Goal: Task Accomplishment & Management: Complete application form

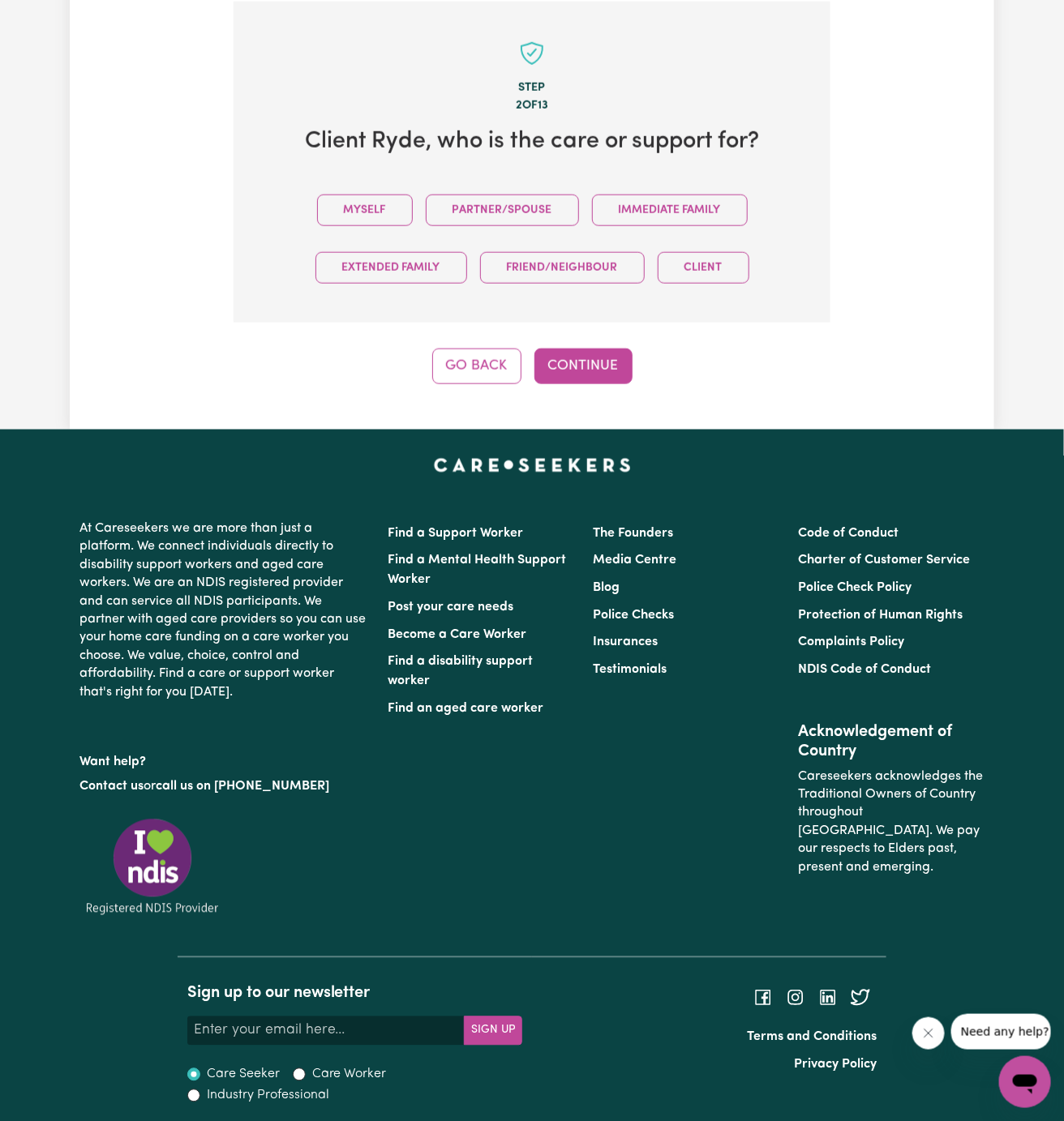
click at [433, 334] on div "Step 2 of 13 Client Ryde , who is the care or support for? Myself Partner/Spous…" at bounding box center [532, 193] width 597 height 383
click at [357, 205] on button "Myself" at bounding box center [365, 210] width 96 height 32
click at [573, 345] on div "Step 2 of 13 Client Ryde , who is the care or support for? Myself Partner/Spous…" at bounding box center [532, 193] width 597 height 383
click at [587, 370] on button "Continue" at bounding box center [583, 367] width 98 height 36
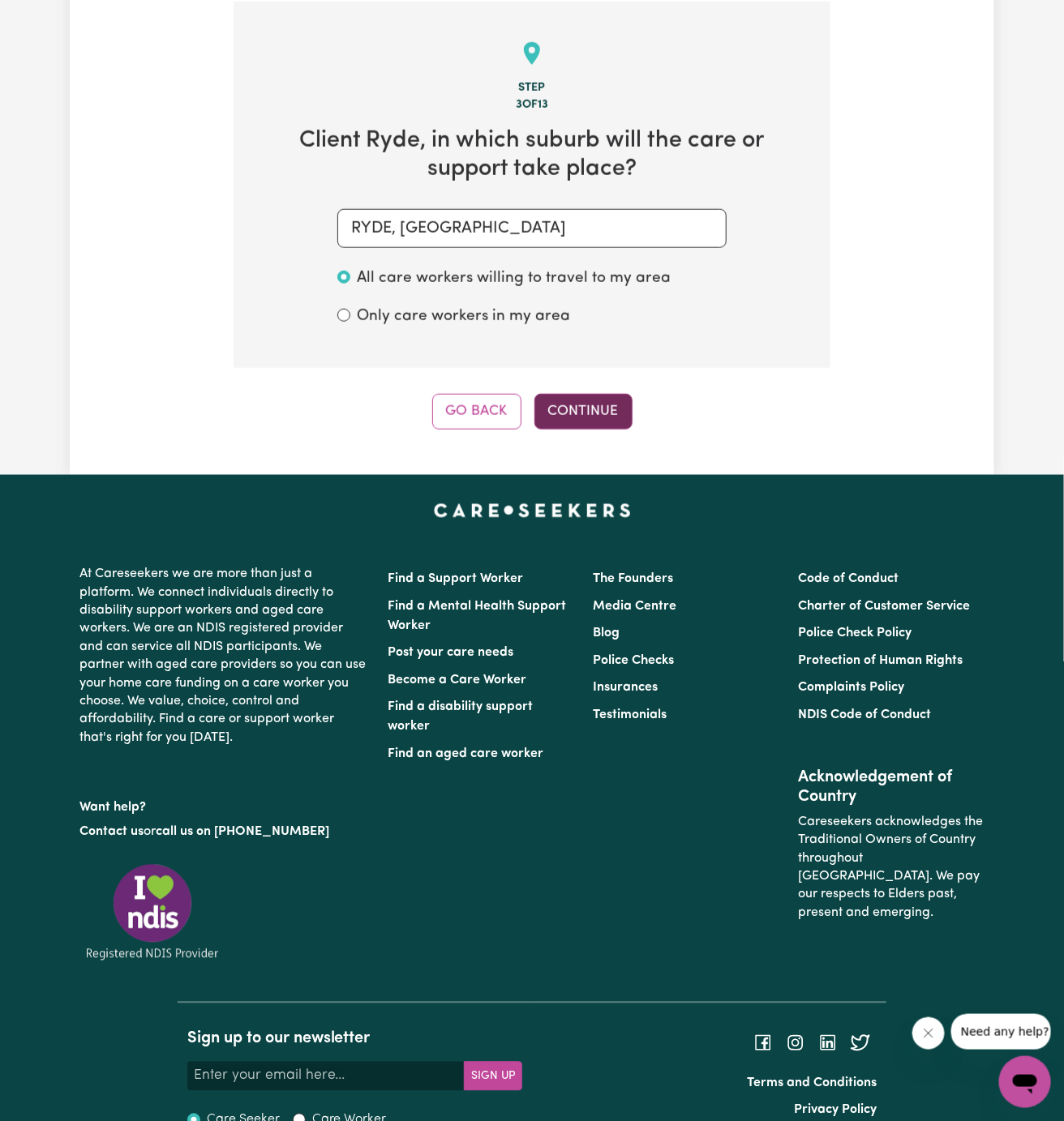
click at [571, 420] on button "Continue" at bounding box center [583, 412] width 98 height 36
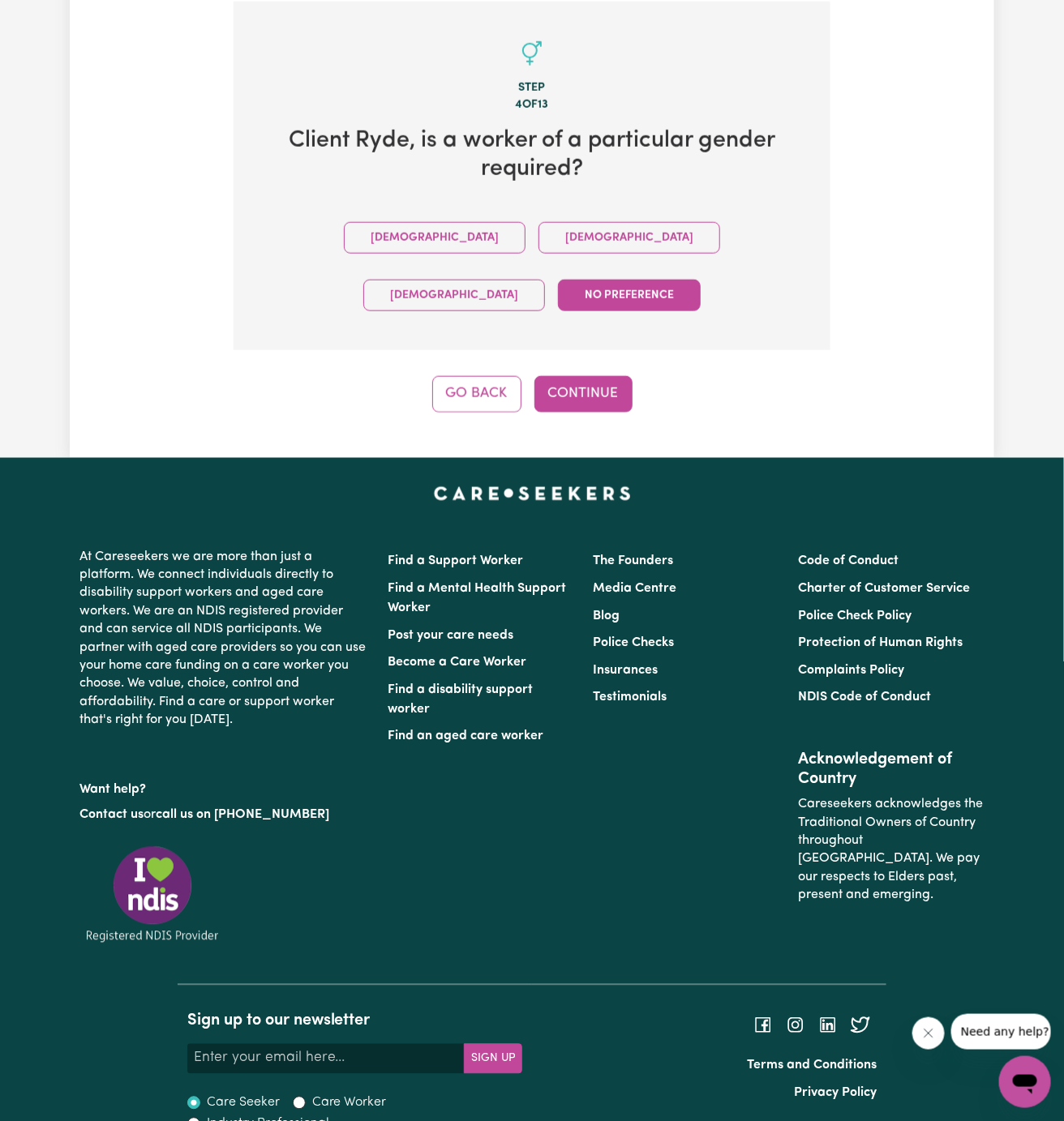
scroll to position [548, 0]
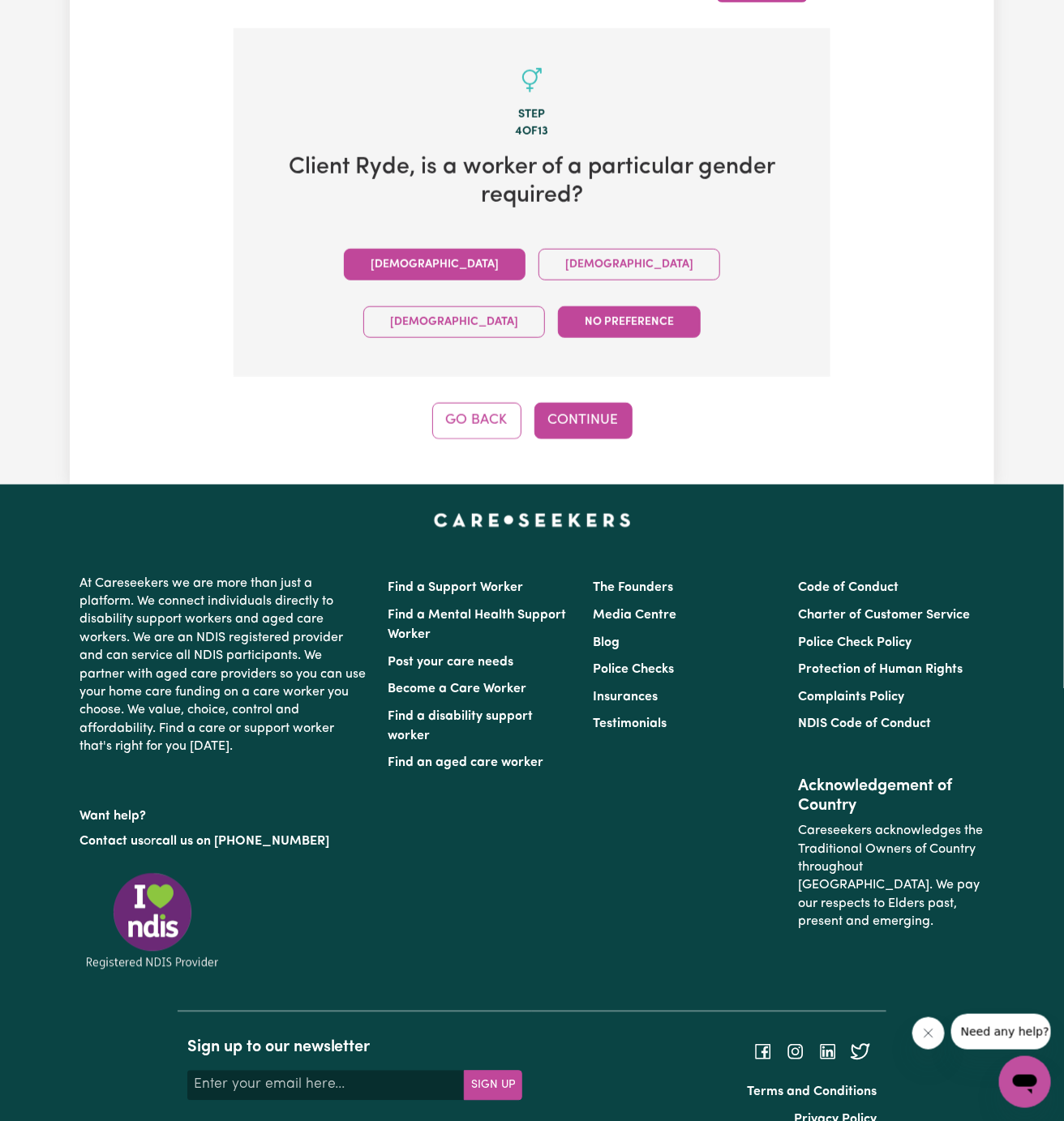
click at [351, 264] on button "[DEMOGRAPHIC_DATA]" at bounding box center [434, 264] width 182 height 32
click at [596, 403] on button "Continue" at bounding box center [583, 421] width 98 height 36
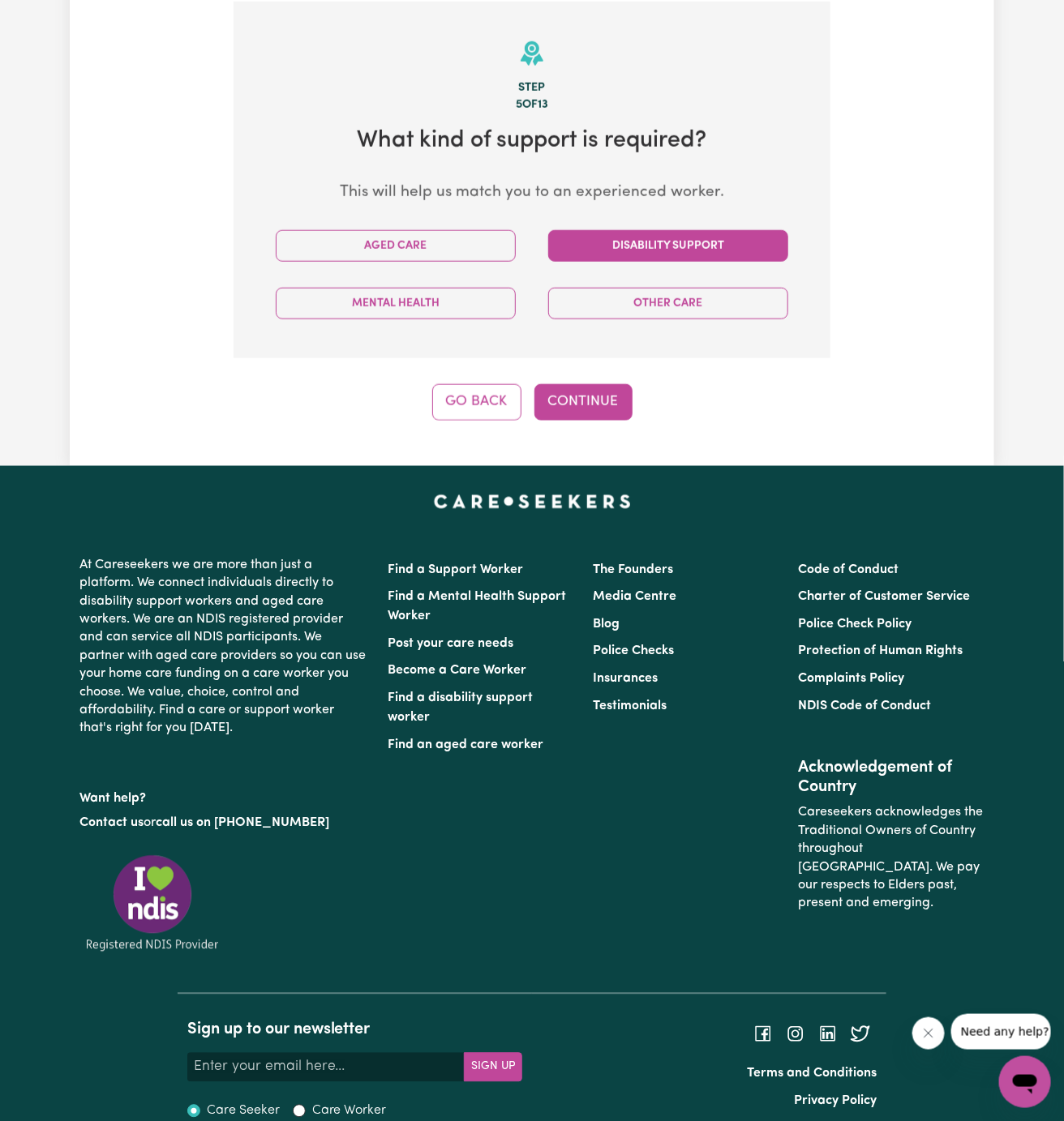
click at [640, 241] on button "Disability Support" at bounding box center [667, 246] width 240 height 32
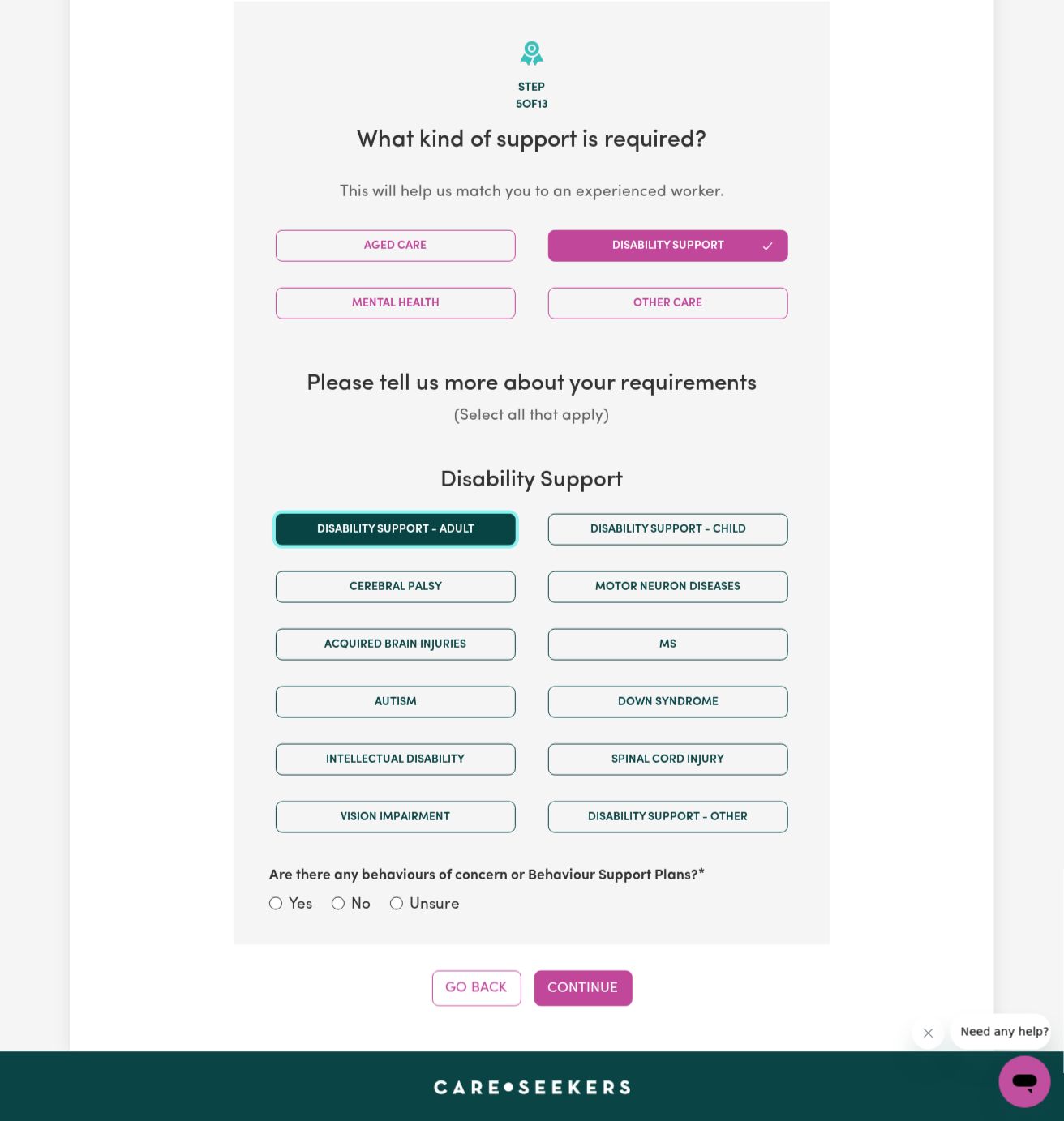
click at [442, 515] on button "Disability support - Adult" at bounding box center [395, 530] width 240 height 32
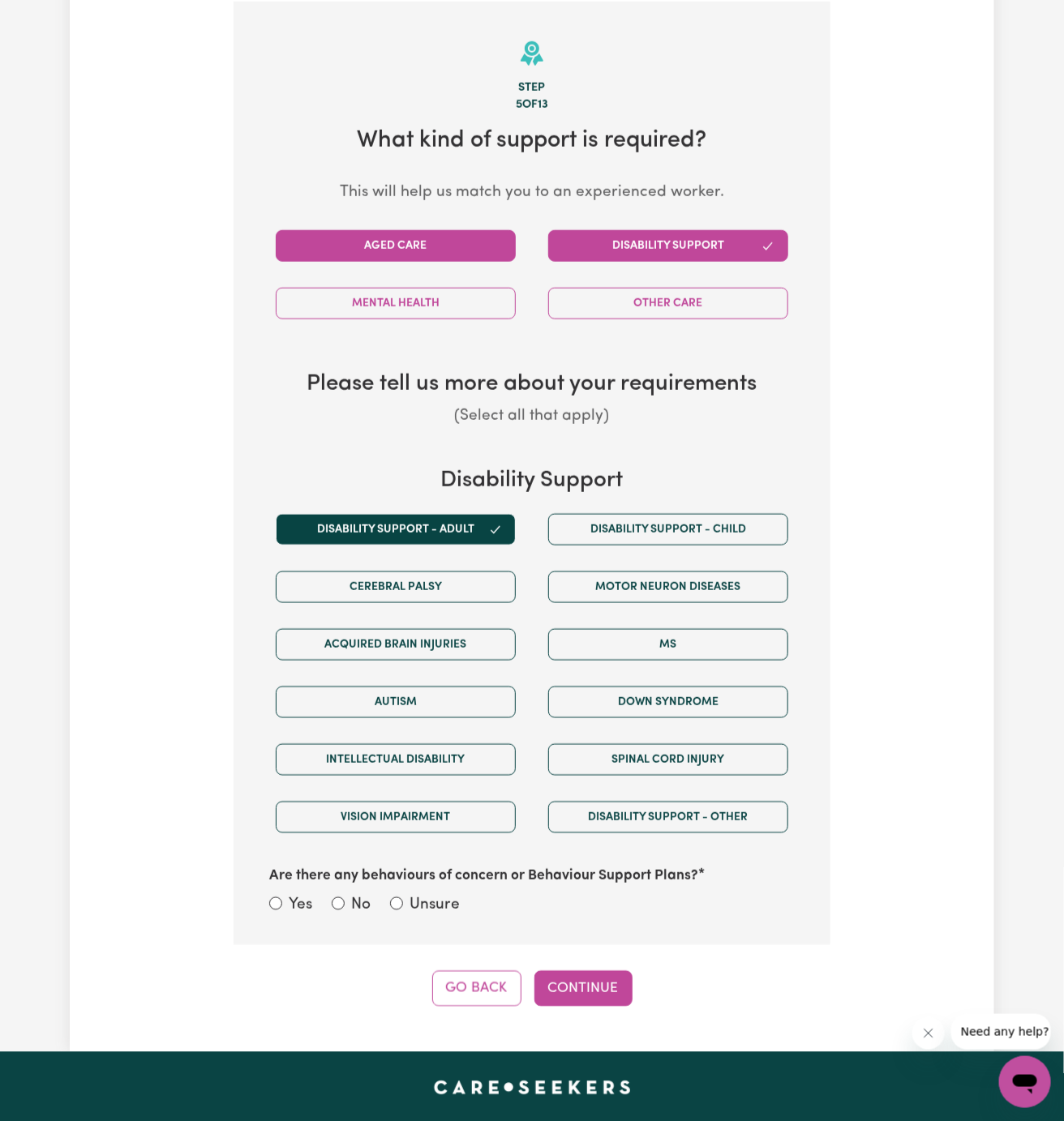
click at [427, 245] on button "Aged Care" at bounding box center [395, 246] width 240 height 32
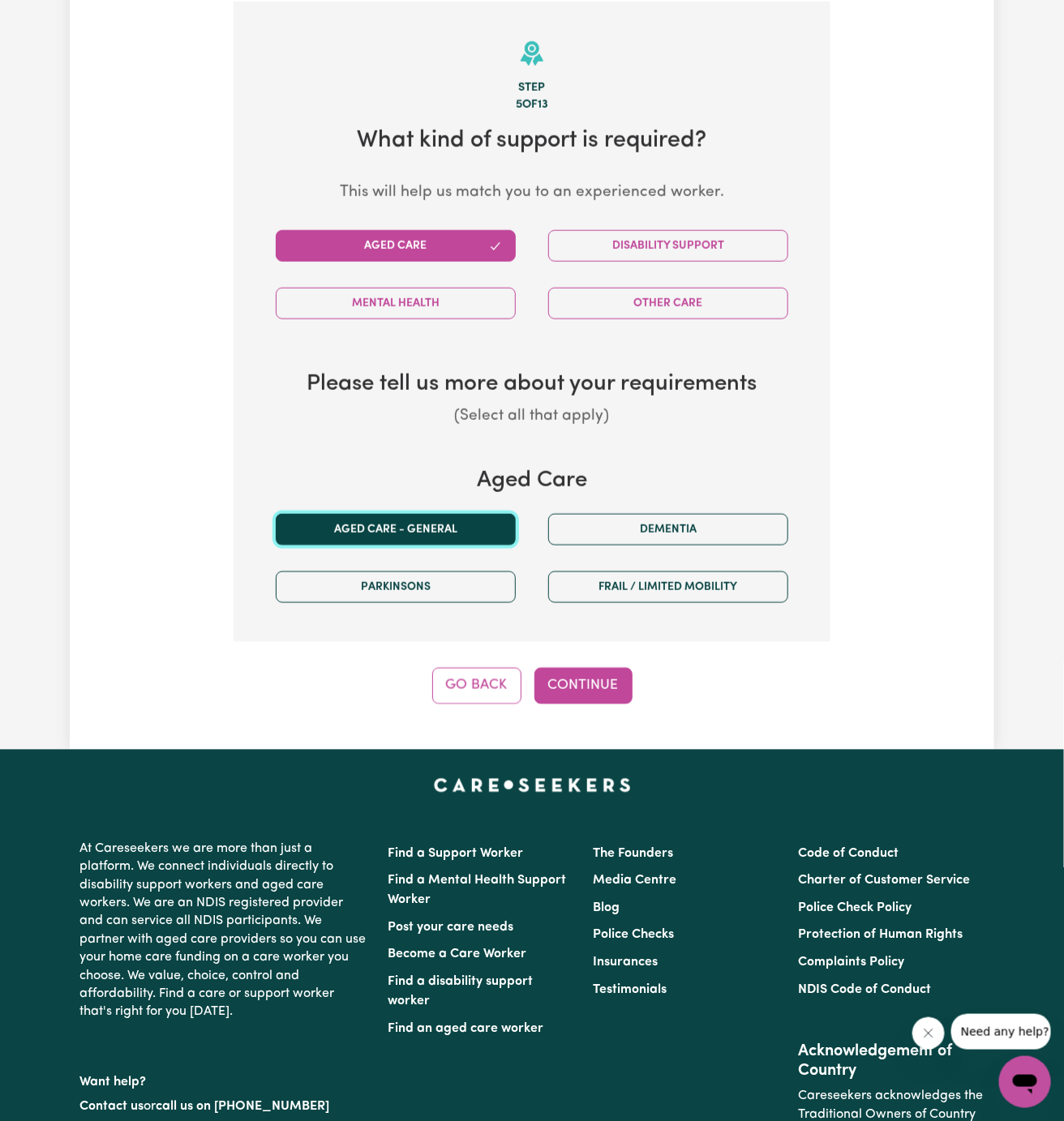
click at [430, 522] on button "Aged care - General" at bounding box center [395, 530] width 240 height 32
click at [607, 696] on button "Continue" at bounding box center [583, 686] width 98 height 36
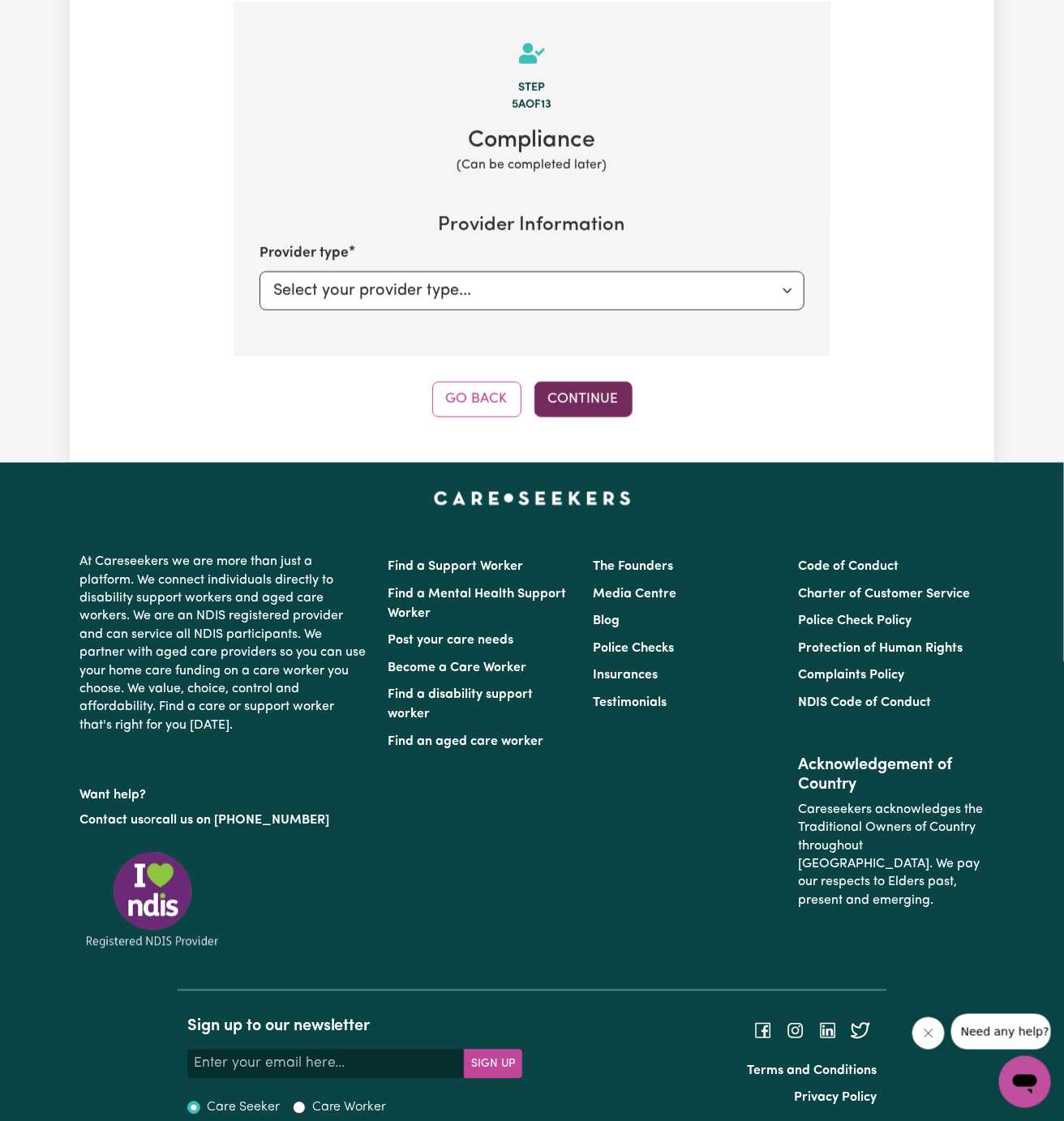
click at [581, 392] on button "Continue" at bounding box center [583, 400] width 98 height 36
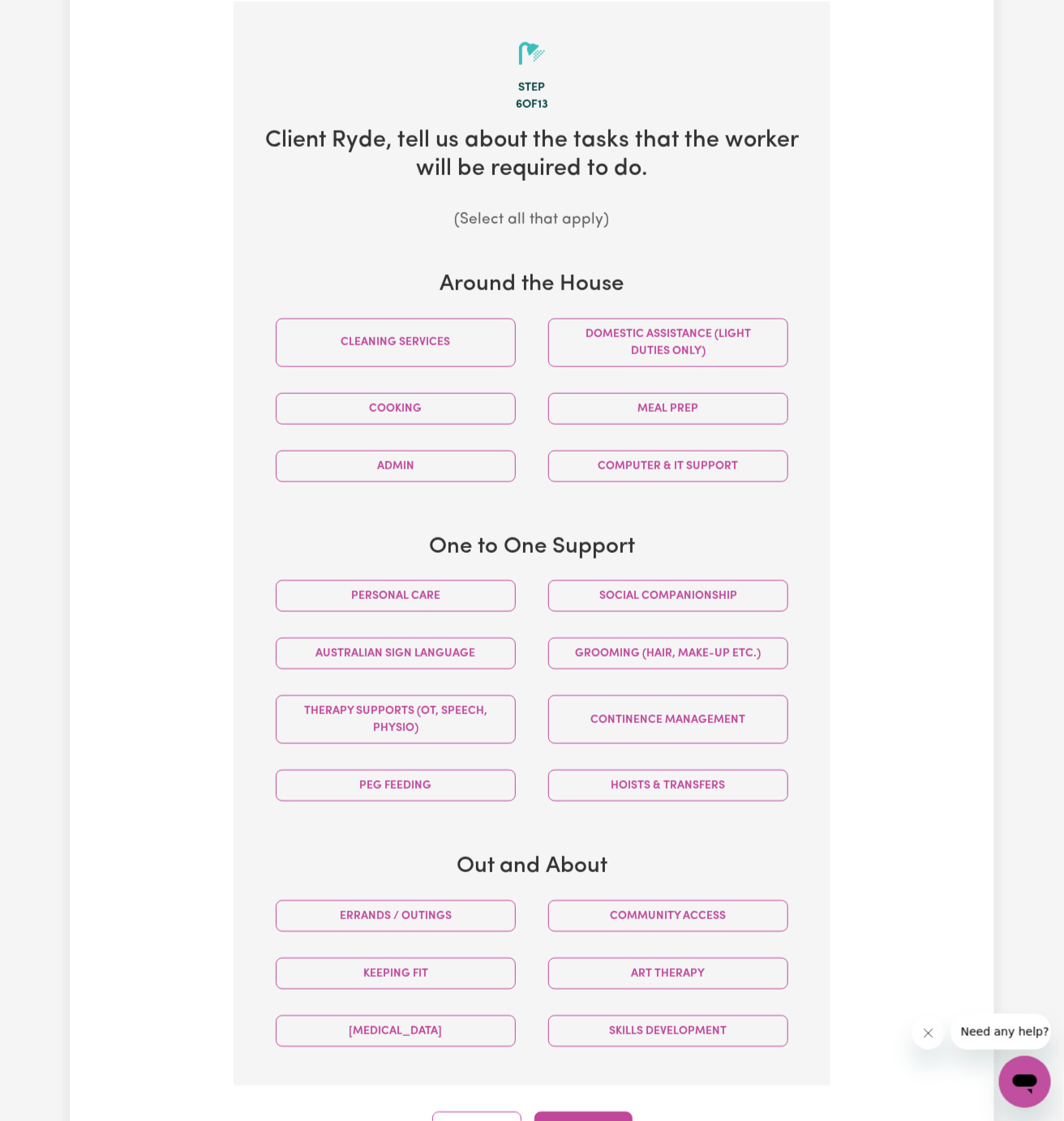
click at [660, 344] on button "Domestic assistance (light duties only)" at bounding box center [667, 343] width 240 height 49
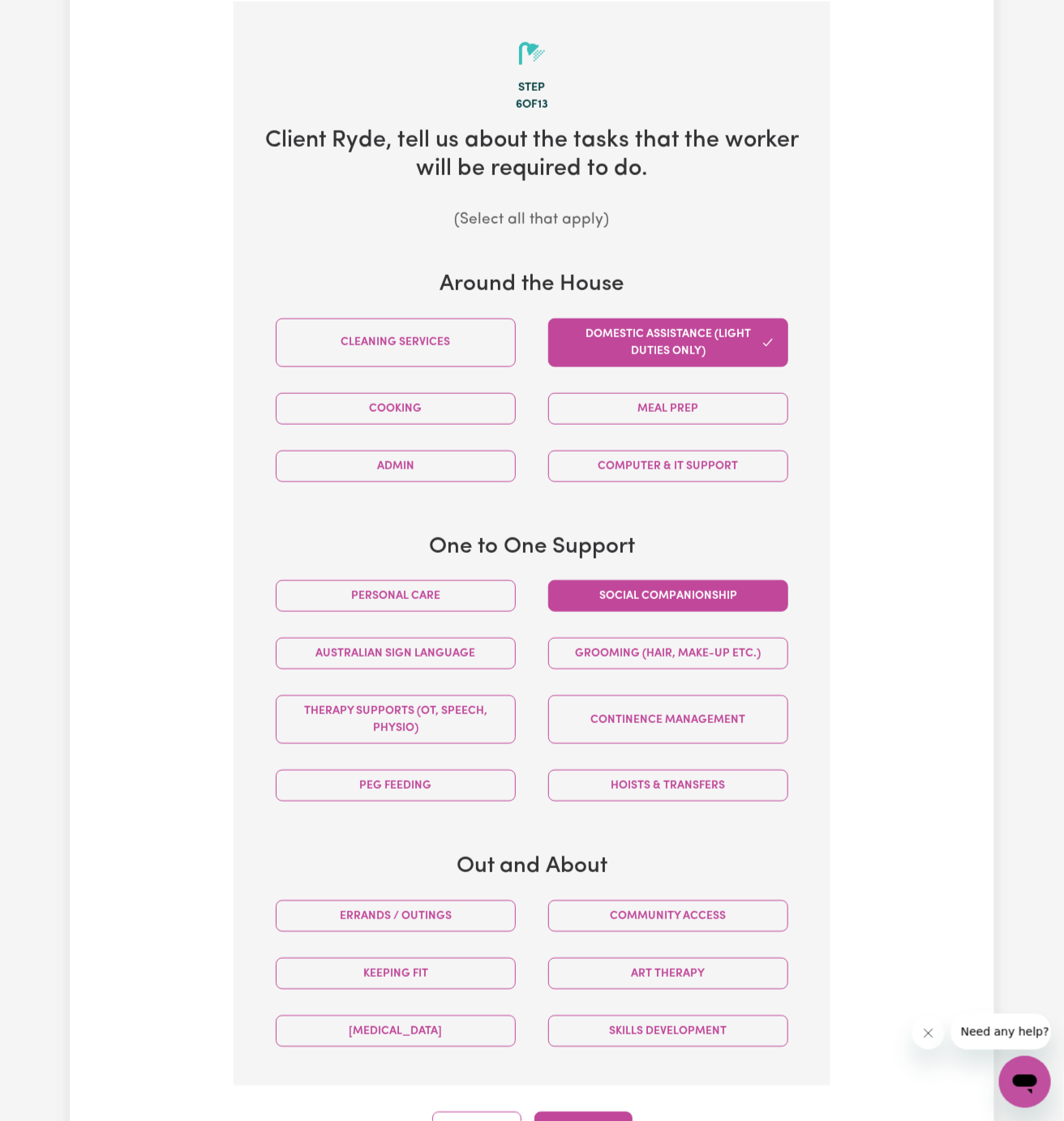
click at [651, 595] on button "Social companionship" at bounding box center [667, 596] width 240 height 32
click at [477, 594] on button "Personal care" at bounding box center [395, 596] width 240 height 32
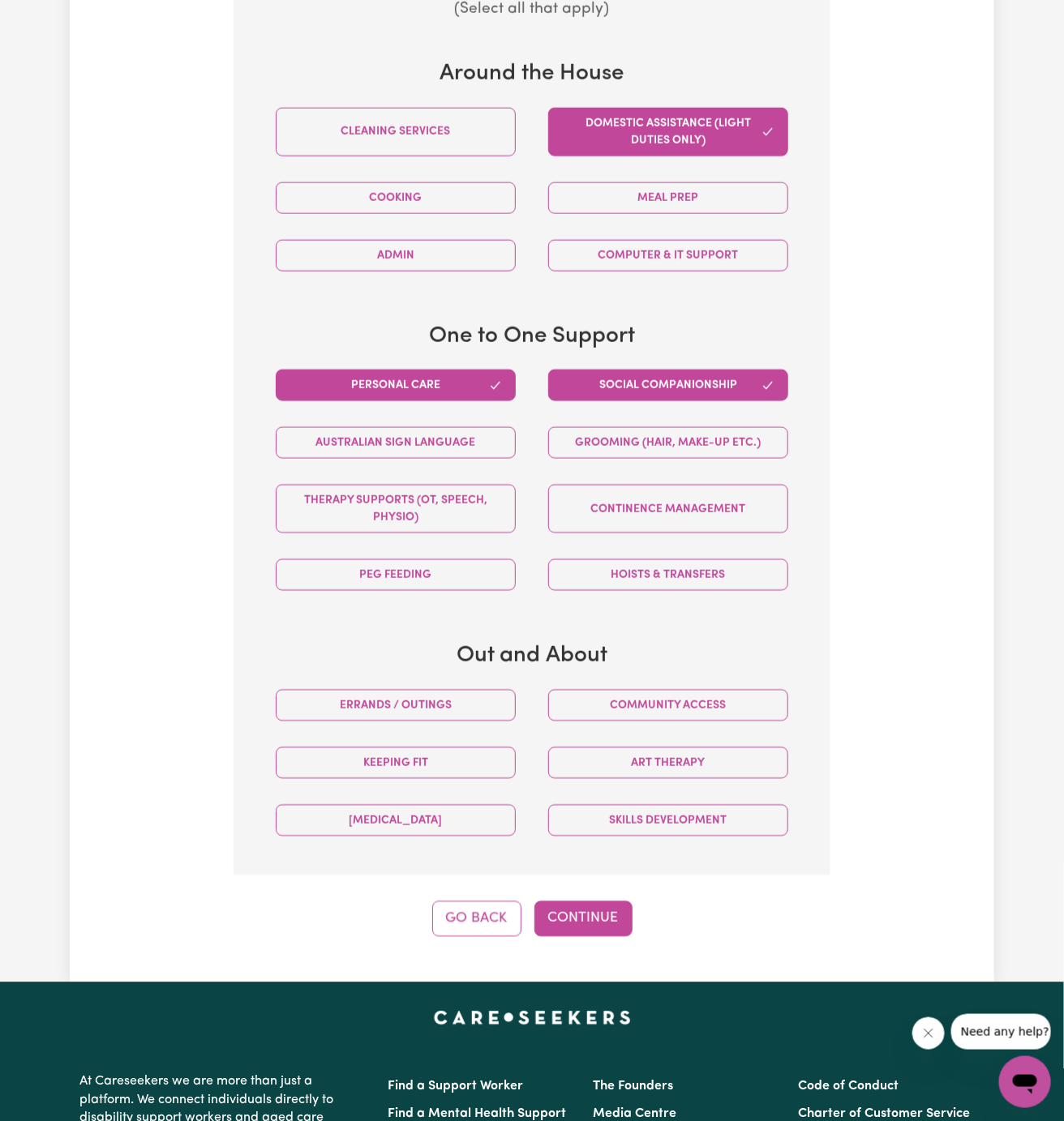
scroll to position [854, 0]
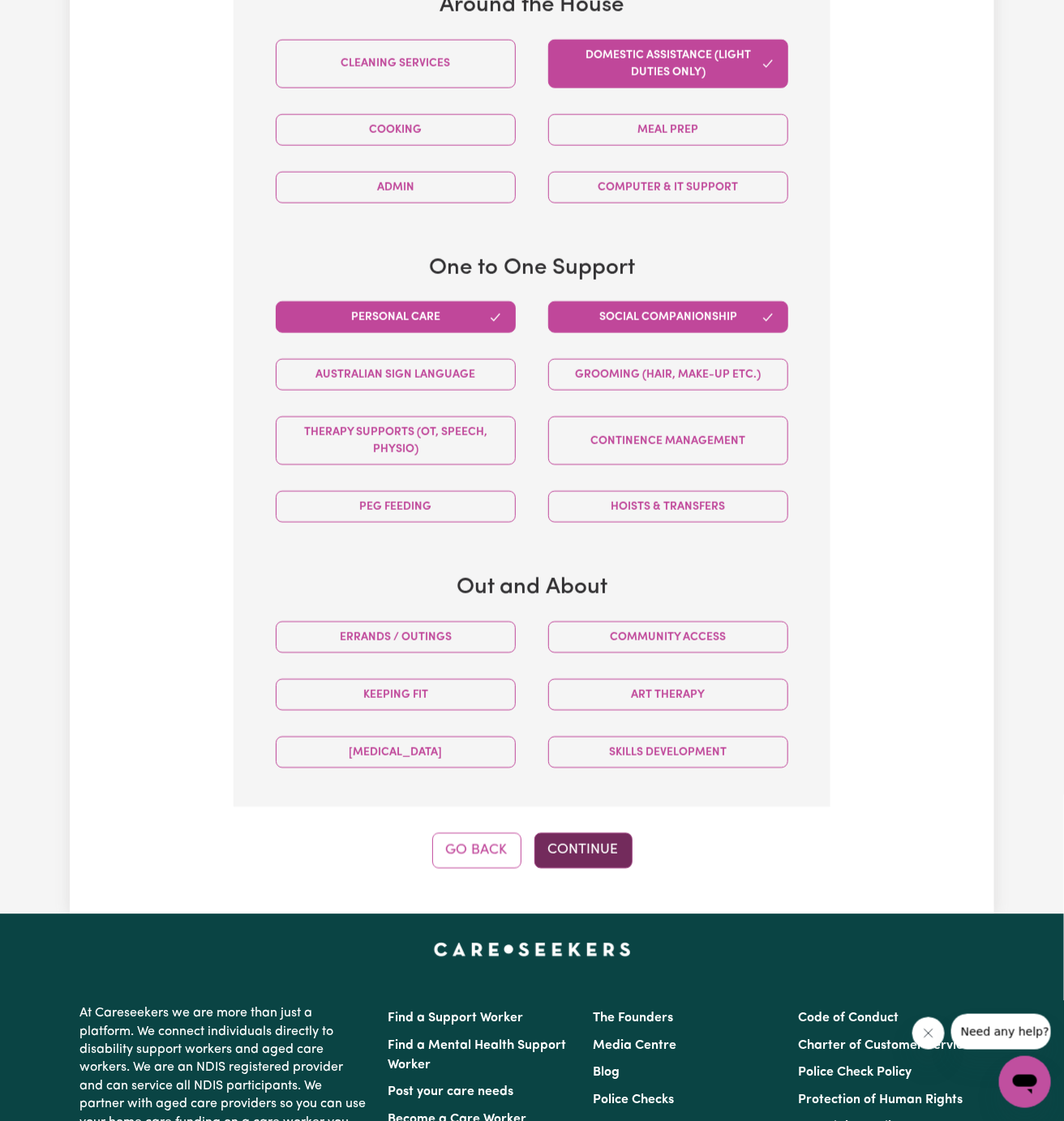
click at [588, 847] on button "Continue" at bounding box center [583, 851] width 98 height 36
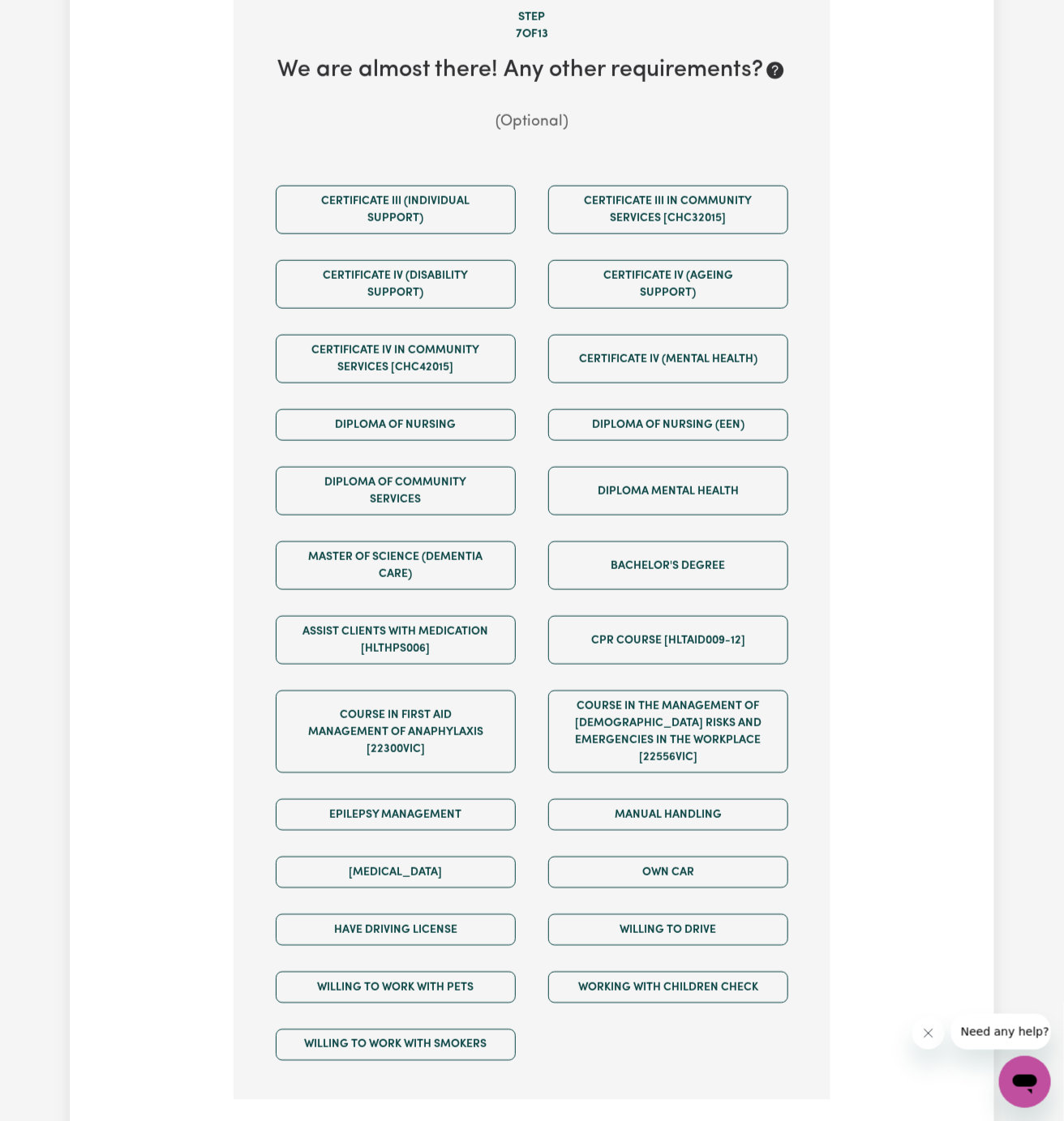
scroll to position [650, 0]
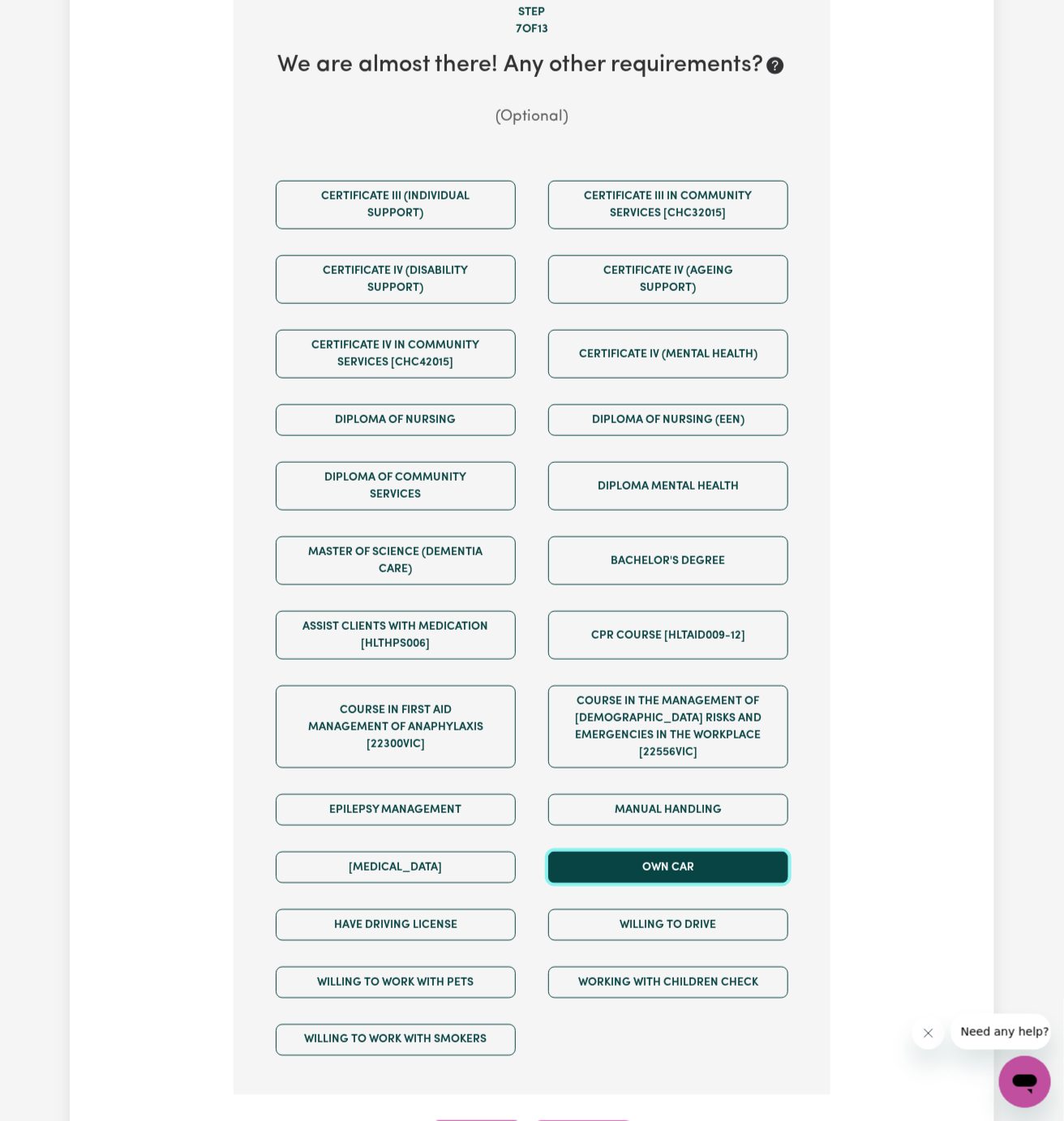
click at [697, 852] on button "Own Car" at bounding box center [667, 868] width 240 height 32
click at [697, 897] on div "Willing to drive" at bounding box center [667, 925] width 272 height 57
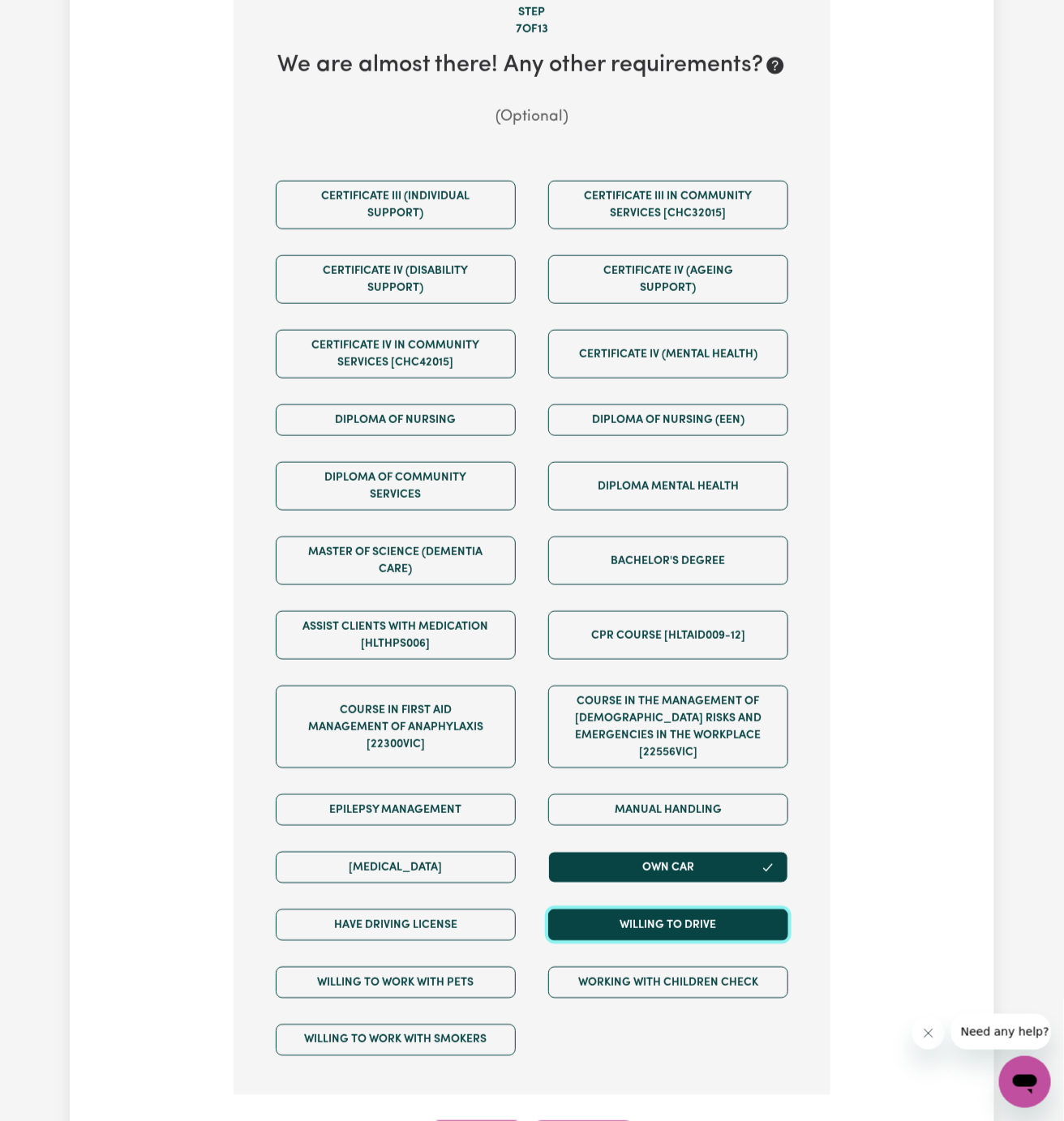
click at [683, 909] on button "Willing to drive" at bounding box center [667, 925] width 240 height 32
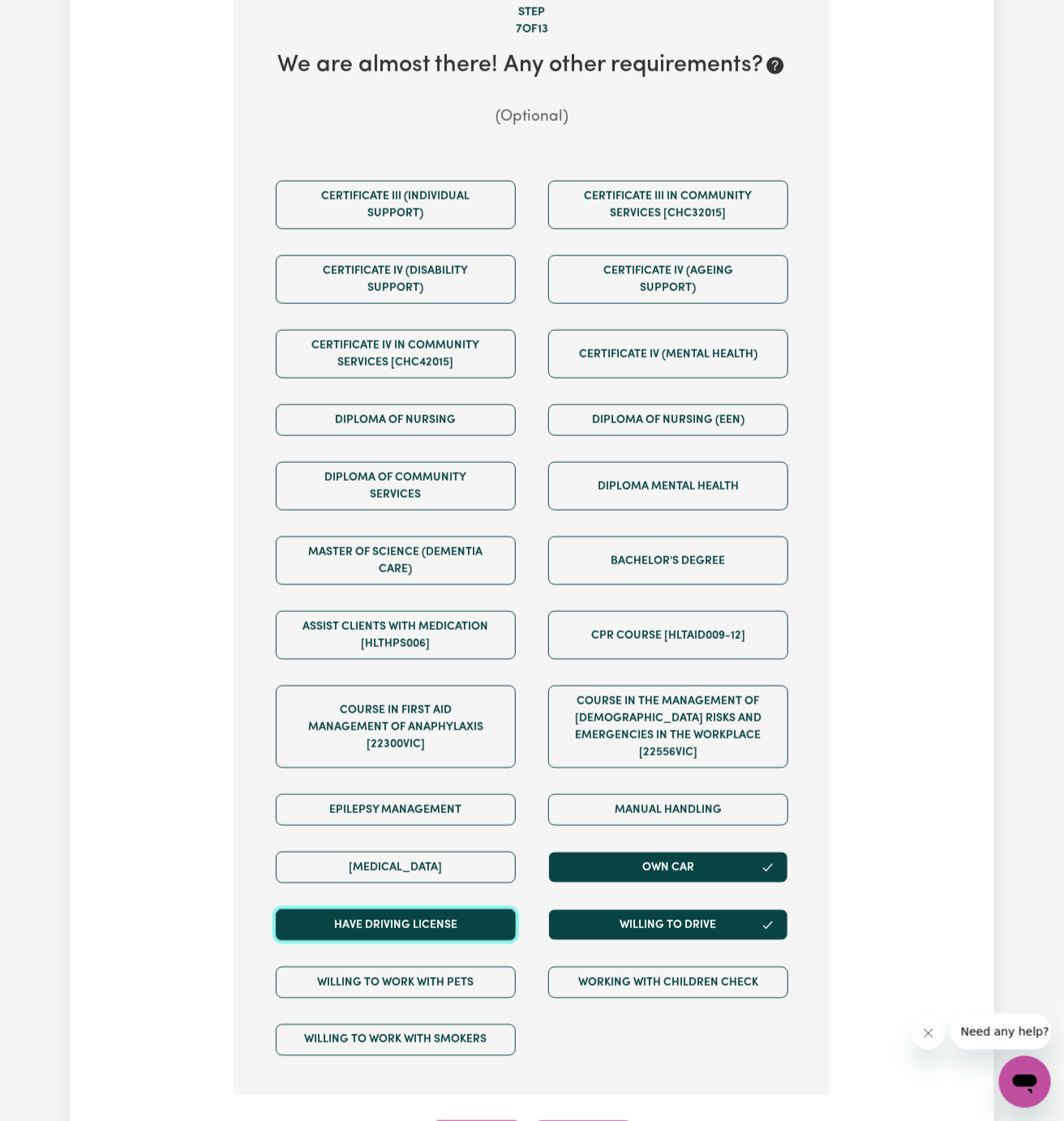
click at [484, 909] on button "Have driving license" at bounding box center [395, 925] width 240 height 32
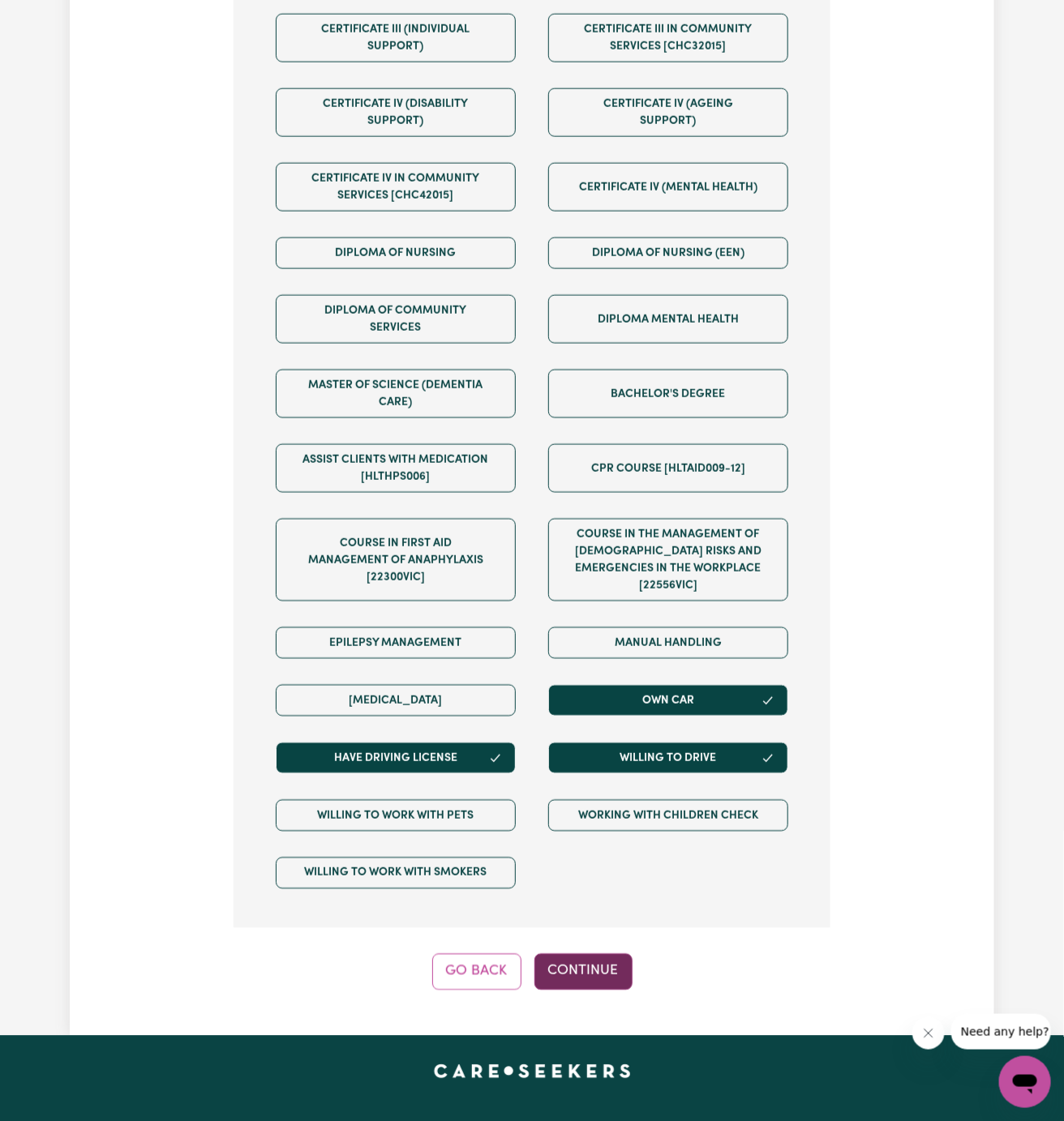
click at [575, 955] on button "Continue" at bounding box center [583, 973] width 98 height 36
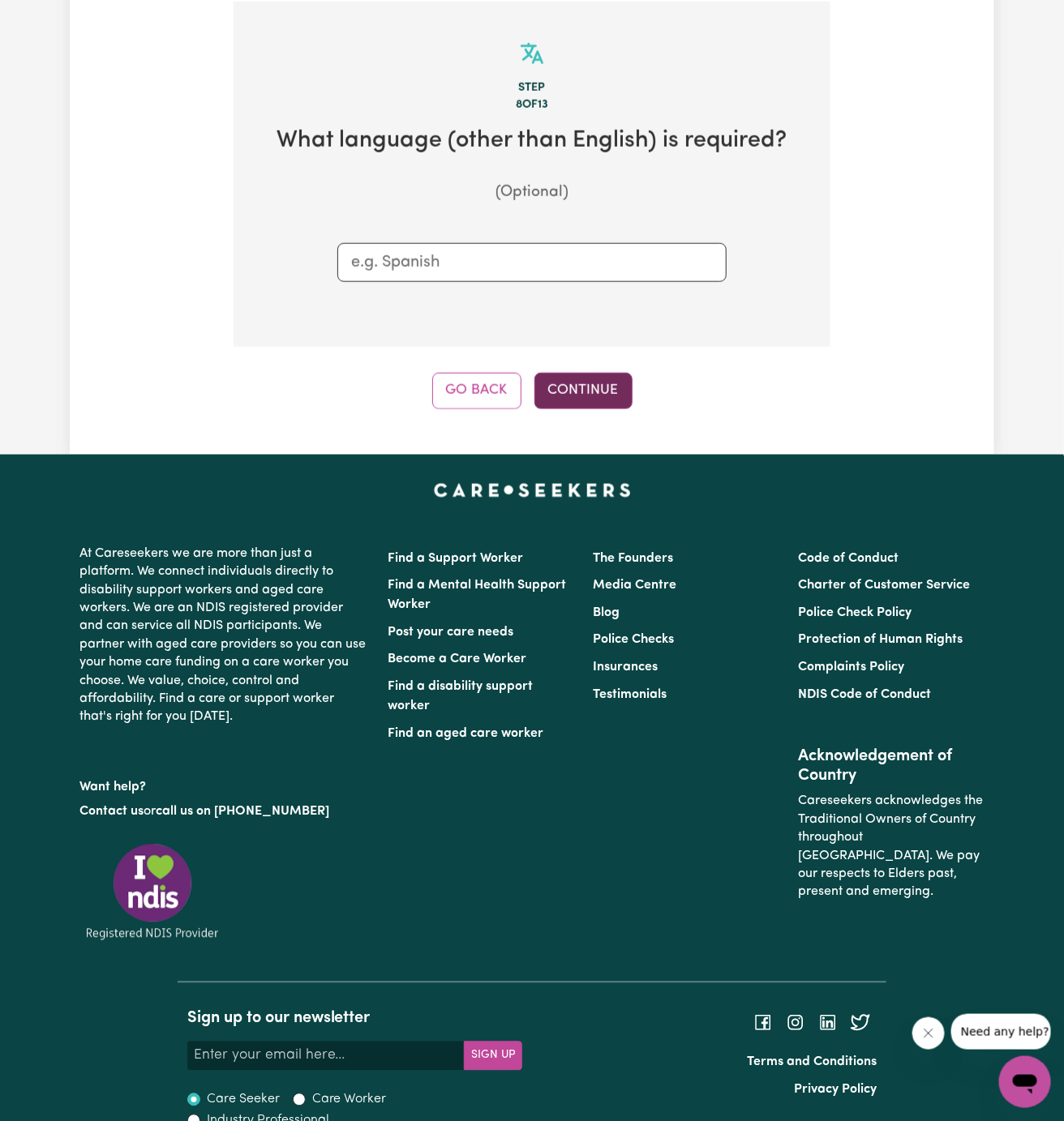
click at [593, 382] on button "Continue" at bounding box center [583, 391] width 98 height 36
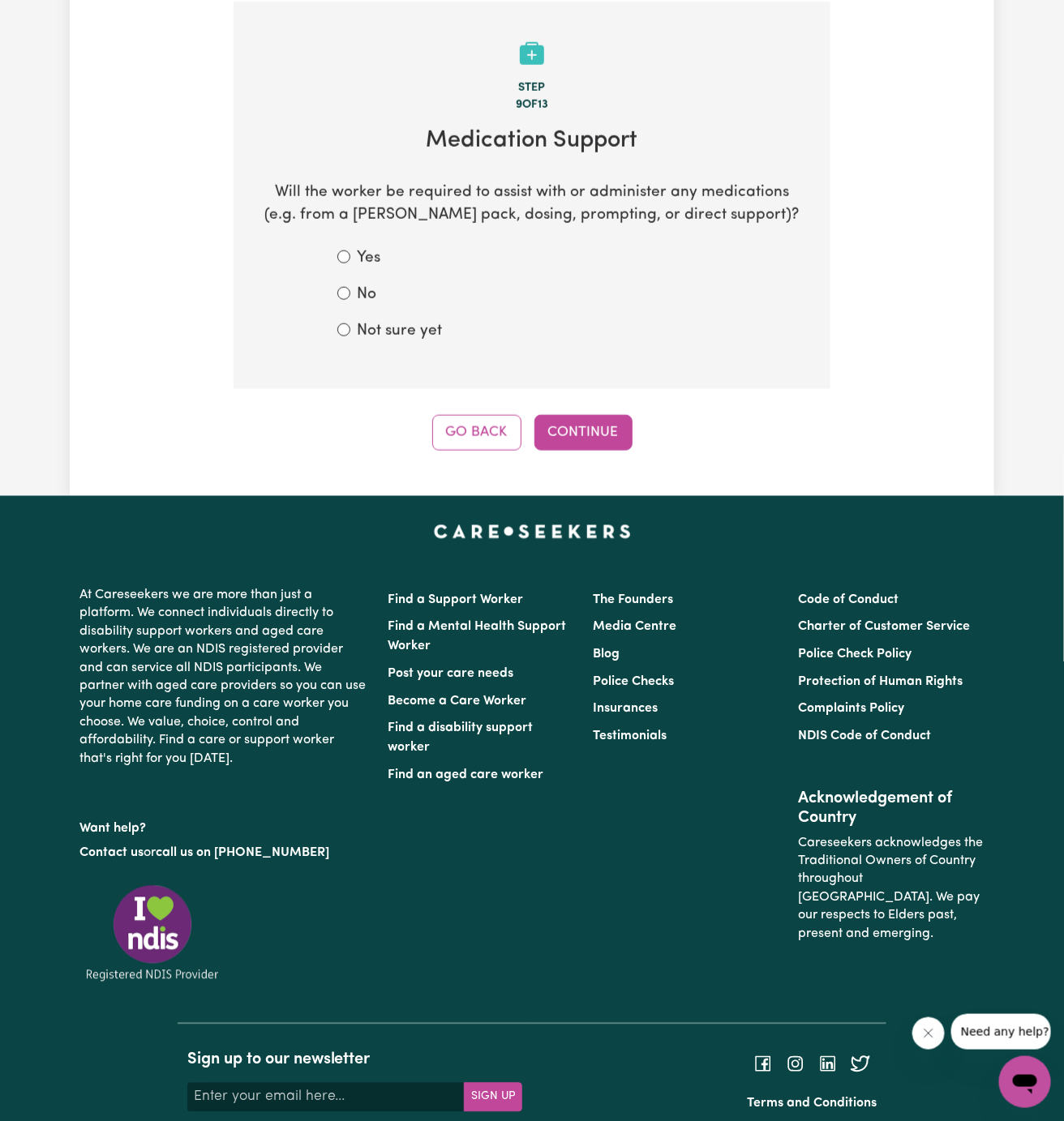
click at [363, 303] on label "No" at bounding box center [366, 296] width 20 height 24
click at [351, 300] on input "No" at bounding box center [343, 293] width 13 height 13
radio input "true"
click at [406, 326] on label "Not sure yet" at bounding box center [399, 332] width 85 height 24
click at [351, 326] on input "Not sure yet" at bounding box center [343, 329] width 13 height 13
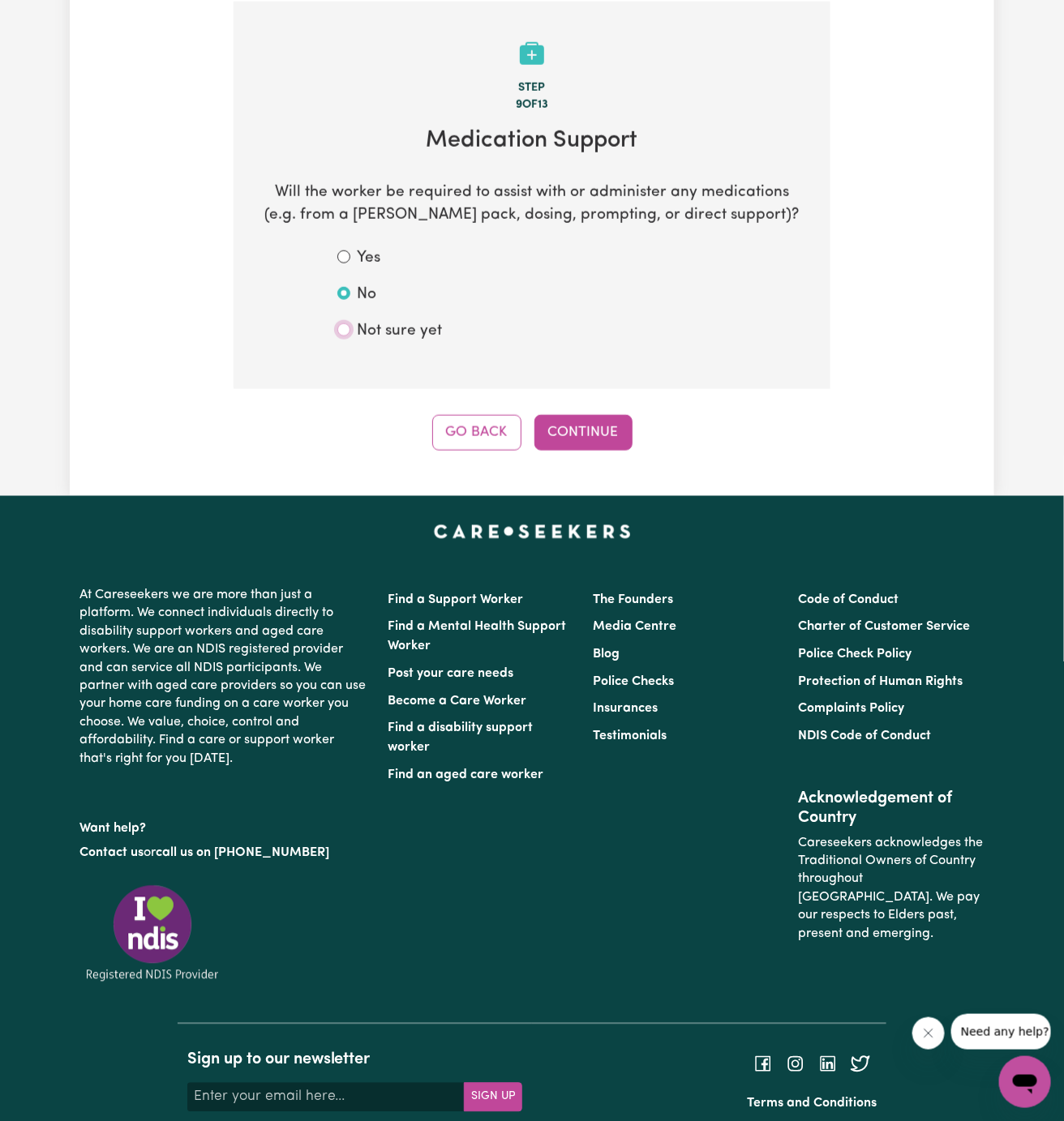
radio input "true"
click at [561, 427] on button "Continue" at bounding box center [583, 433] width 98 height 36
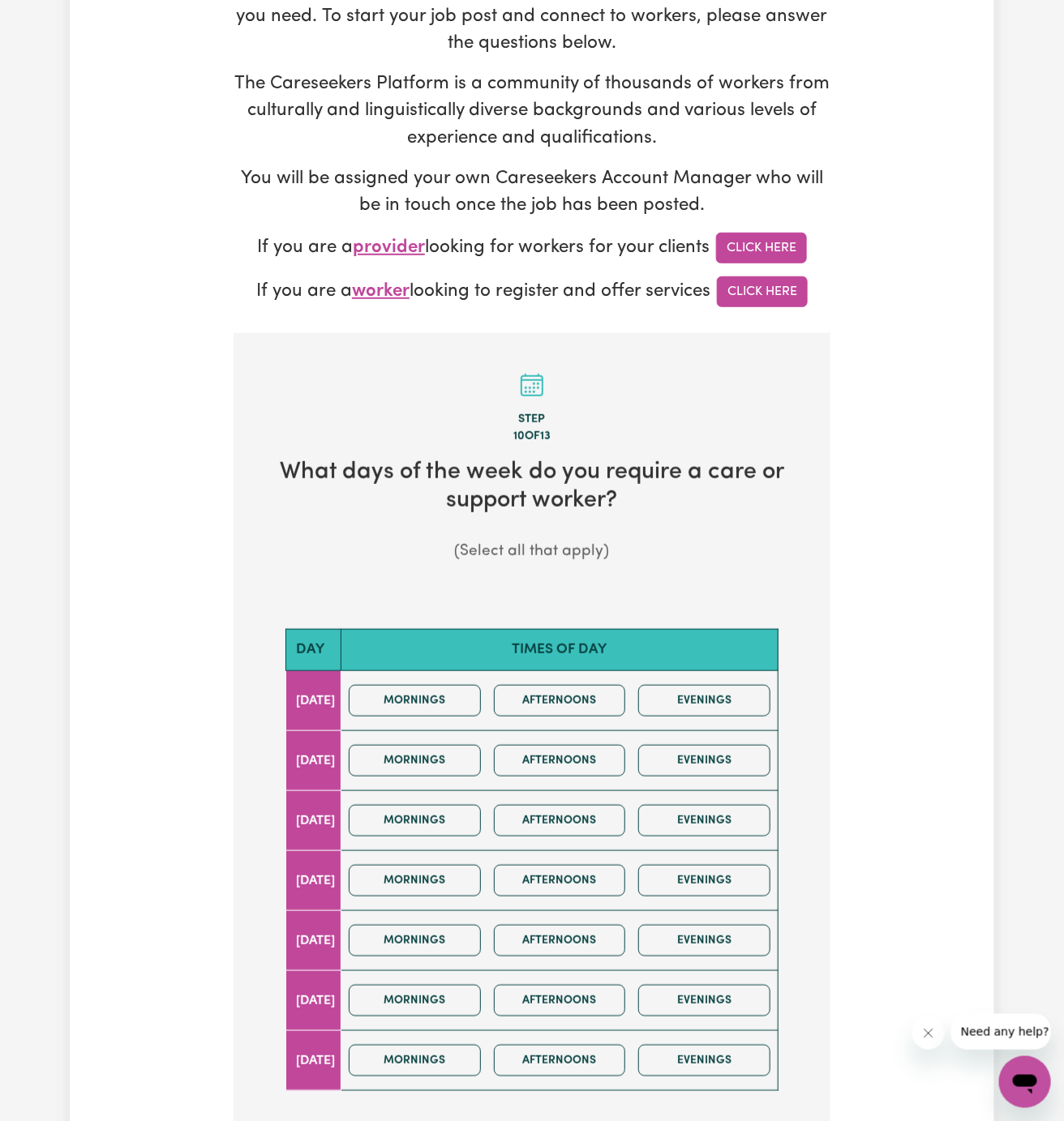
scroll to position [524, 0]
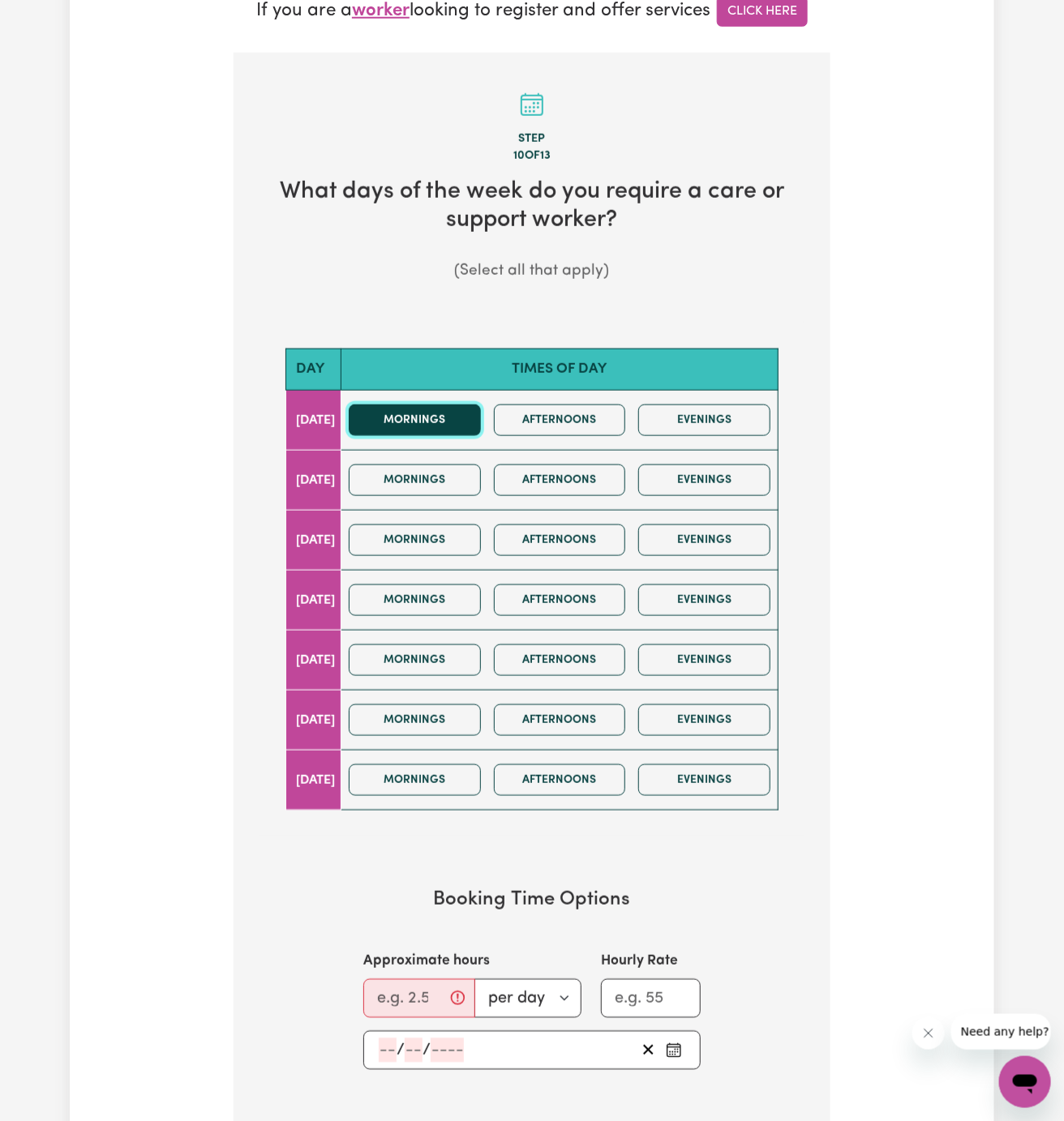
click at [453, 424] on button "Mornings" at bounding box center [415, 420] width 132 height 32
drag, startPoint x: 534, startPoint y: 425, endPoint x: 535, endPoint y: 435, distance: 10.0
click at [535, 425] on button "Afternoons" at bounding box center [560, 420] width 132 height 32
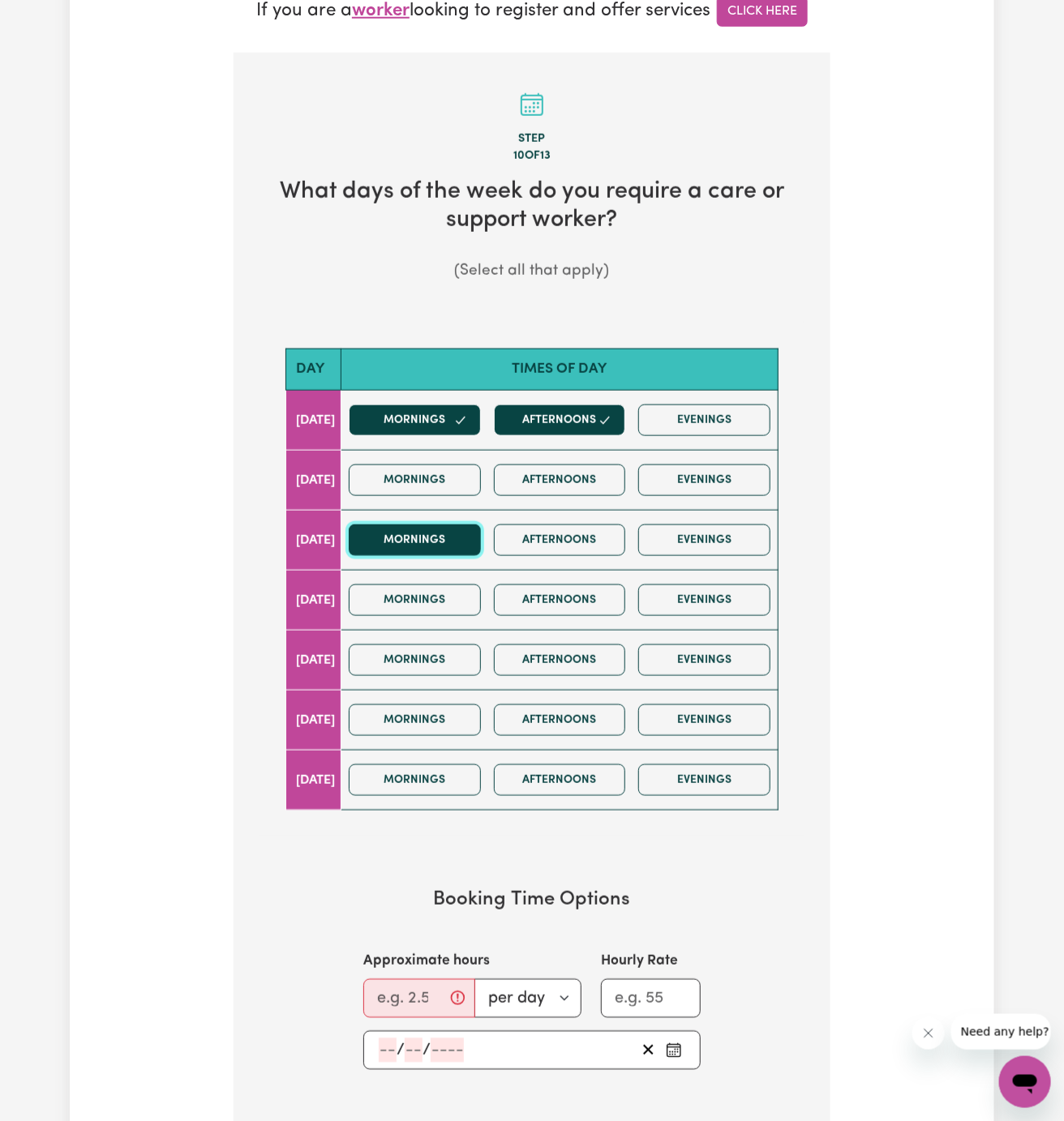
click at [451, 547] on button "Mornings" at bounding box center [415, 540] width 132 height 32
click at [562, 547] on button "Afternoons" at bounding box center [560, 540] width 132 height 32
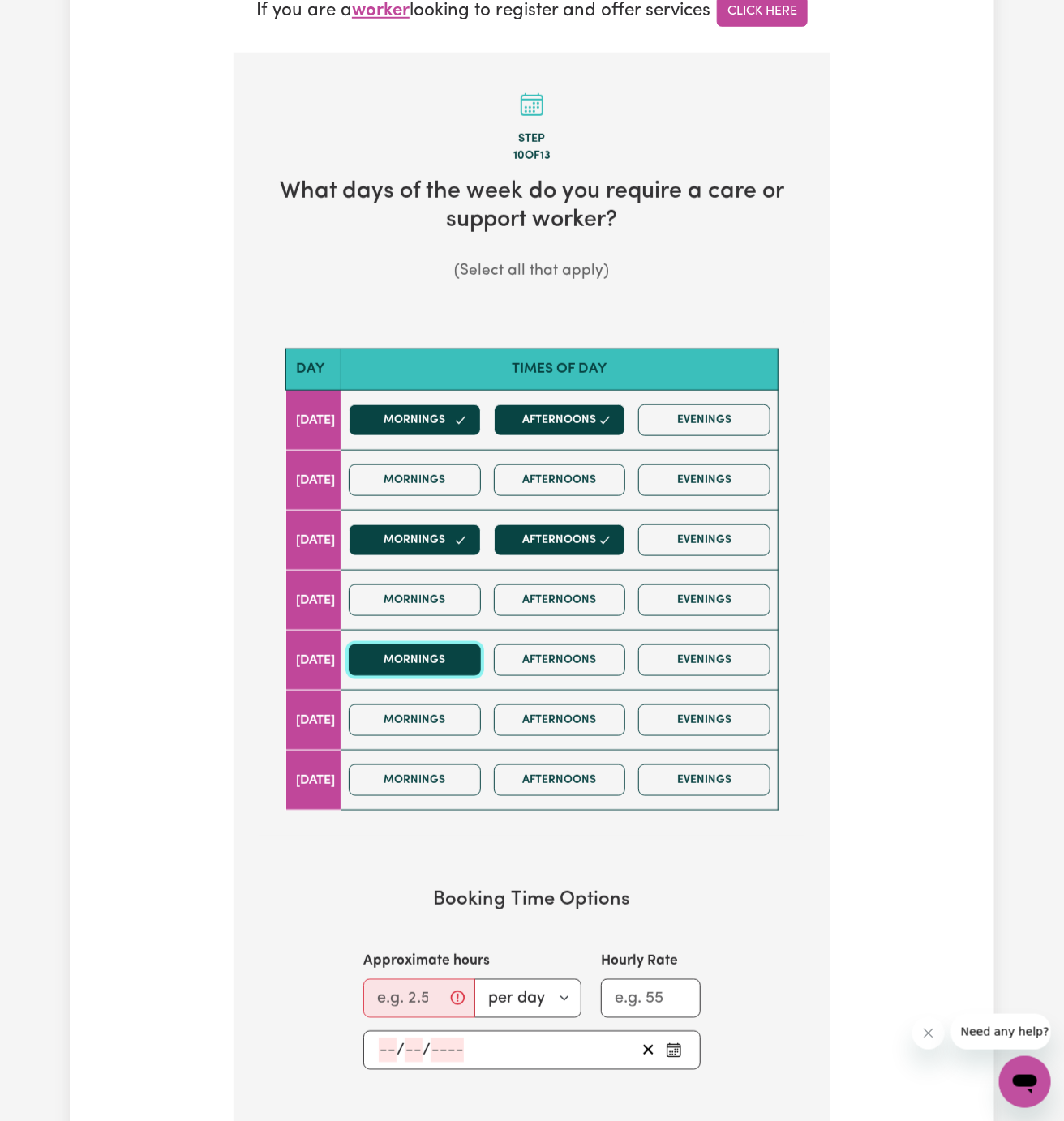
click at [445, 655] on button "Mornings" at bounding box center [415, 660] width 132 height 32
click at [549, 655] on button "Afternoons" at bounding box center [560, 660] width 132 height 32
click at [416, 993] on input "Approximate hours" at bounding box center [419, 999] width 112 height 39
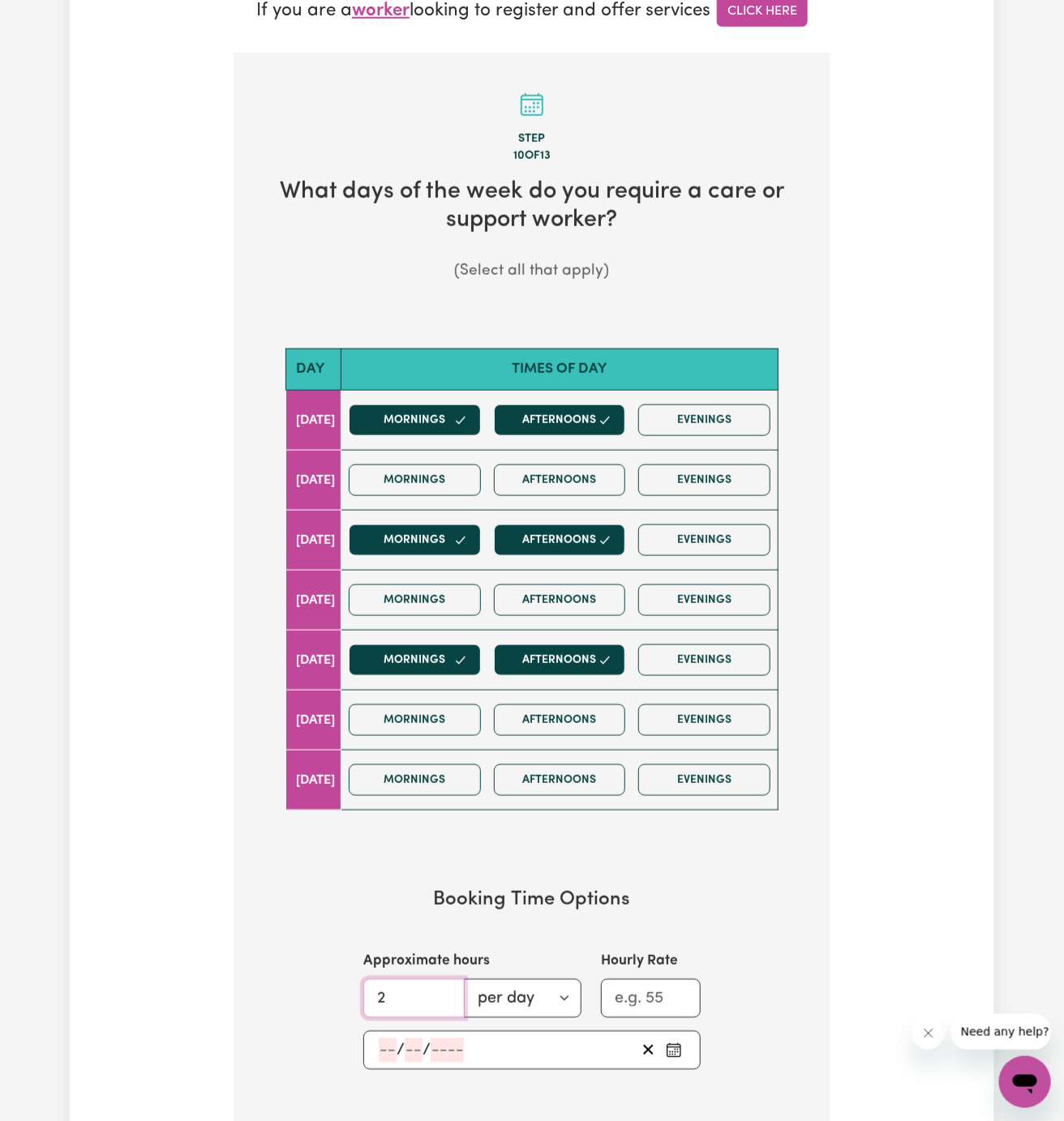
type input "2"
click at [388, 1043] on input "number" at bounding box center [387, 1050] width 18 height 25
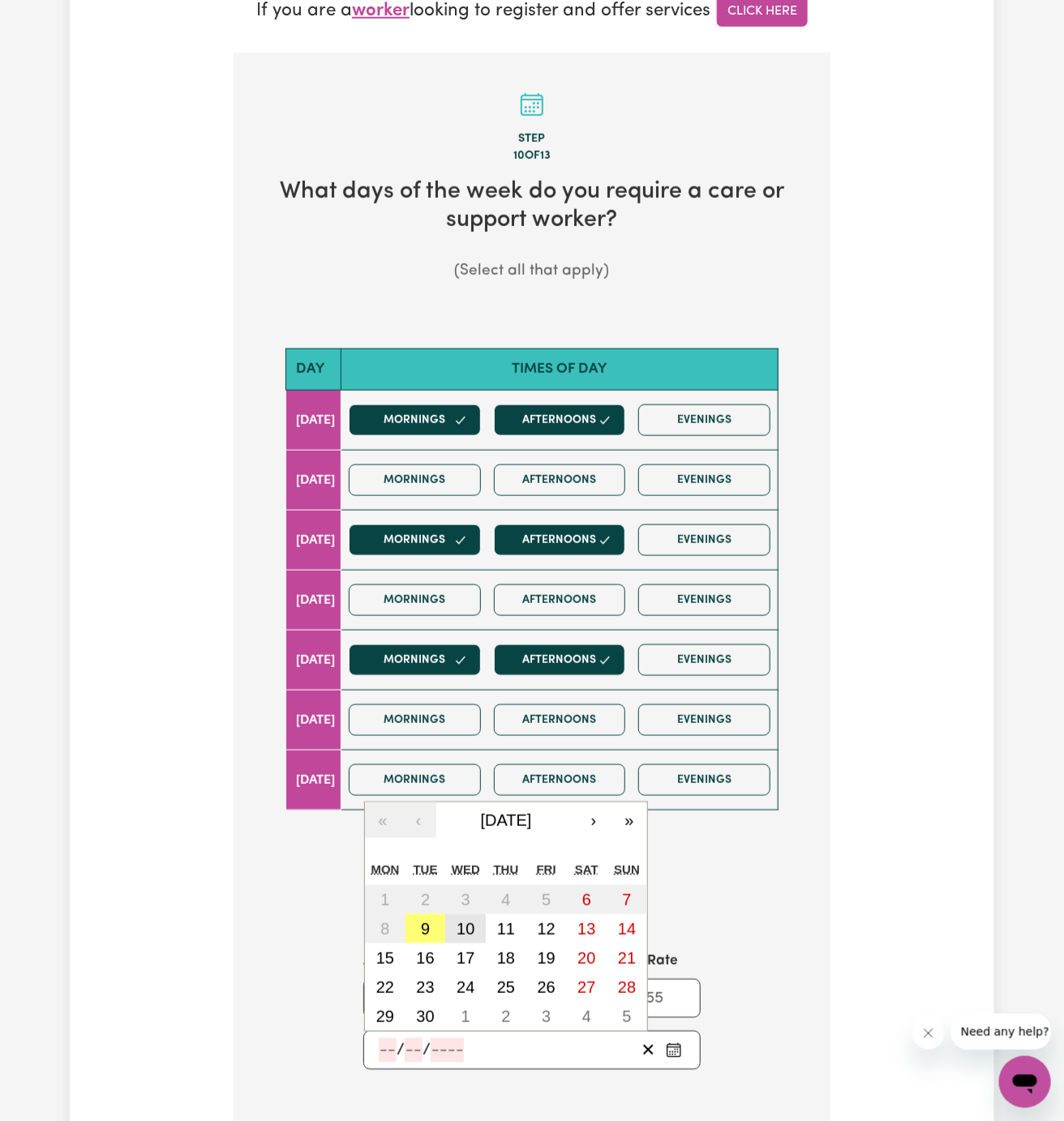
click at [465, 925] on abbr "10" at bounding box center [465, 929] width 18 height 18
type input "[DATE]"
type input "10"
type input "9"
type input "2025"
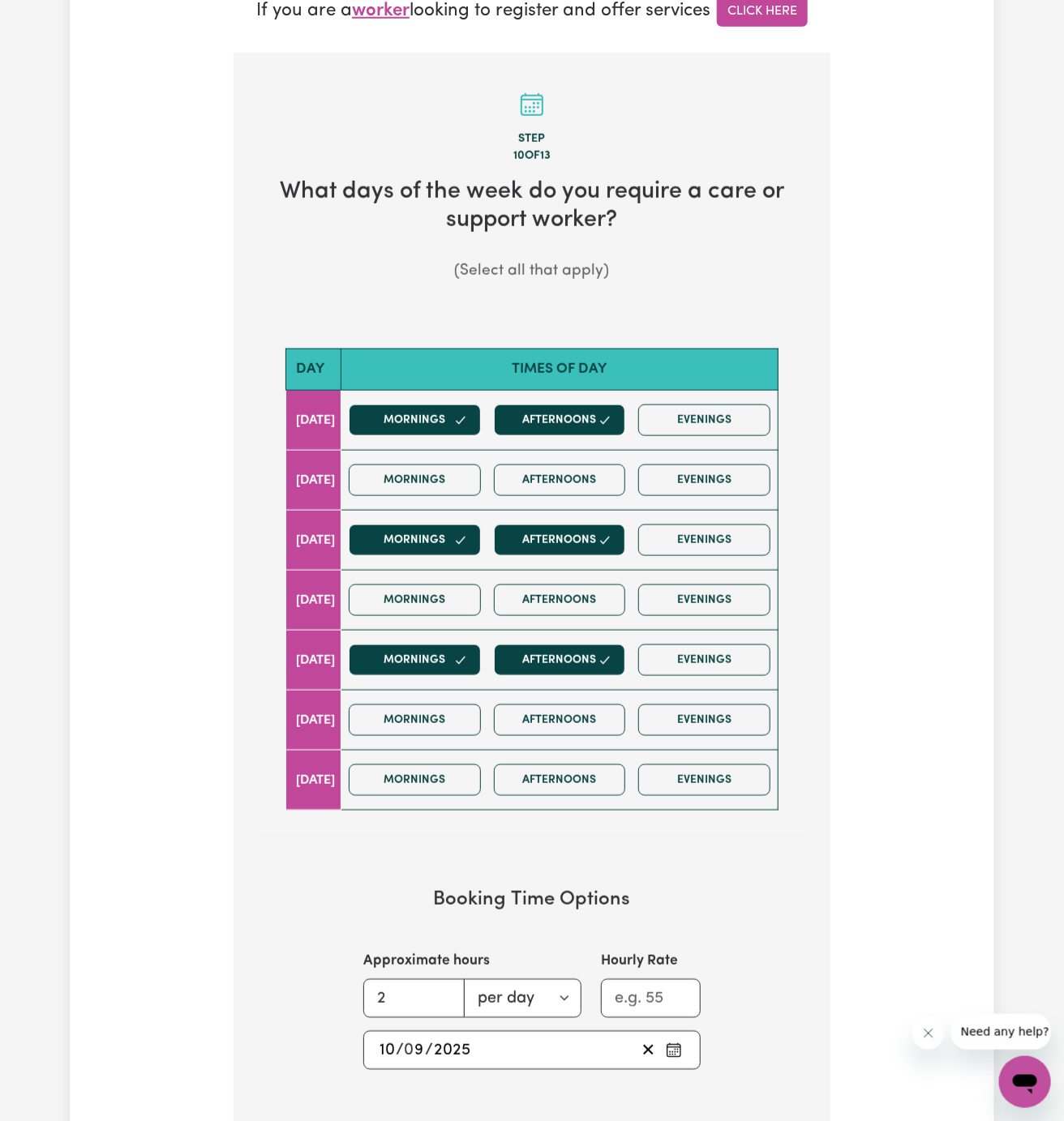
scroll to position [592, 0]
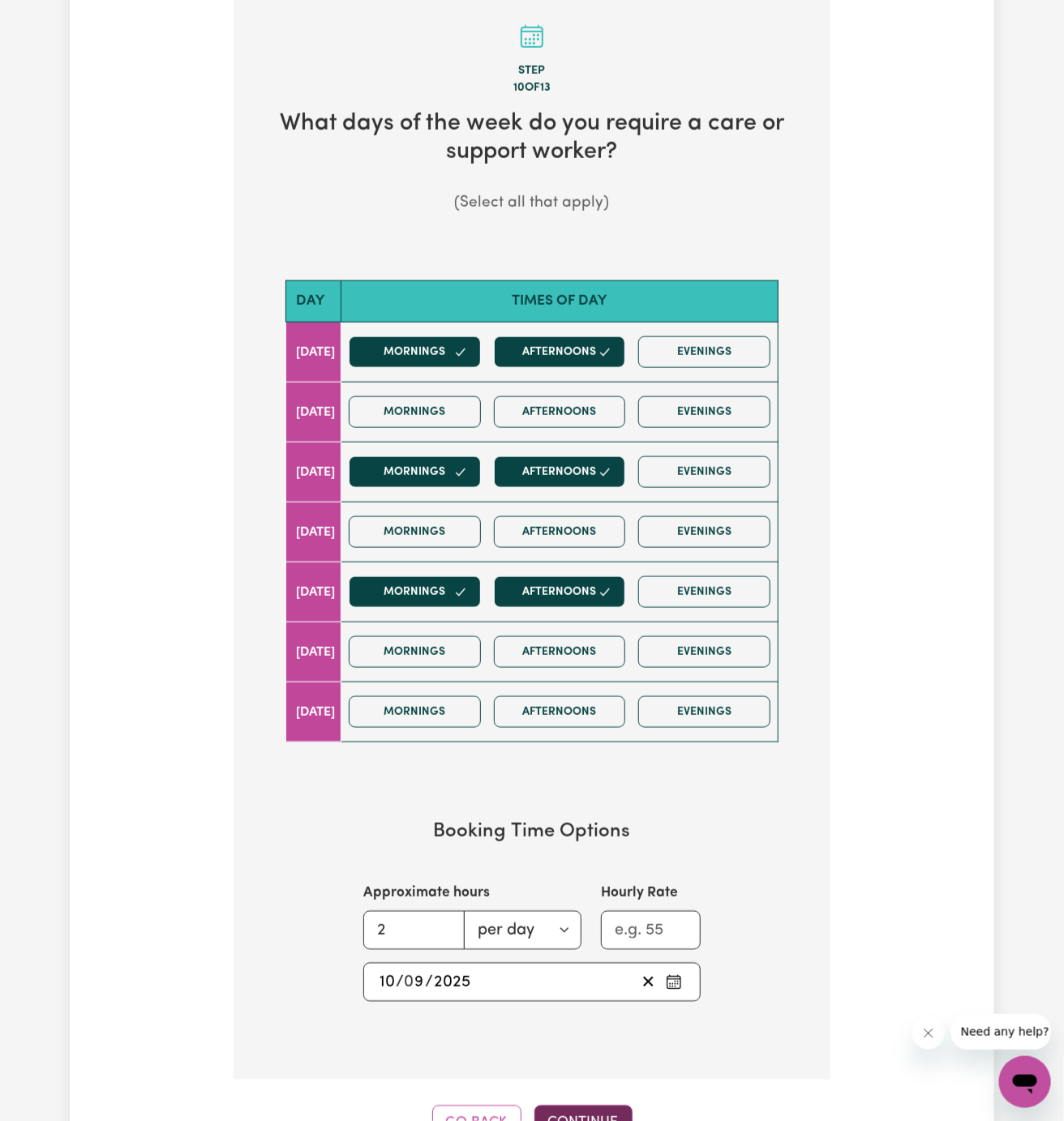
click at [586, 1106] on button "Continue" at bounding box center [583, 1124] width 98 height 36
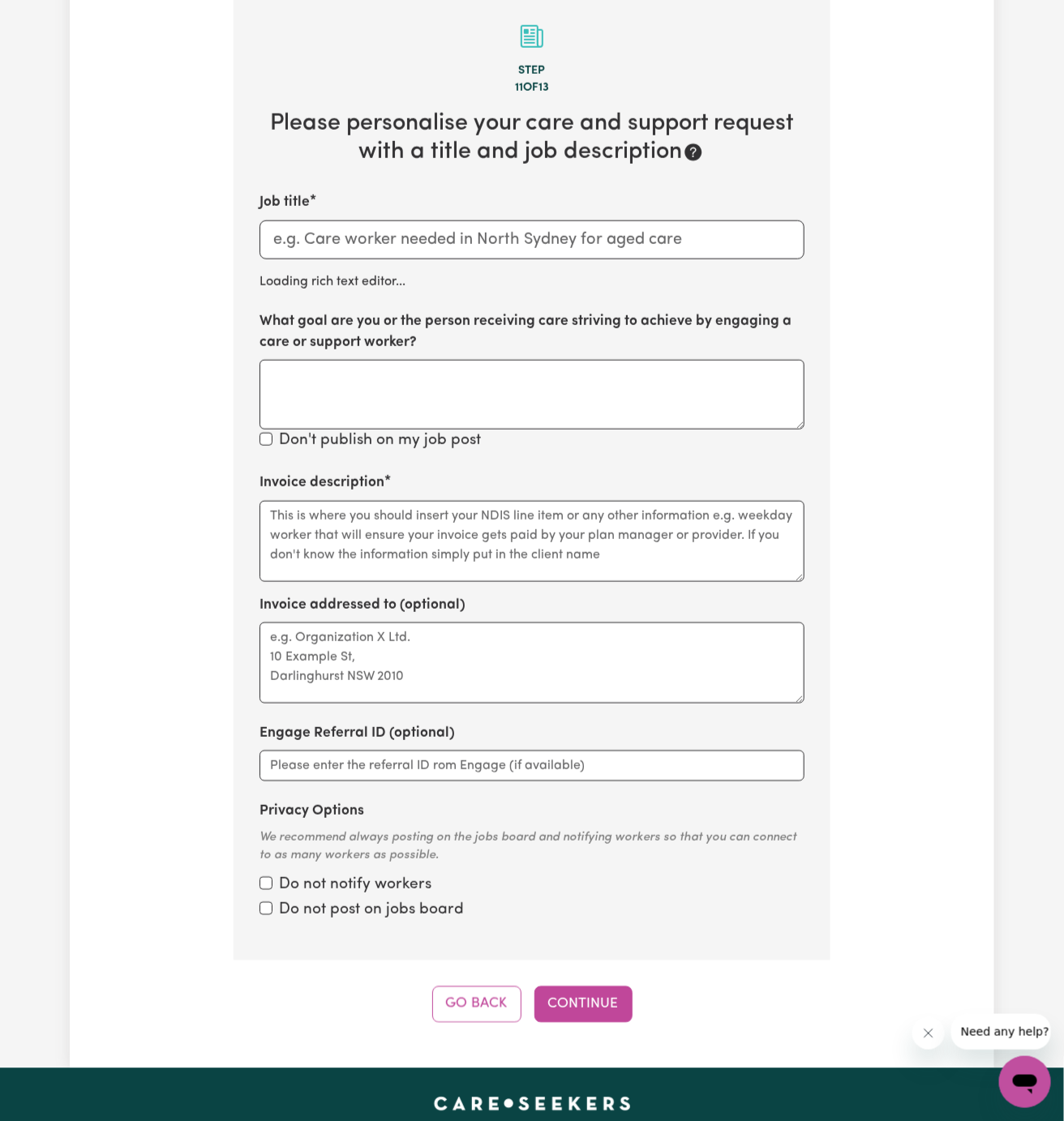
scroll to position [575, 0]
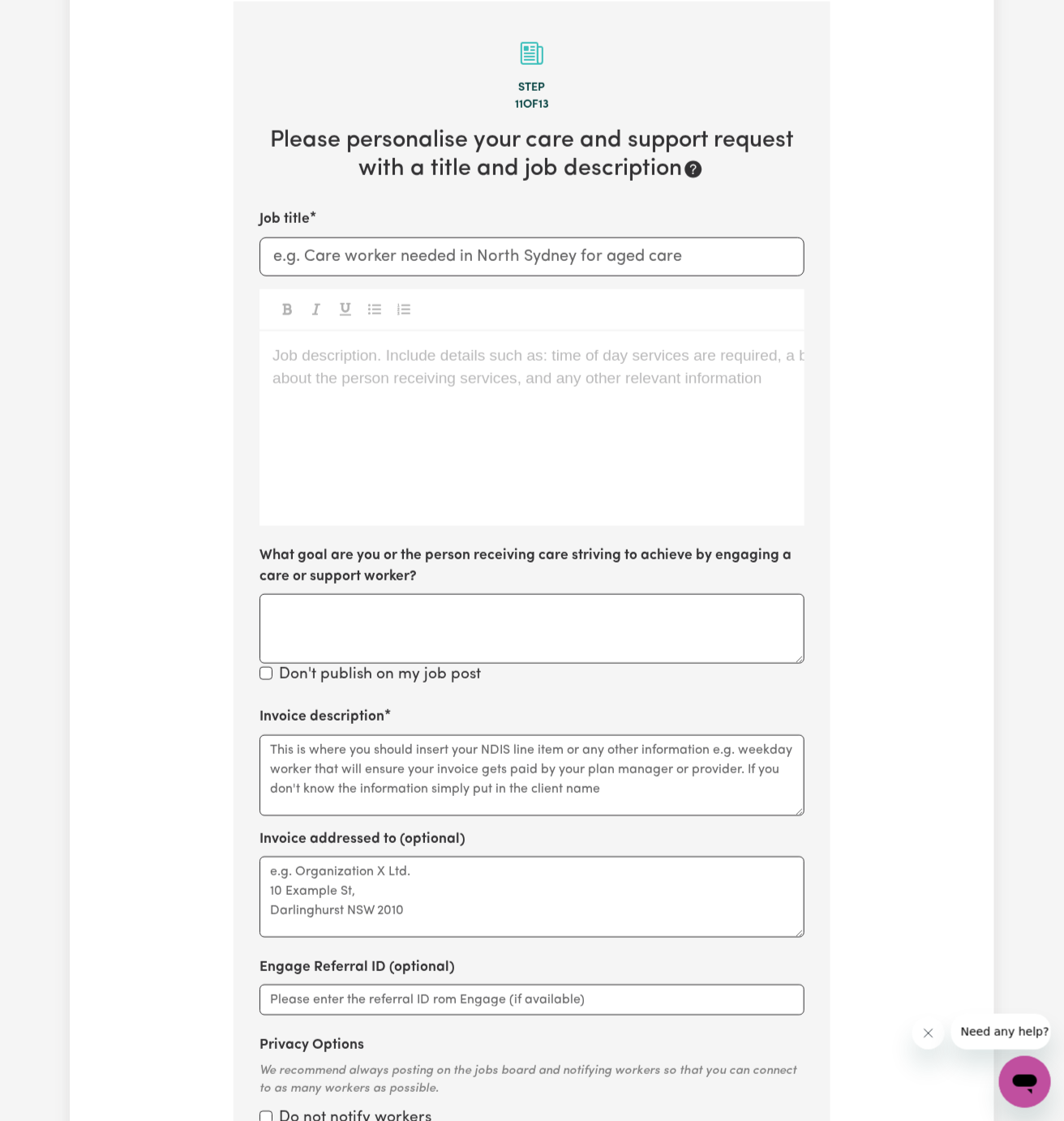
click at [284, 444] on div "Job description. Include details such as: time of day services are required, a …" at bounding box center [532, 429] width 545 height 195
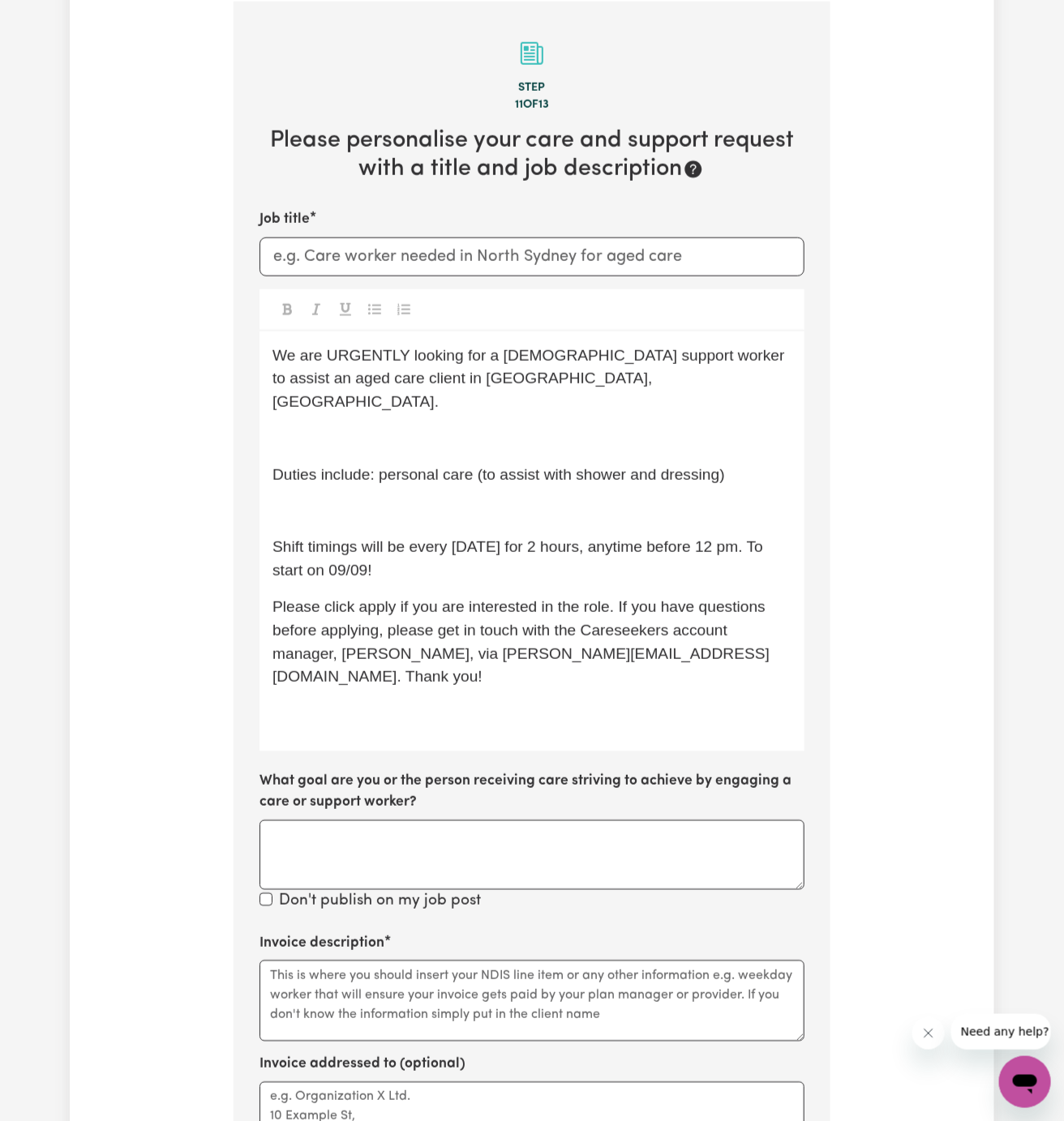
click at [328, 538] on span "Shift timings will be every [DATE] for 2 hours, anytime before 12 pm. To start …" at bounding box center [520, 559] width 495 height 41
click at [346, 500] on p "﻿" at bounding box center [532, 512] width 519 height 24
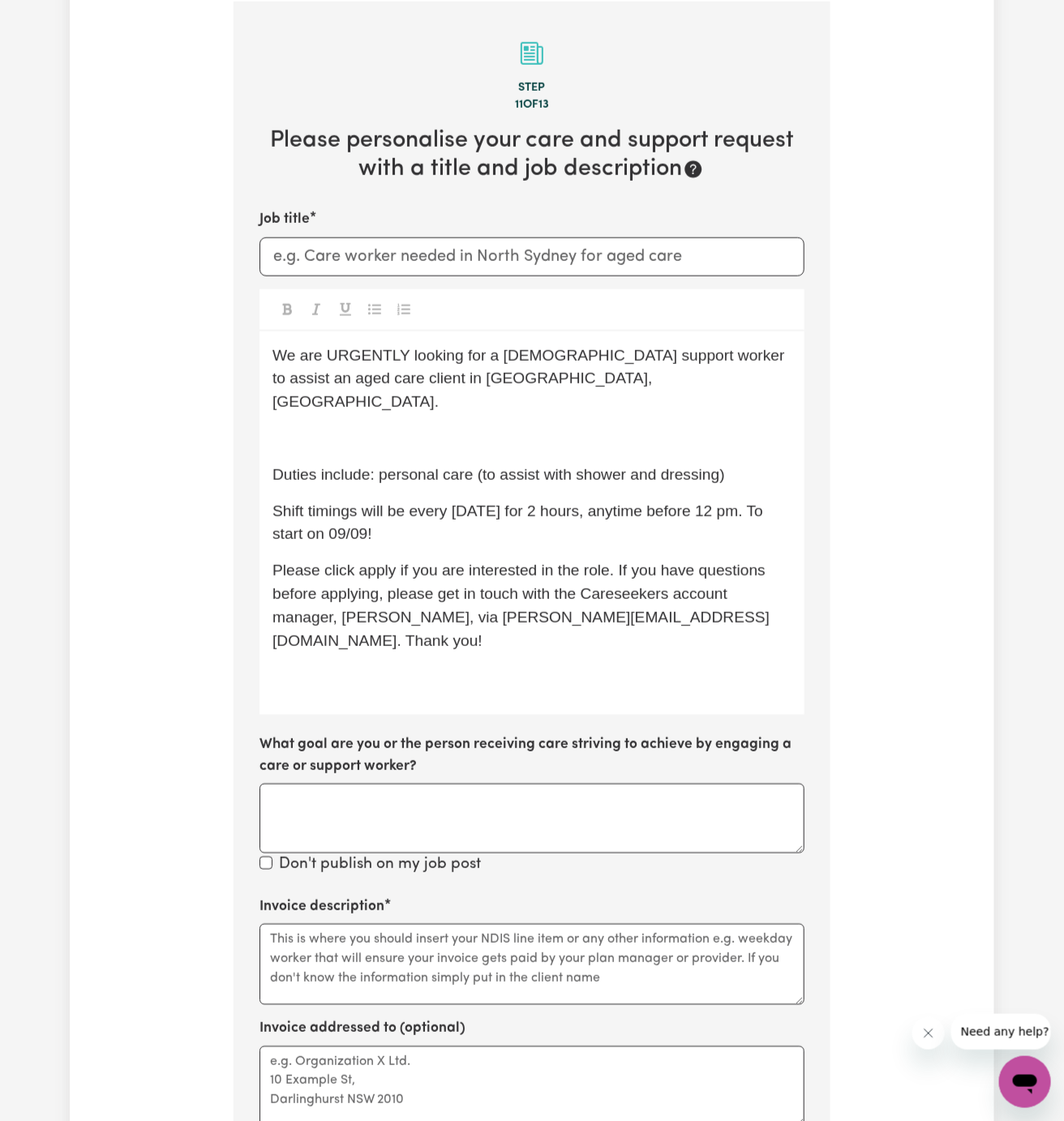
click at [366, 432] on div "We are URGENTLY looking for a [DEMOGRAPHIC_DATA] support worker to assist an ag…" at bounding box center [532, 524] width 545 height 385
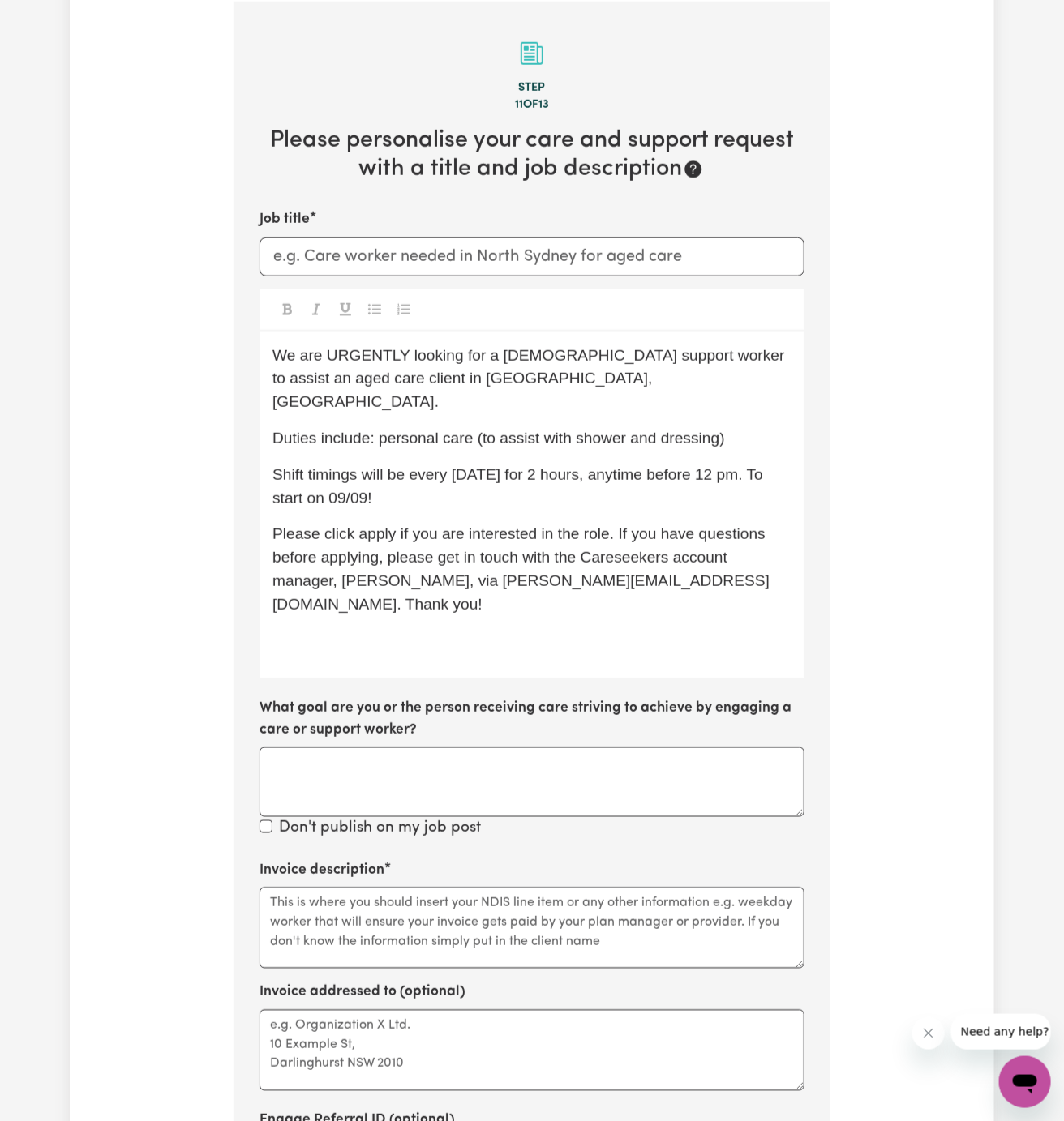
click at [368, 434] on div "We are URGENTLY looking for a [DEMOGRAPHIC_DATA] support worker to assist an ag…" at bounding box center [532, 506] width 545 height 348
click at [497, 375] on p "We are URGENTLY looking for a [DEMOGRAPHIC_DATA] support worker to assist an ag…" at bounding box center [532, 380] width 519 height 70
click at [524, 373] on p "We are URGENTLY looking for a [DEMOGRAPHIC_DATA] support worker to assist an ag…" at bounding box center [532, 380] width 519 height 70
click at [696, 371] on p "We are URGENTLY looking for a [DEMOGRAPHIC_DATA] support worker to assist an ag…" at bounding box center [532, 380] width 519 height 70
drag, startPoint x: 330, startPoint y: 374, endPoint x: 430, endPoint y: 375, distance: 100.0
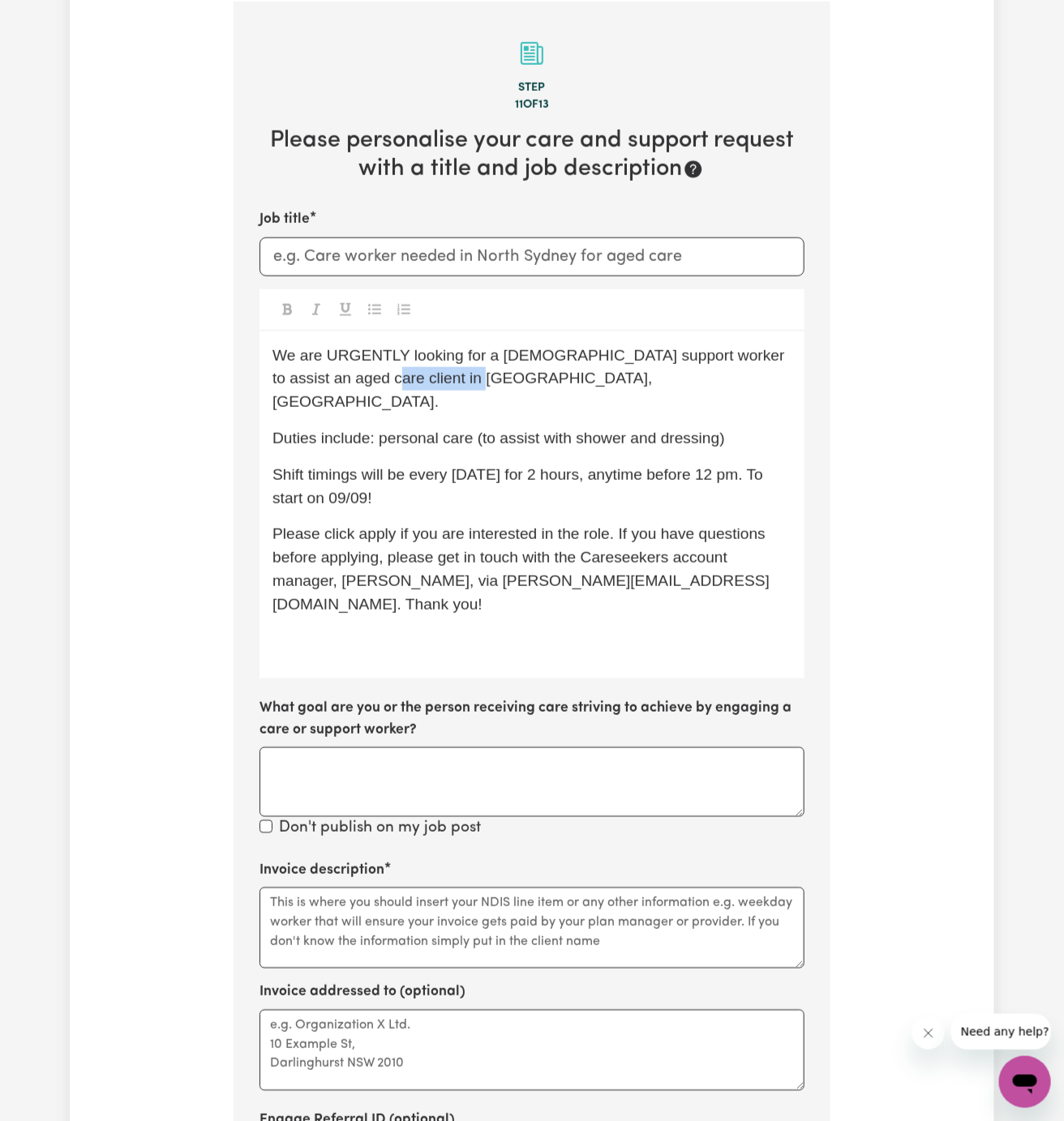
click at [430, 375] on span "We are URGENTLY looking for a [DEMOGRAPHIC_DATA] support worker to assist an ag…" at bounding box center [530, 379] width 516 height 64
click at [430, 375] on p "We are URGENTLY looking for a [DEMOGRAPHIC_DATA] support worker to assist an ag…" at bounding box center [532, 380] width 519 height 70
click at [443, 427] on p "Duties include: personal care (to assist with shower and dressing)" at bounding box center [532, 439] width 519 height 24
click at [642, 466] on span "Shift timings will be every [DATE] for 2 hours, anytime before 12 pm. To start …" at bounding box center [520, 486] width 495 height 41
drag, startPoint x: 476, startPoint y: 417, endPoint x: 780, endPoint y: 412, distance: 304.0
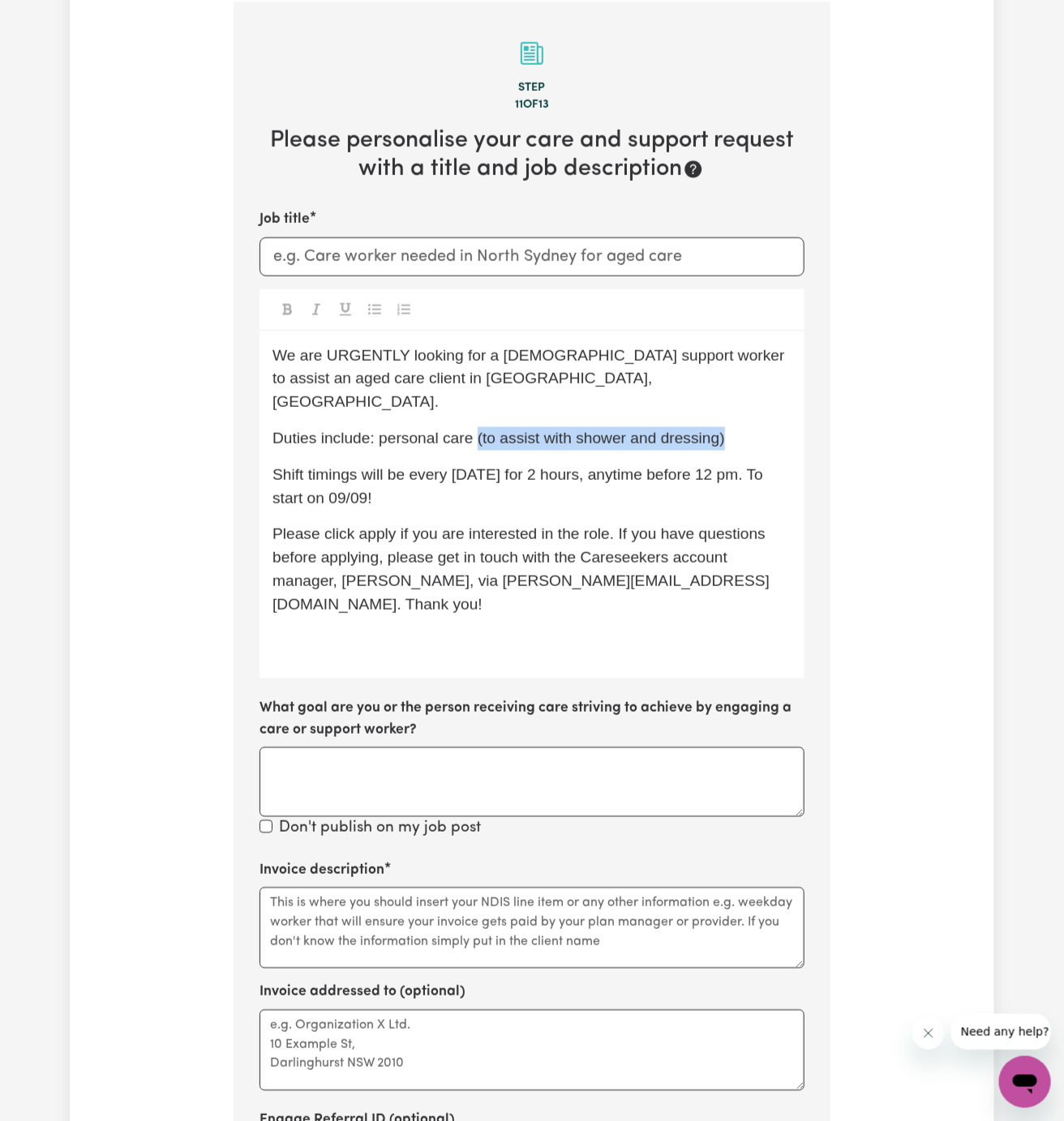
click at [780, 427] on p "Duties include: personal care (to assist with shower and dressing)" at bounding box center [532, 439] width 519 height 24
click at [654, 466] on span "Shift timings will be every [DATE] for 2 hours, anytime before 12 pm. To start …" at bounding box center [520, 486] width 495 height 41
drag, startPoint x: 451, startPoint y: 454, endPoint x: 528, endPoint y: 466, distance: 77.9
click at [528, 466] on p "Shift timings will be every [DATE] for 2 hours, anytime before 12 pm. To start …" at bounding box center [532, 487] width 519 height 47
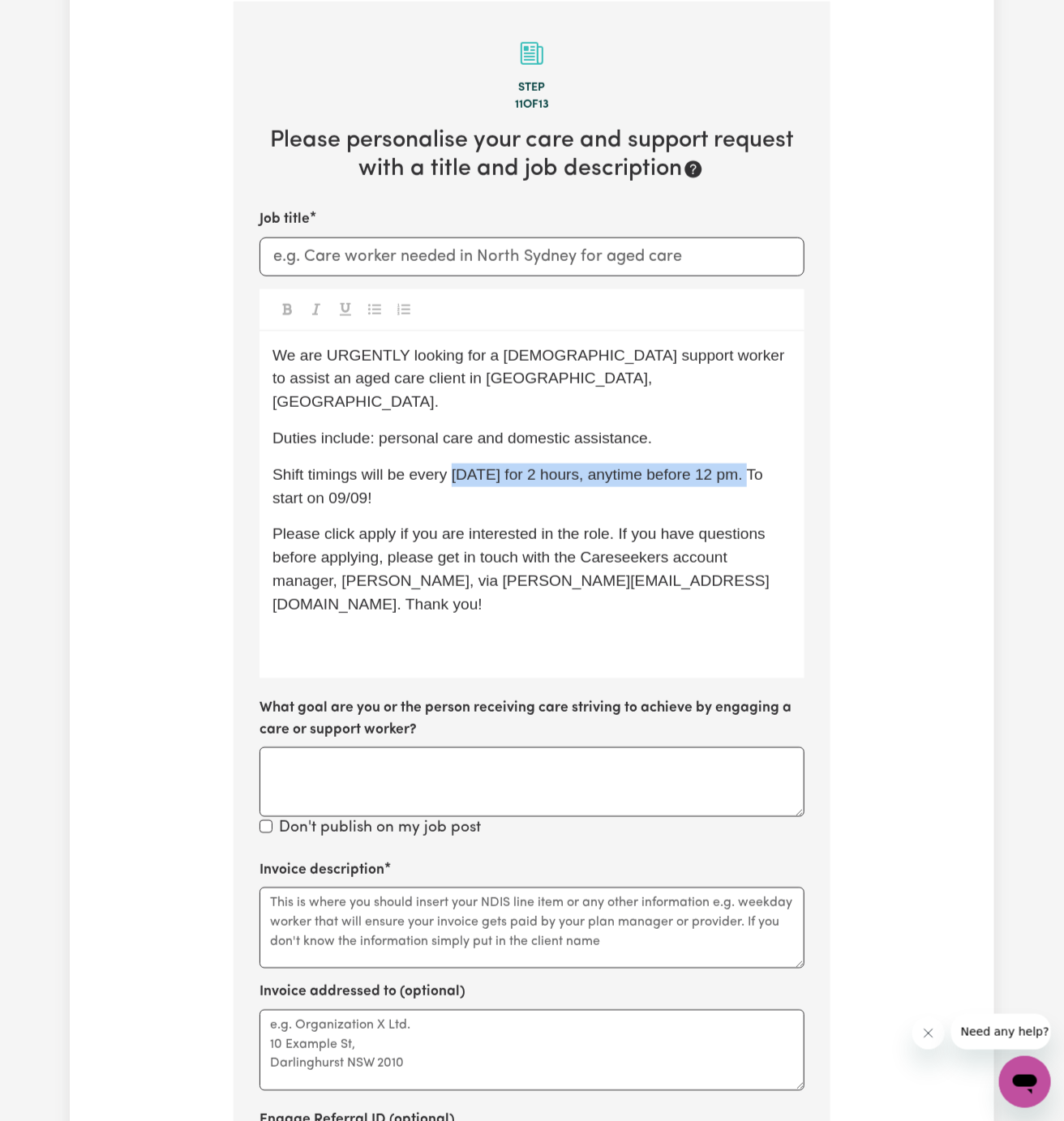
drag, startPoint x: 747, startPoint y: 451, endPoint x: 453, endPoint y: 448, distance: 294.0
click at [453, 466] on span "Shift timings will be every [DATE] for 2 hours, anytime before 12 pm. To start …" at bounding box center [520, 486] width 495 height 41
click at [514, 466] on span "Shift timings will be every [DATE] [DATE] and Fri 10am to 12pm. To start on 09/…" at bounding box center [533, 486] width 523 height 41
click at [631, 466] on span "Shift timings will be every [DATE], [DATE] and Fri 10am to 12pm. To start on 09…" at bounding box center [525, 486] width 506 height 41
click at [646, 466] on span "Shift timings will be every [DATE], [DATE] and Fri 10 am to 12pm. To start on 0…" at bounding box center [527, 486] width 510 height 41
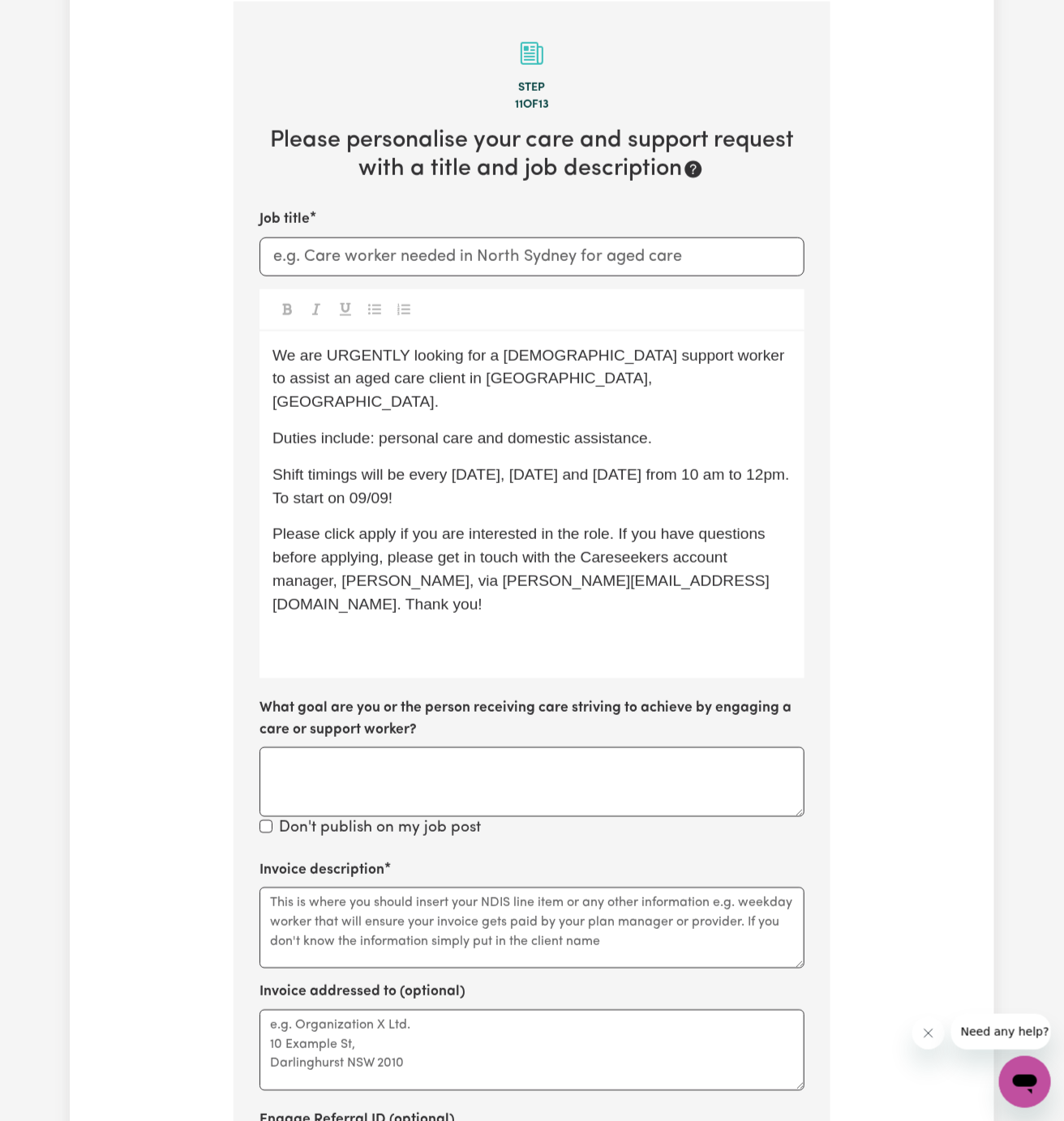
click at [287, 474] on span "Shift timings will be every [DATE], [DATE] and [DATE] from 10 am to 12pm. To st…" at bounding box center [532, 486] width 521 height 41
click at [336, 474] on span "Shift timings will be every [DATE], [DATE] and [DATE] from 10 am to 12 pm. To s…" at bounding box center [520, 486] width 496 height 41
click at [394, 476] on span "Shift timings will be every [DATE], [DATE] and [DATE] from 10 am to 12 pm. To s…" at bounding box center [520, 486] width 496 height 41
click at [583, 286] on div "Job title We are URGENTLY looking for a [DEMOGRAPHIC_DATA] support worker to as…" at bounding box center [532, 525] width 545 height 631
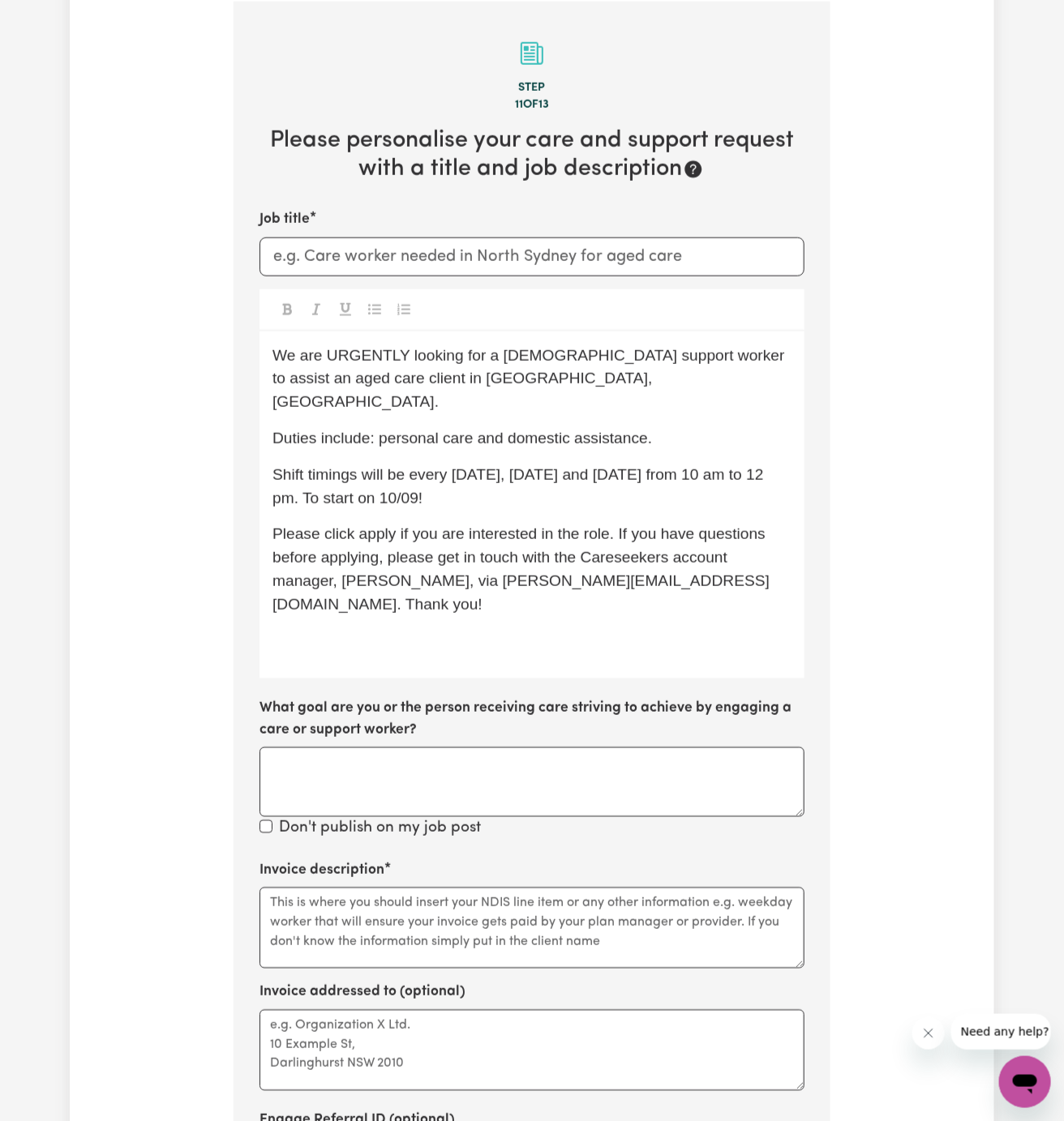
click at [359, 526] on span "Please click apply if you are interested in the role. If you have questions bef…" at bounding box center [520, 569] width 497 height 87
click at [385, 630] on p "﻿" at bounding box center [532, 642] width 519 height 24
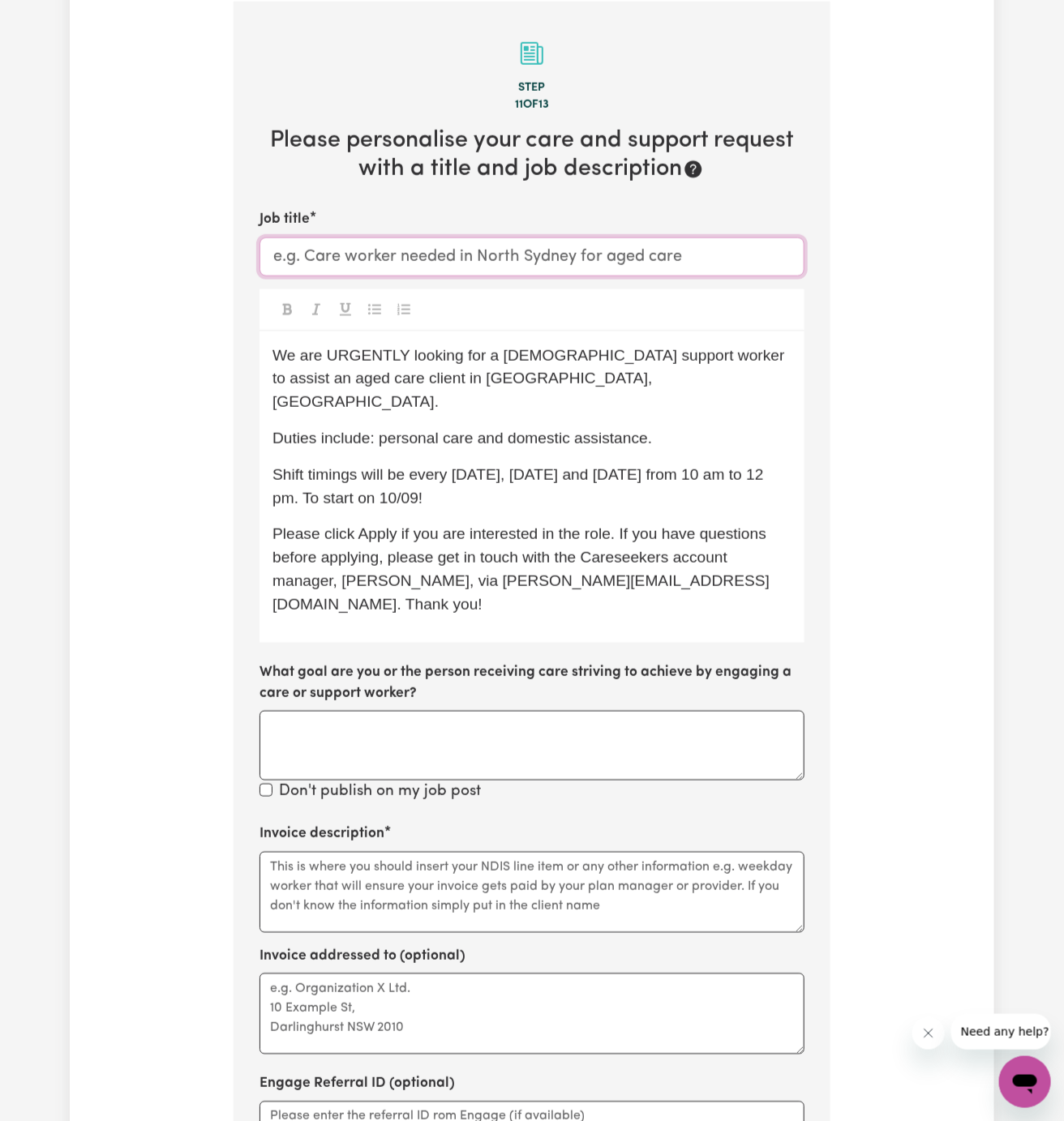
click at [433, 241] on input "Job title" at bounding box center [532, 257] width 545 height 39
click at [421, 389] on div "We are URGENTLY looking for a [DEMOGRAPHIC_DATA] support worker to assist an ag…" at bounding box center [532, 487] width 545 height 311
drag, startPoint x: 405, startPoint y: 380, endPoint x: 335, endPoint y: 378, distance: 70.0
click at [335, 378] on span "We are URGENTLY looking for a [DEMOGRAPHIC_DATA] support worker to assist an ag…" at bounding box center [530, 379] width 516 height 64
copy span "yde, [GEOGRAPHIC_DATA]"
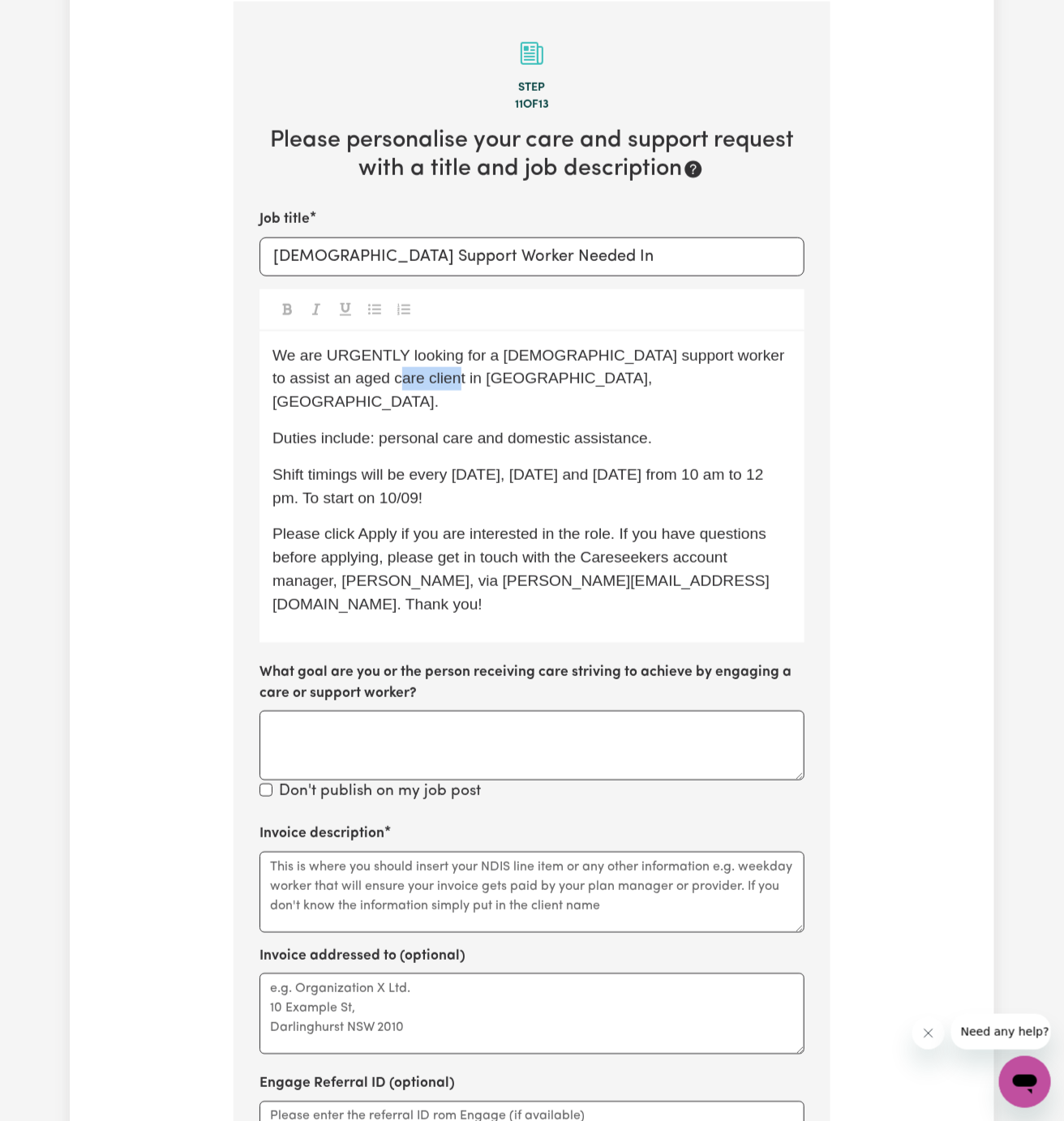
copy span "[GEOGRAPHIC_DATA], [GEOGRAPHIC_DATA]"
click at [559, 253] on input "[DEMOGRAPHIC_DATA] Support Worker Needed In" at bounding box center [532, 257] width 545 height 39
paste input "[GEOGRAPHIC_DATA], [GEOGRAPHIC_DATA]"
type input "[DEMOGRAPHIC_DATA] Support Worker Needed In [GEOGRAPHIC_DATA], [GEOGRAPHIC_DATA]"
click at [499, 431] on div "We are URGENTLY looking for a [DEMOGRAPHIC_DATA] support worker to assist an ag…" at bounding box center [532, 487] width 545 height 311
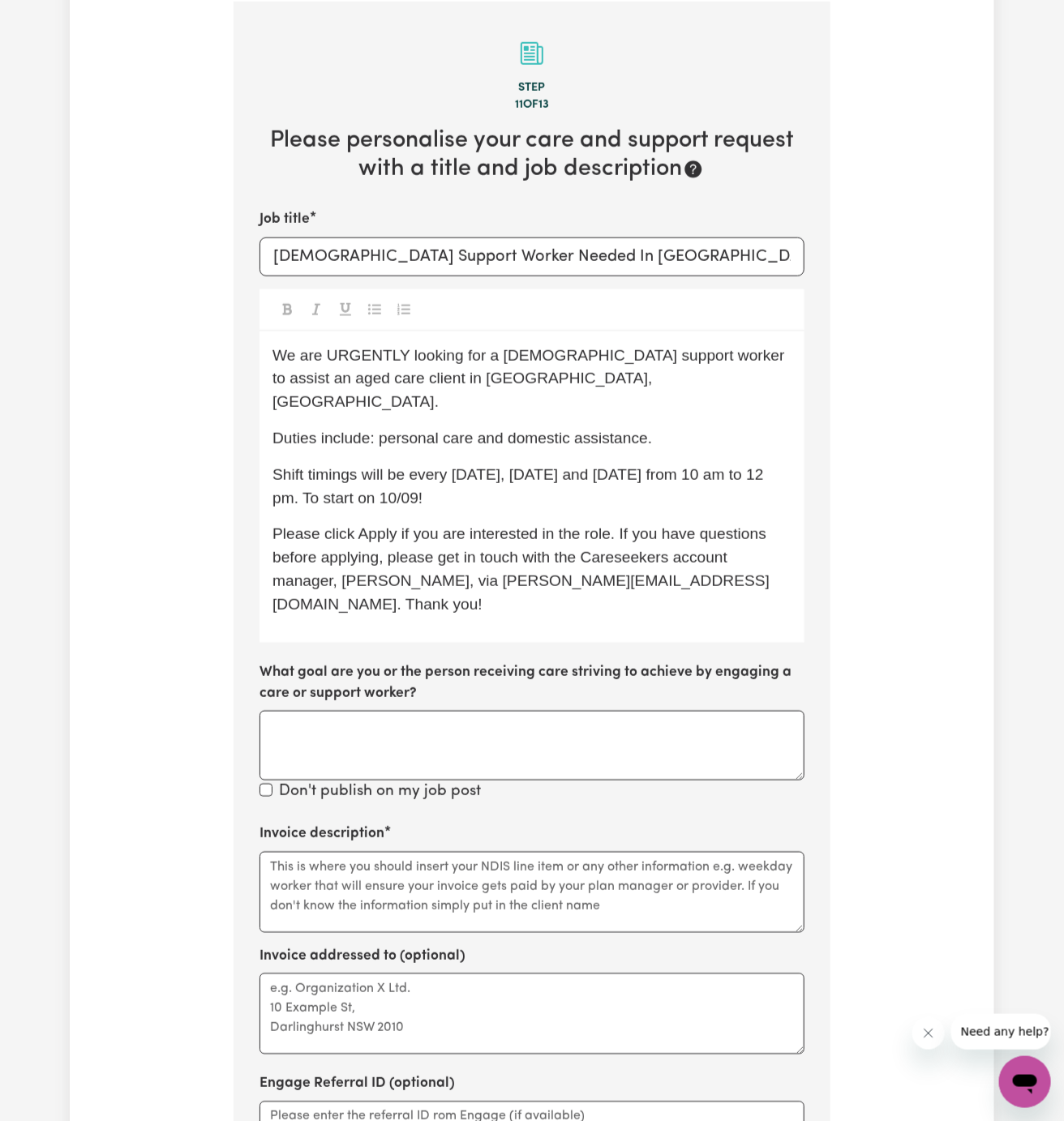
click at [575, 432] on div "We are URGENTLY looking for a [DEMOGRAPHIC_DATA] support worker to assist an ag…" at bounding box center [532, 487] width 545 height 311
click at [680, 526] on span "Please click Apply if you are interested in the role. If you have questions bef…" at bounding box center [521, 569] width 498 height 87
click at [555, 492] on div "We are URGENTLY looking for a [DEMOGRAPHIC_DATA] support worker to assist an ag…" at bounding box center [532, 487] width 545 height 311
click at [716, 427] on p "Duties include: personal care and domestic assistance." at bounding box center [532, 439] width 519 height 24
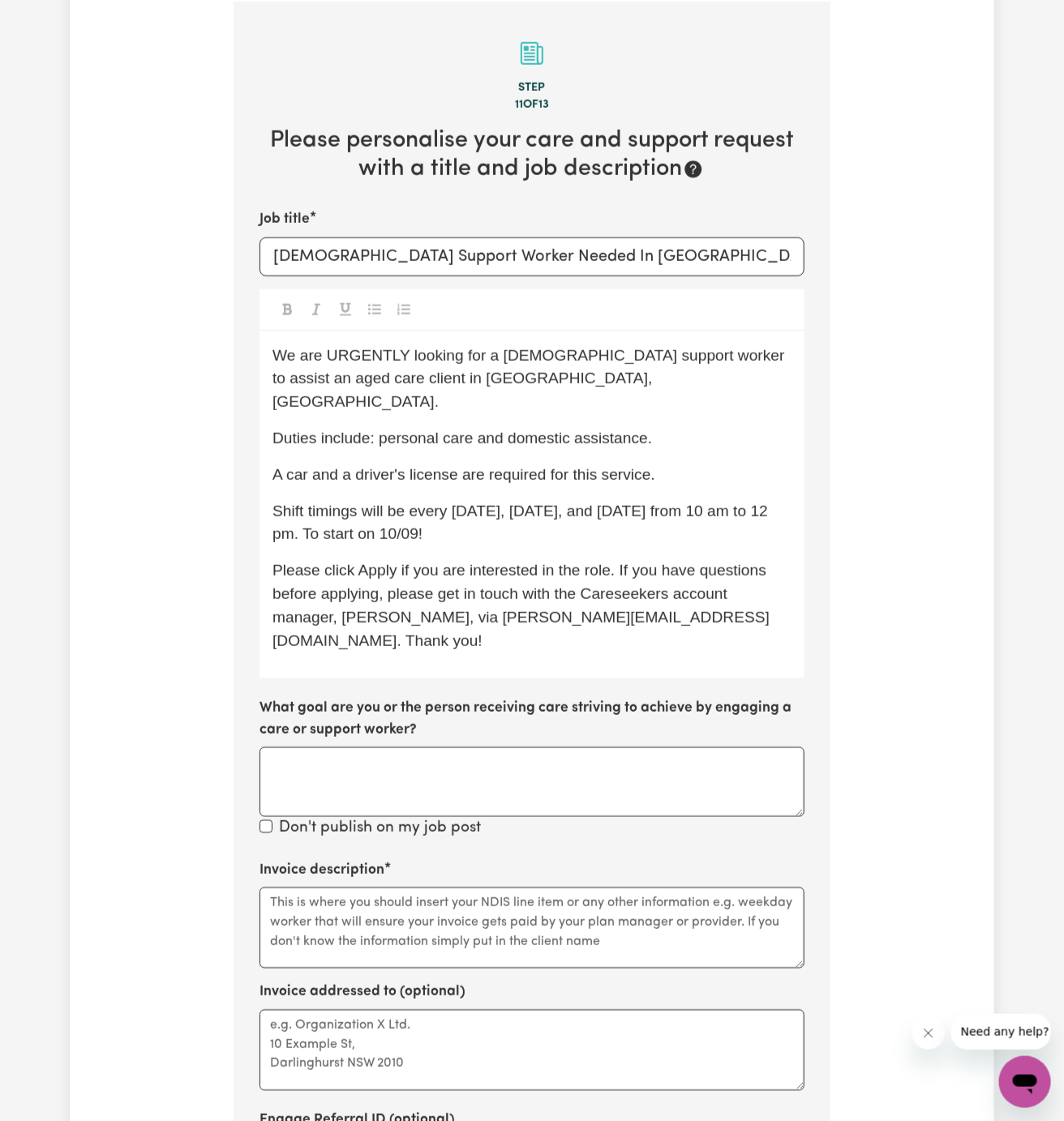
click at [573, 500] on p "Shift timings will be every [DATE], [DATE], and [DATE] from 10 am to 12 pm. To …" at bounding box center [532, 523] width 519 height 47
click at [390, 562] on span "Please click Apply if you are interested in the role. If you have questions bef…" at bounding box center [521, 606] width 498 height 87
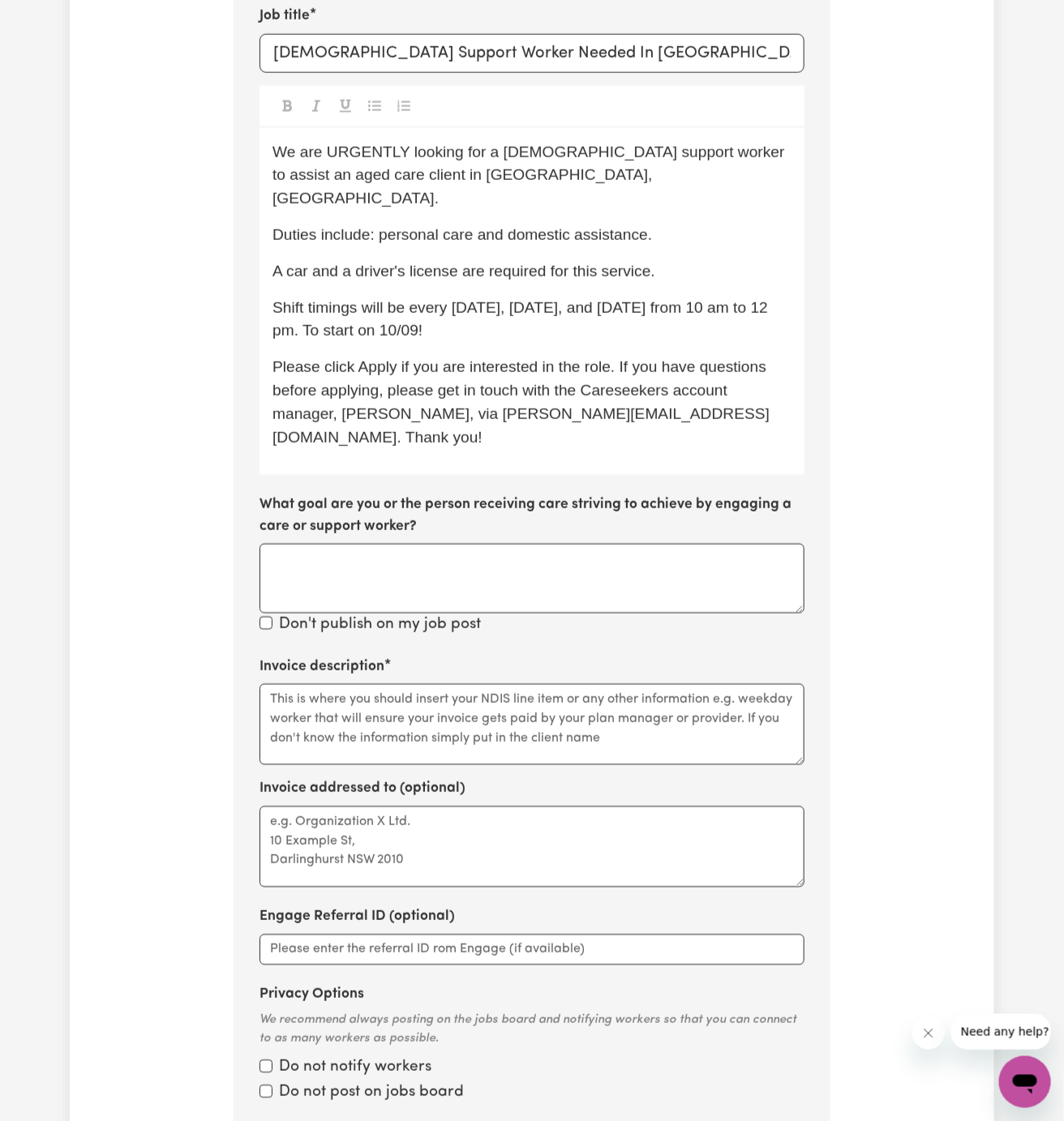
scroll to position [793, 0]
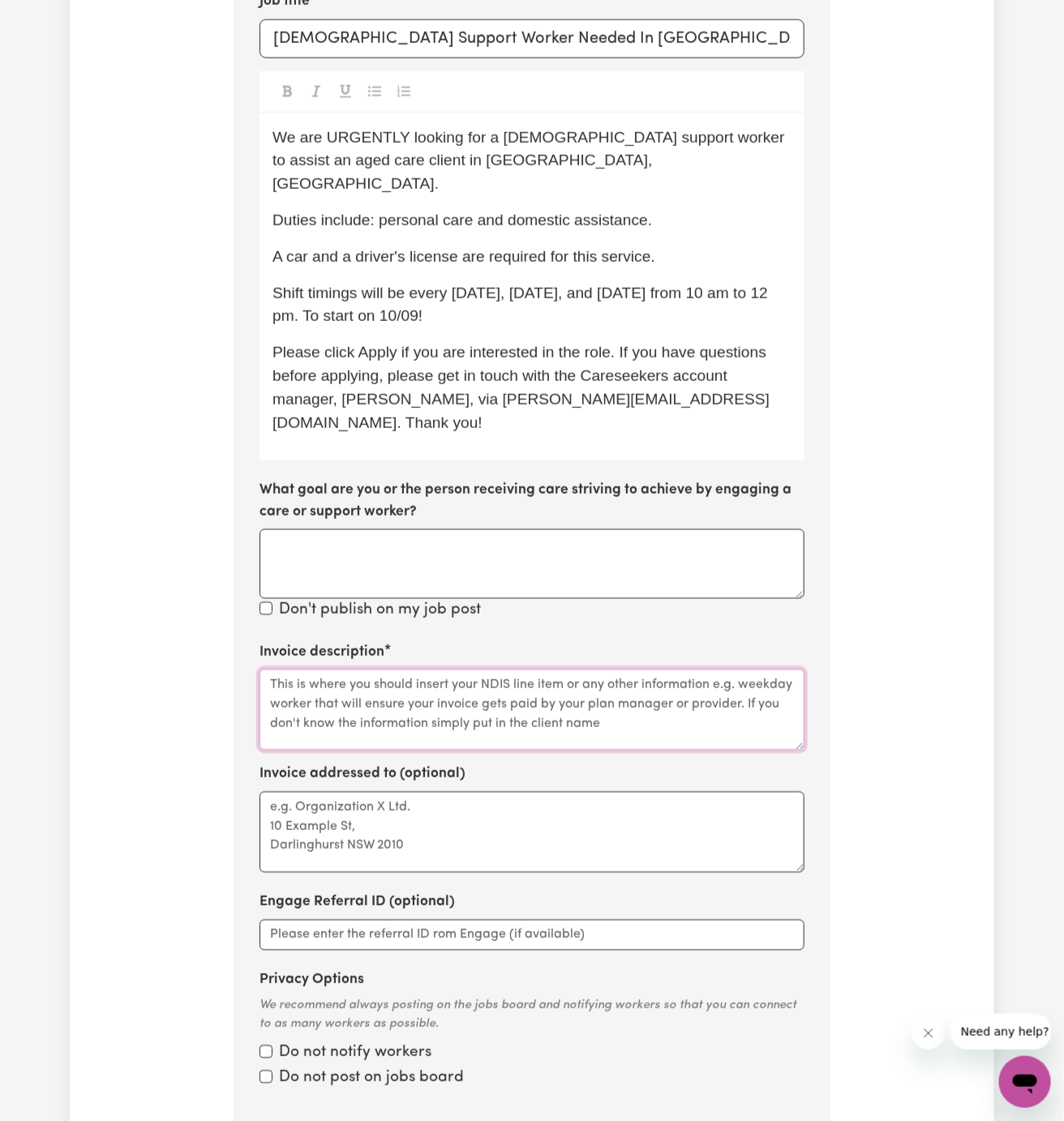
click at [479, 670] on textarea "Invoice description" at bounding box center [532, 710] width 545 height 81
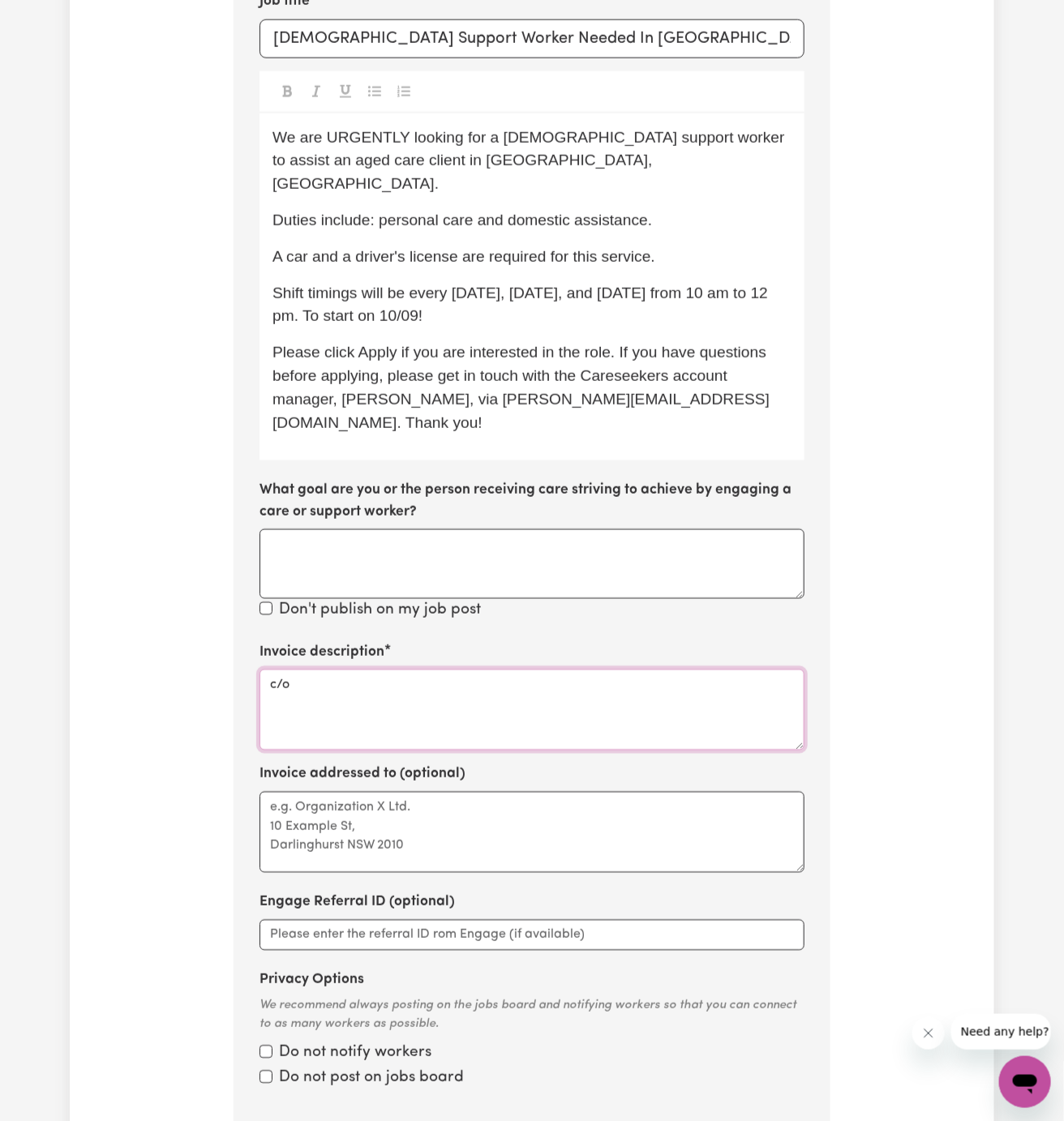
paste textarea "Hands of Care"
click at [301, 670] on textarea "c/o Hands of Care" at bounding box center [532, 710] width 545 height 81
type textarea "c/o Hands of Care"
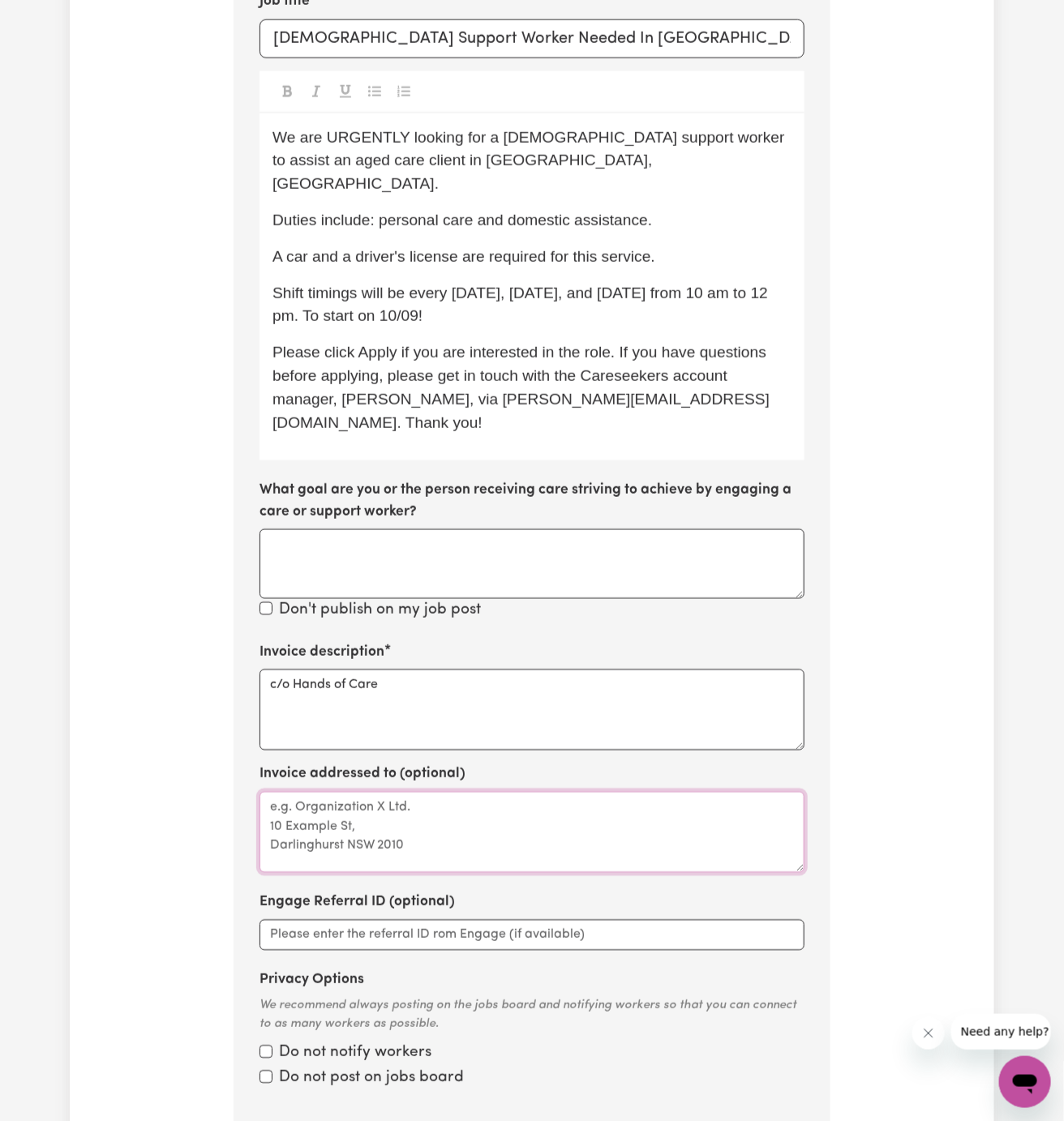
click at [349, 793] on textarea "Invoice addressed to (optional)" at bounding box center [532, 833] width 545 height 81
paste textarea "c/o Hands of Care"
click at [395, 793] on textarea "c/o Hands of Care" at bounding box center [532, 833] width 545 height 81
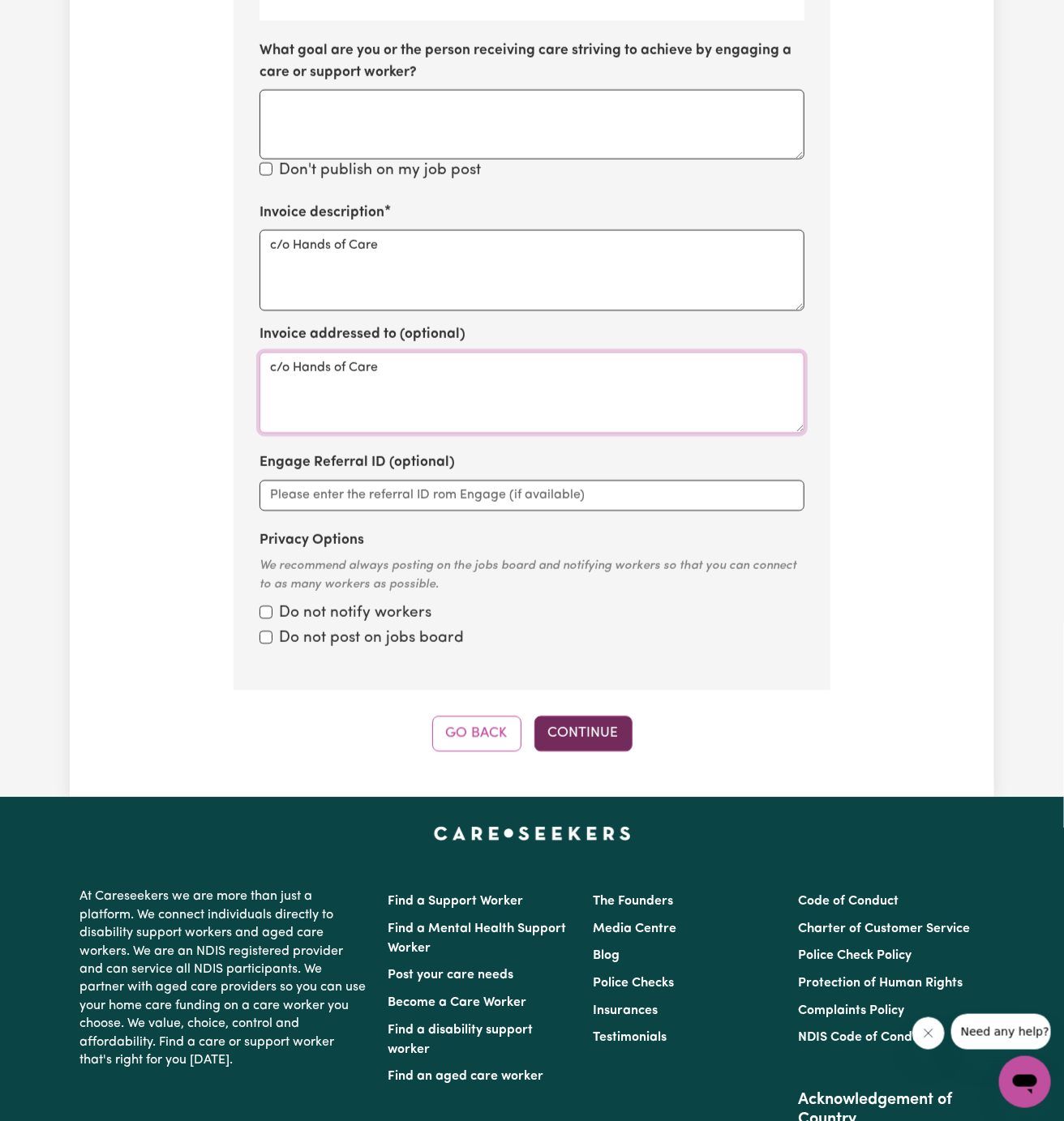
type textarea "c/o Hands of Care"
click at [601, 716] on button "Continue" at bounding box center [583, 734] width 98 height 36
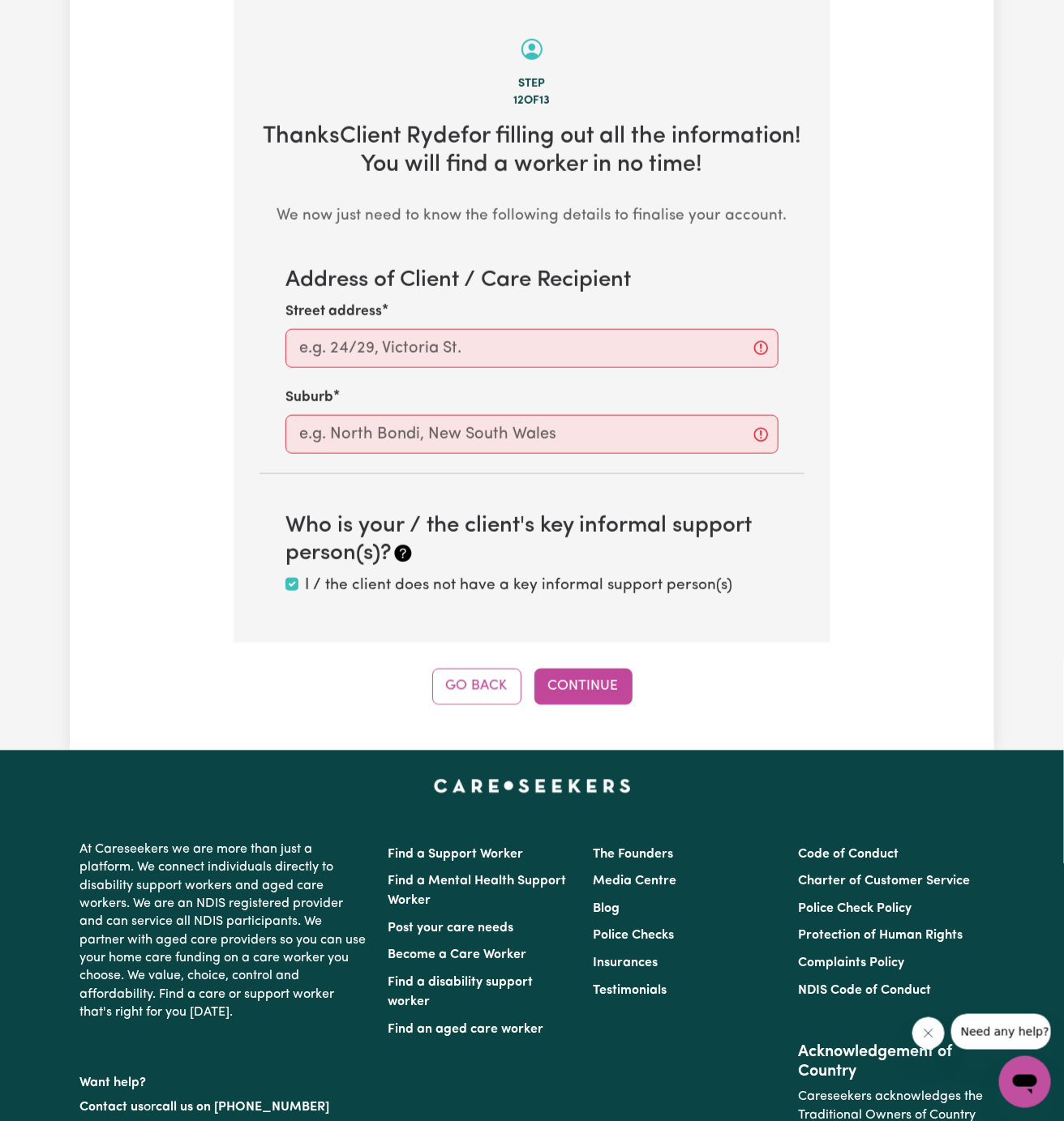
scroll to position [575, 0]
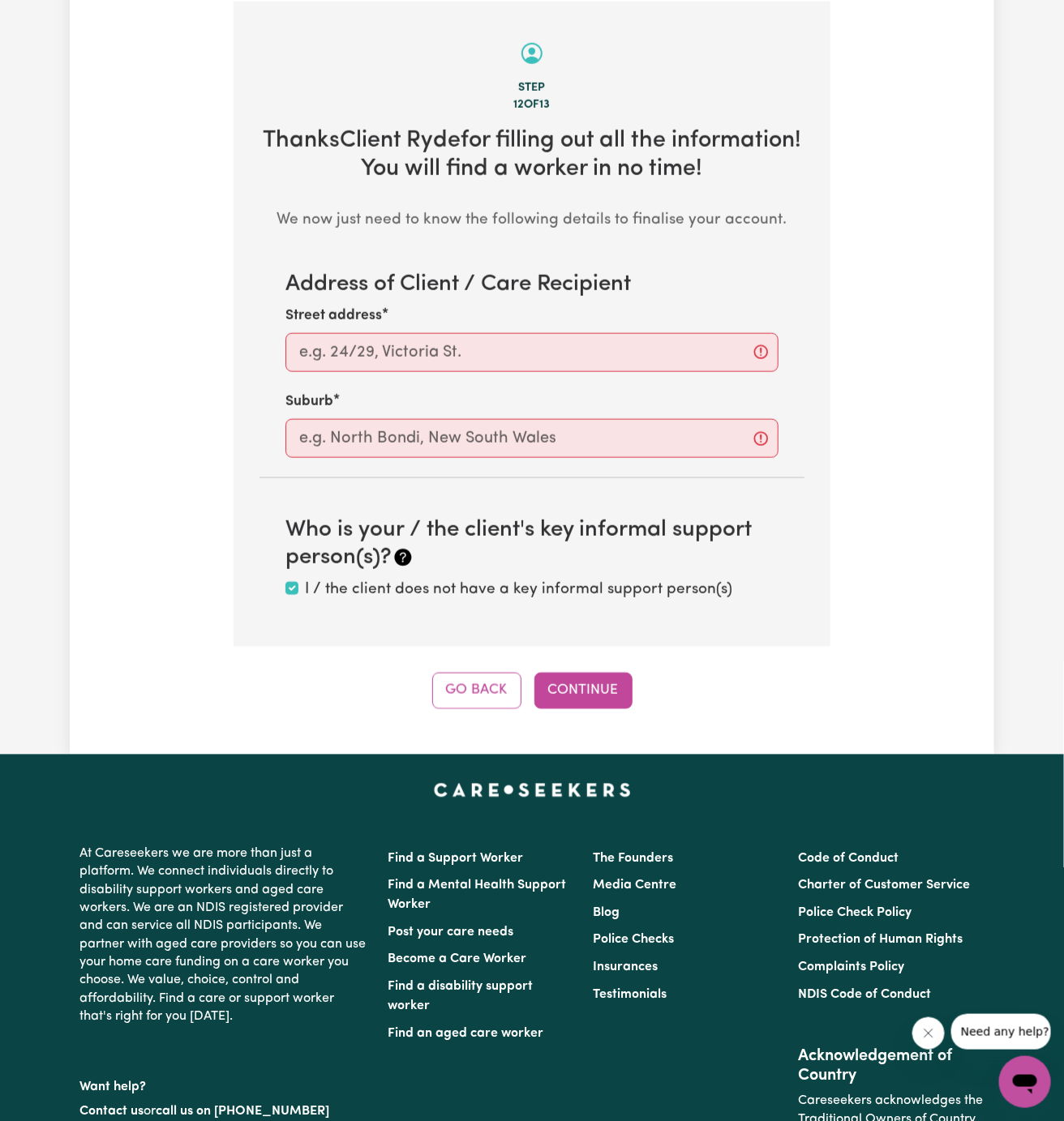
click at [467, 380] on section "Address of Client / Care Recipient Street address Suburb" at bounding box center [532, 364] width 545 height 187
click at [508, 343] on input "Street address" at bounding box center [532, 353] width 493 height 39
click at [622, 342] on input "Street address" at bounding box center [532, 353] width 493 height 39
paste input "Ryde"
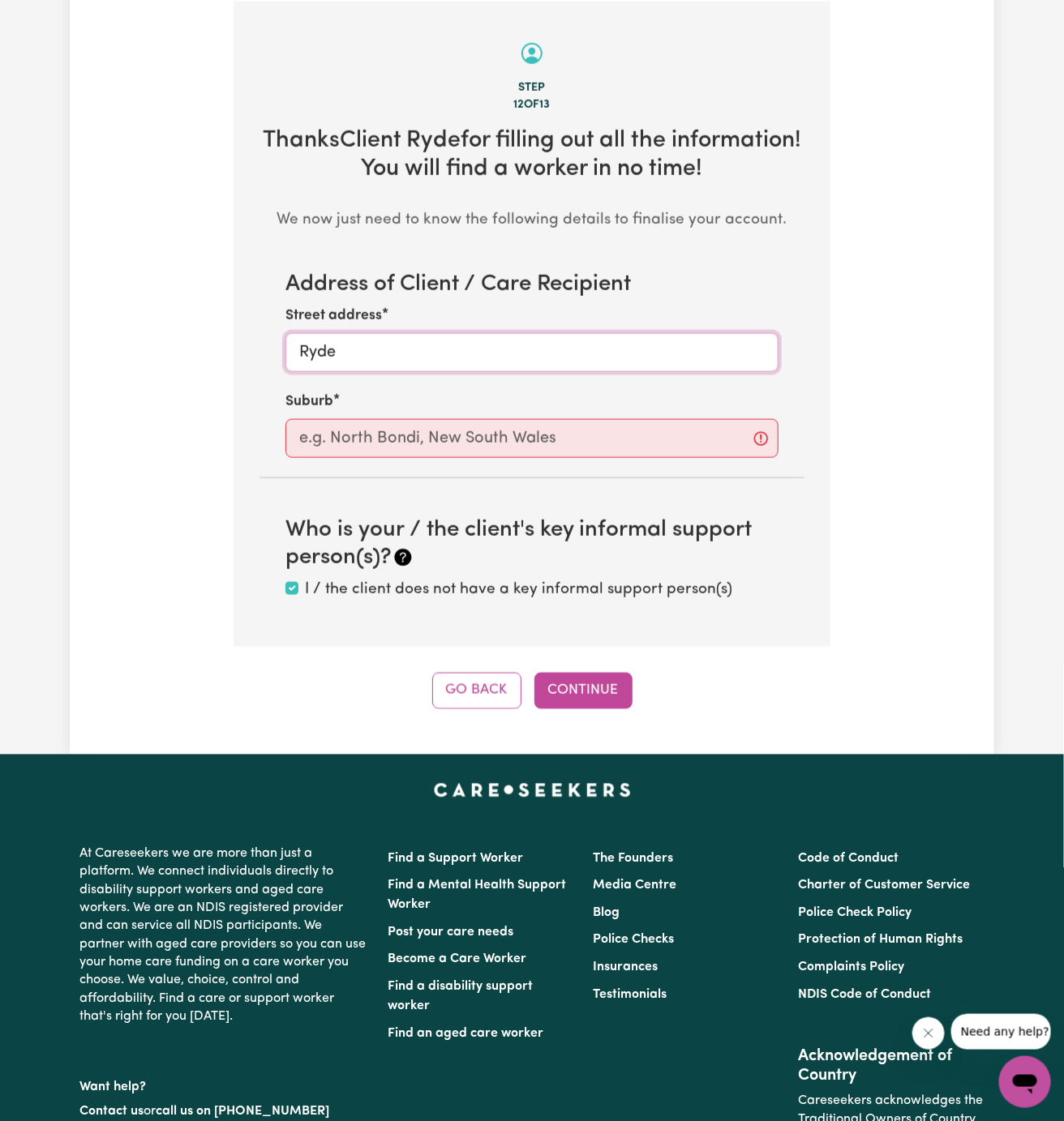
type input "Ryde"
click at [568, 448] on input "text" at bounding box center [532, 439] width 493 height 39
paste input "Ryde"
type input "Ryde"
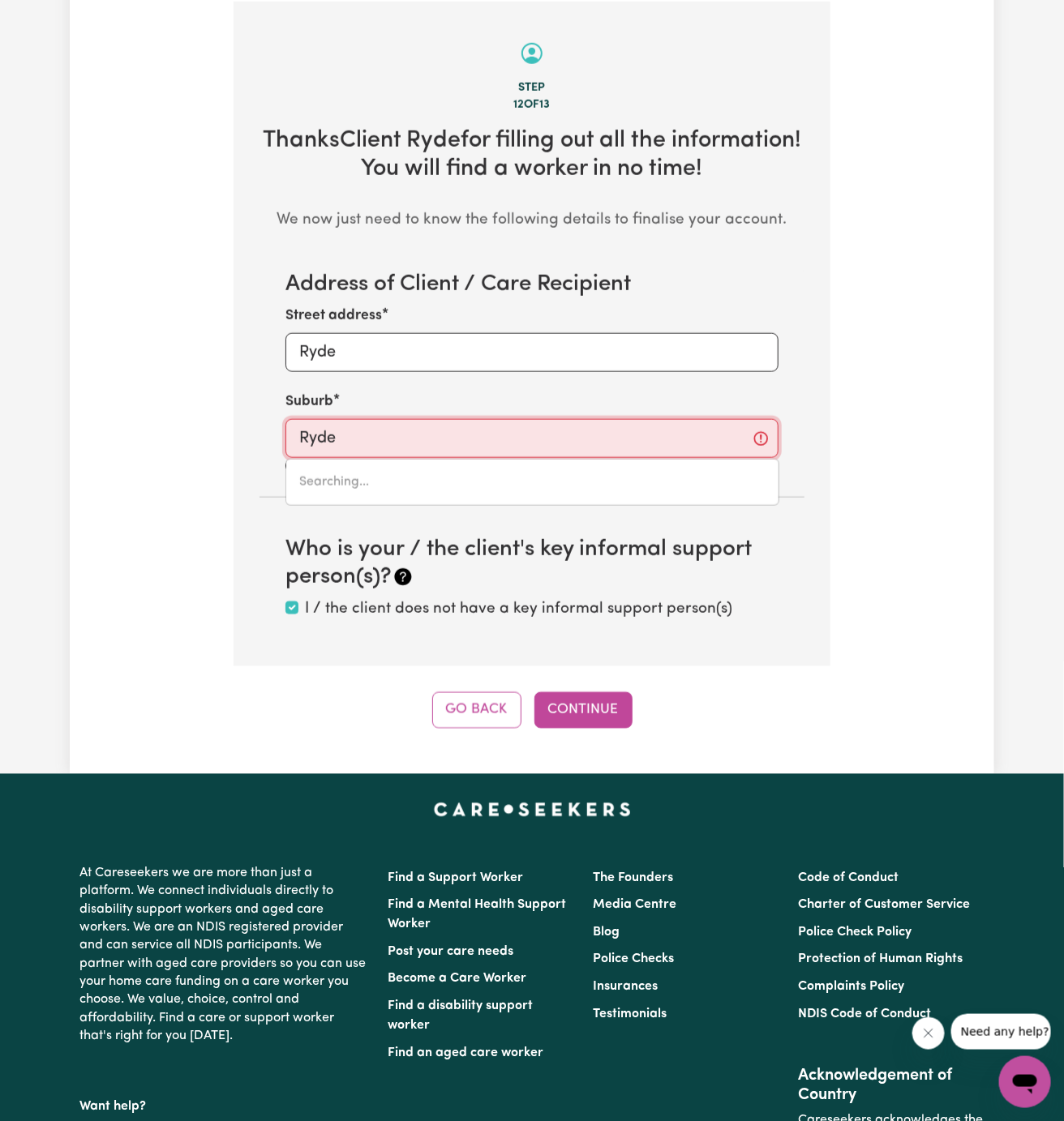
type input "Ryde, [GEOGRAPHIC_DATA], 2112"
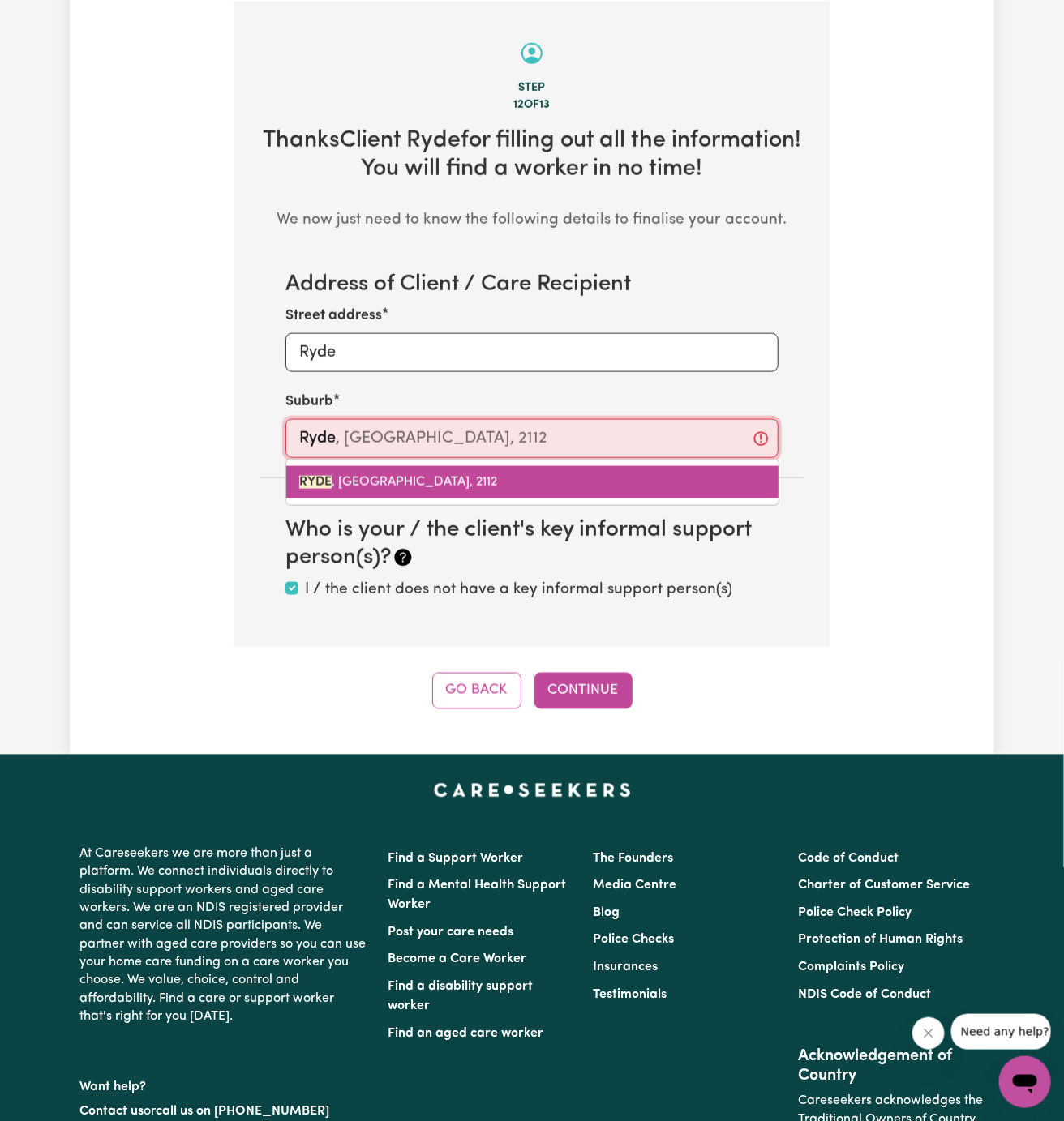
click at [430, 472] on link "RYDE , [GEOGRAPHIC_DATA], 2112" at bounding box center [532, 482] width 492 height 32
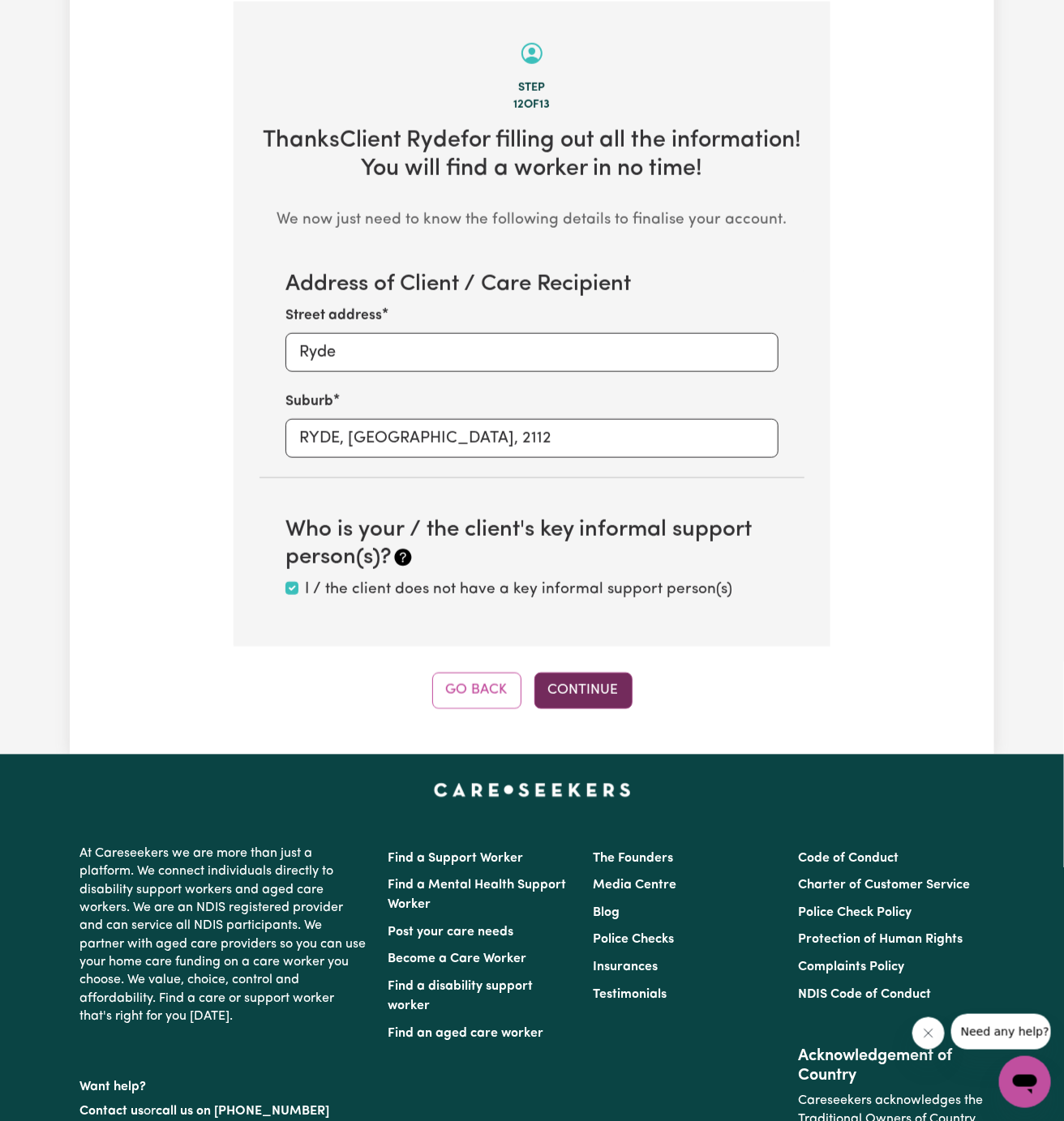
click at [589, 693] on button "Continue" at bounding box center [583, 691] width 98 height 36
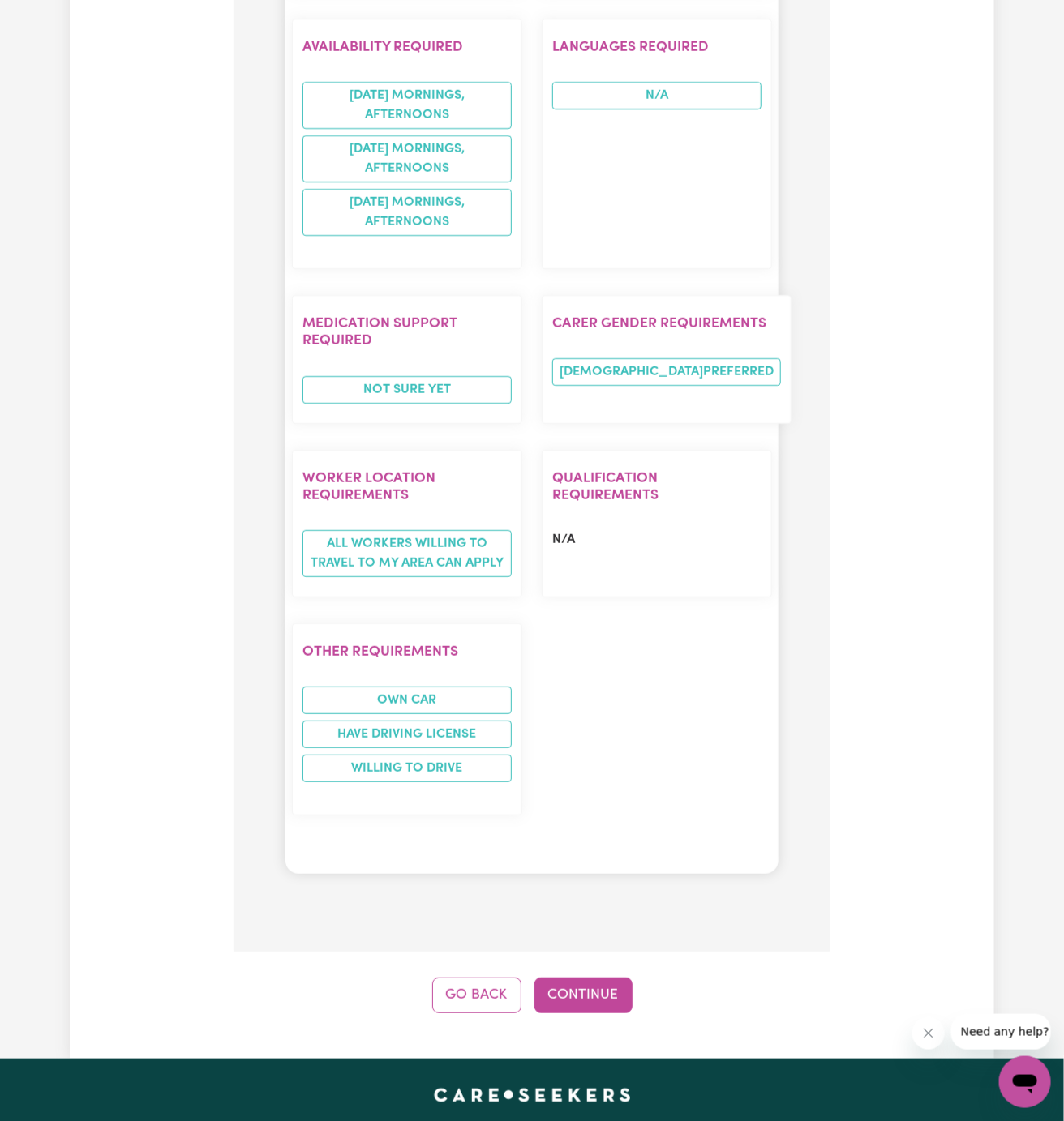
scroll to position [1985, 0]
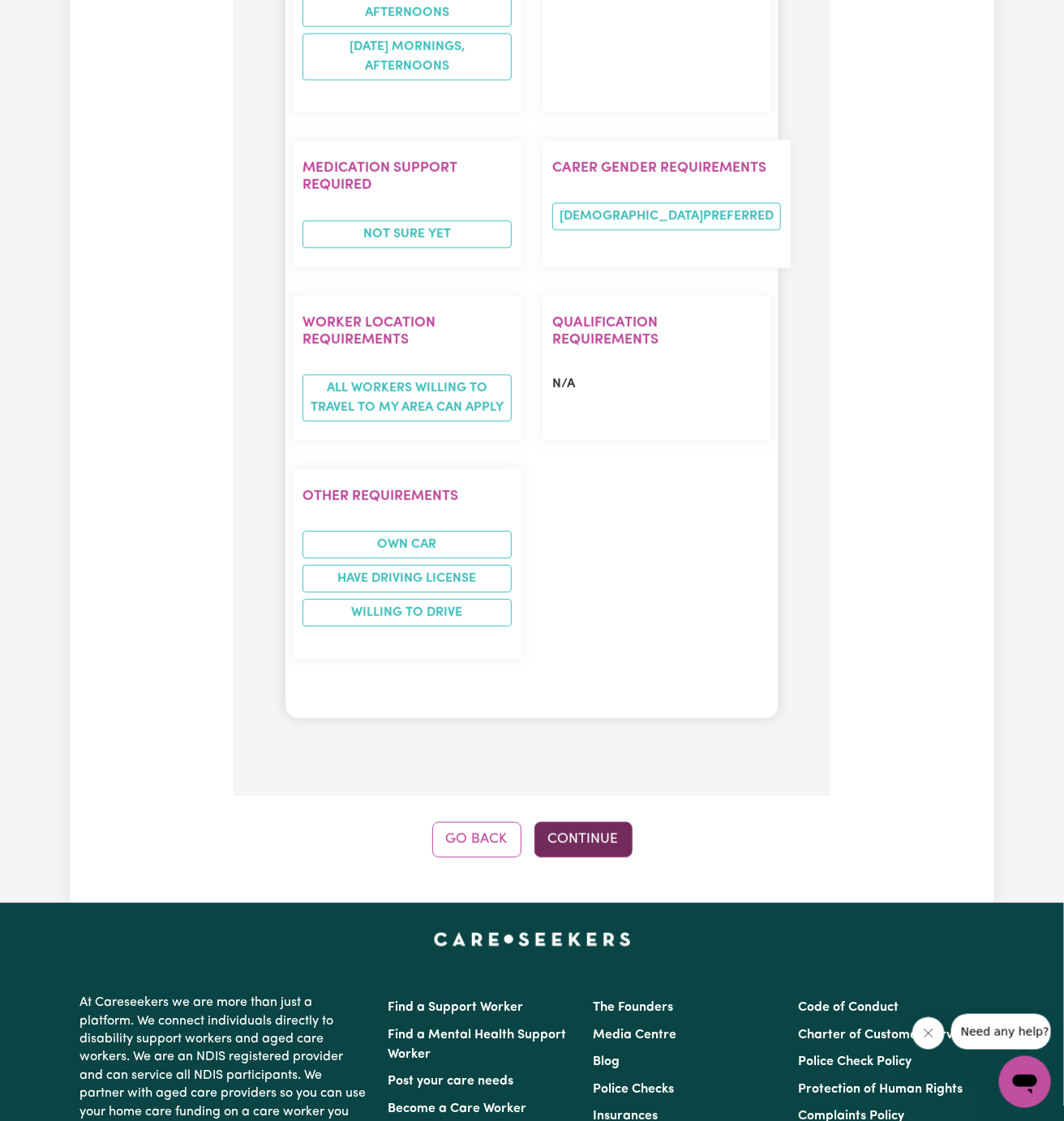
click at [602, 822] on button "Continue" at bounding box center [583, 840] width 98 height 36
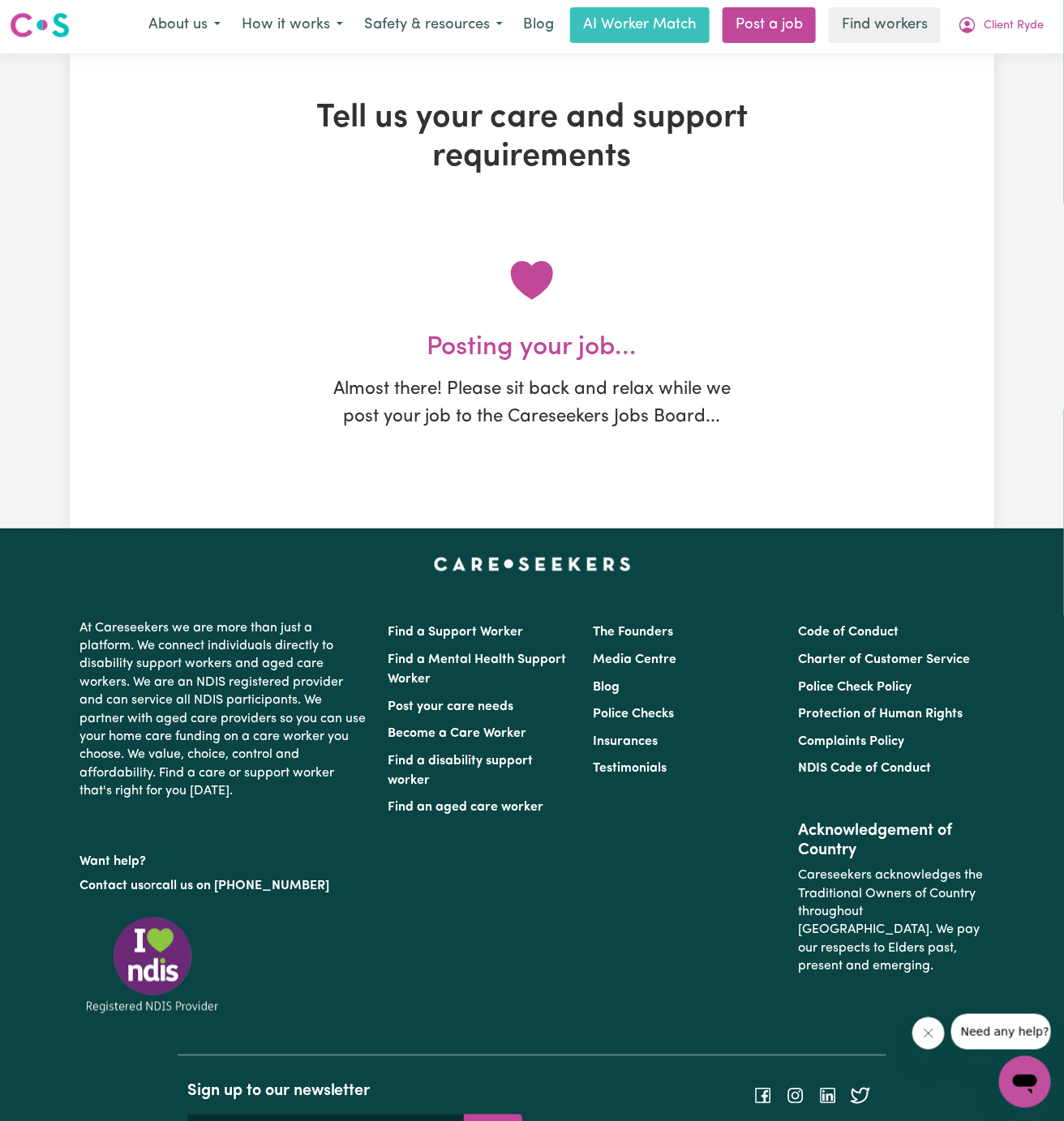
scroll to position [0, 0]
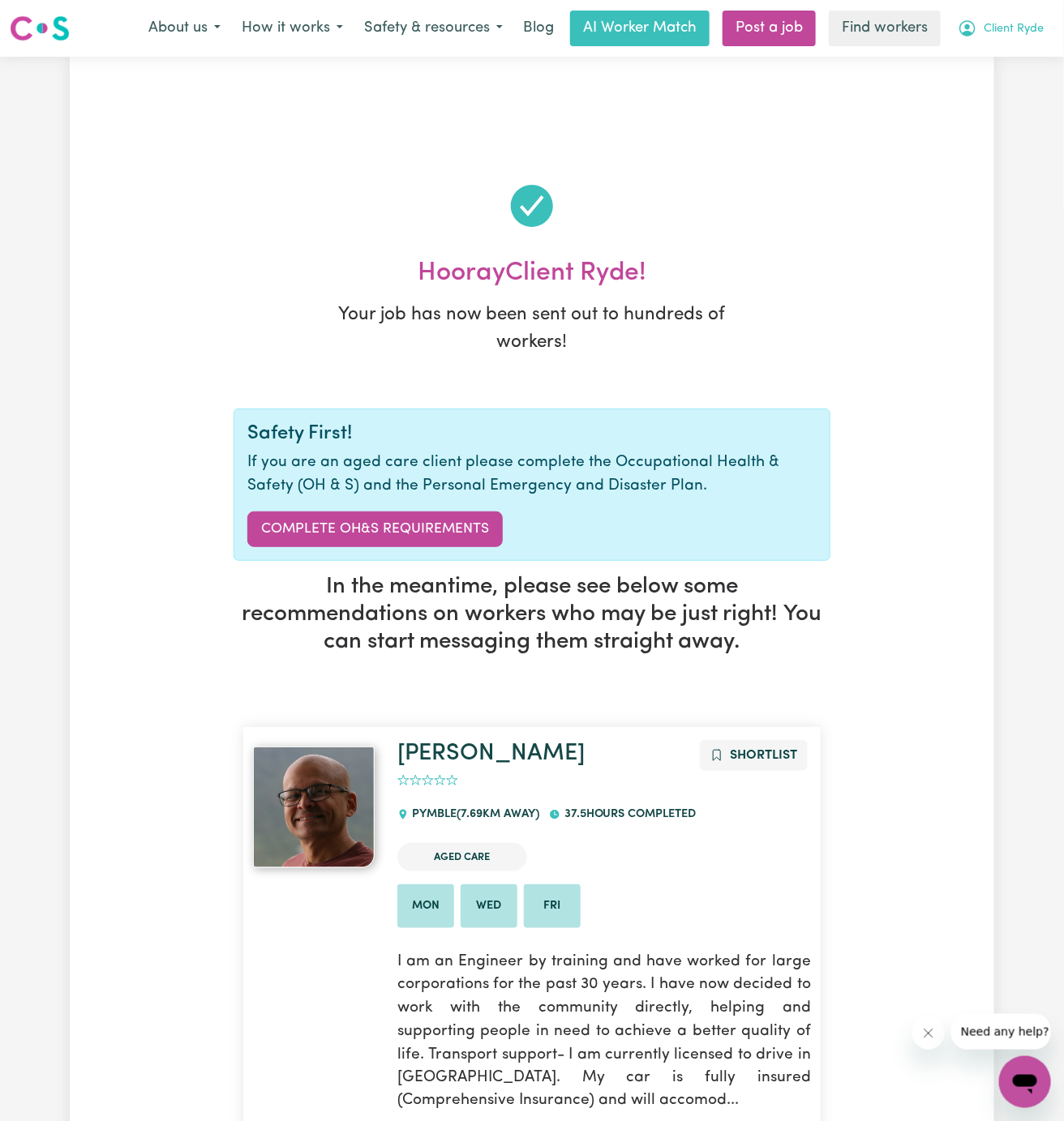
click at [1014, 31] on span "Client Ryde" at bounding box center [1014, 29] width 60 height 18
click at [1014, 55] on link "My Dashboard" at bounding box center [989, 63] width 128 height 31
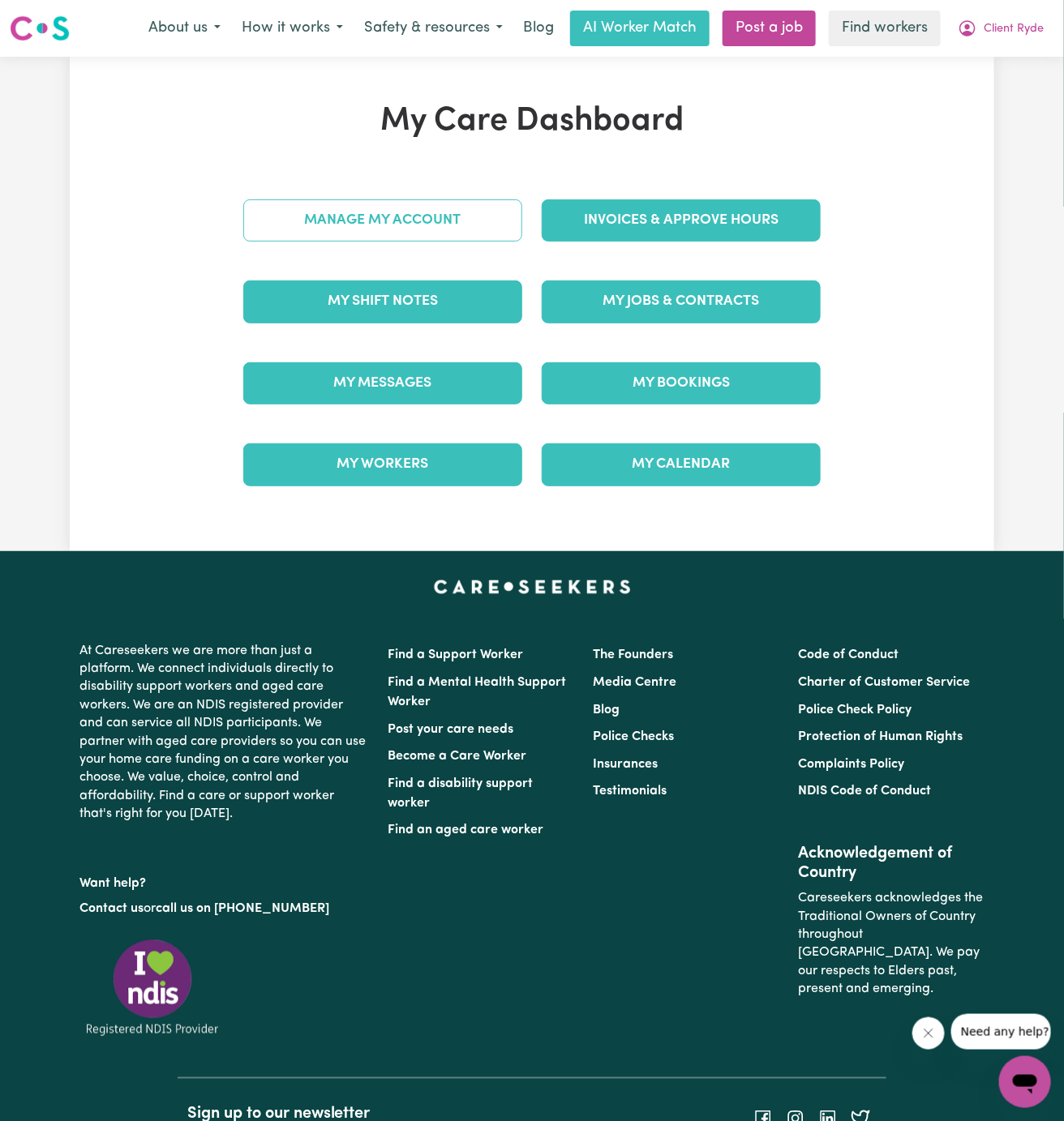
click at [433, 218] on link "Manage My Account" at bounding box center [382, 220] width 279 height 42
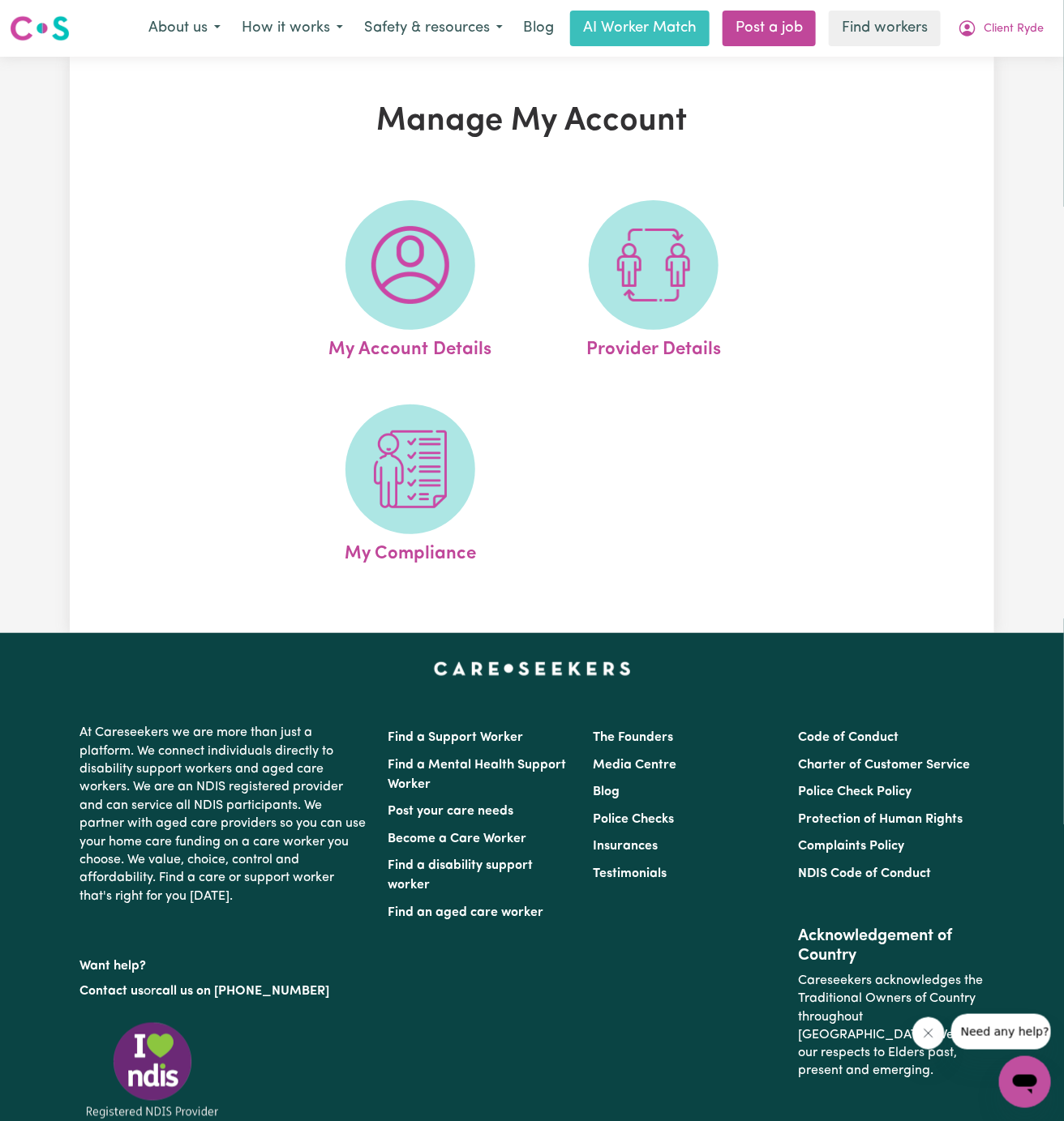
click at [433, 218] on span at bounding box center [410, 265] width 130 height 130
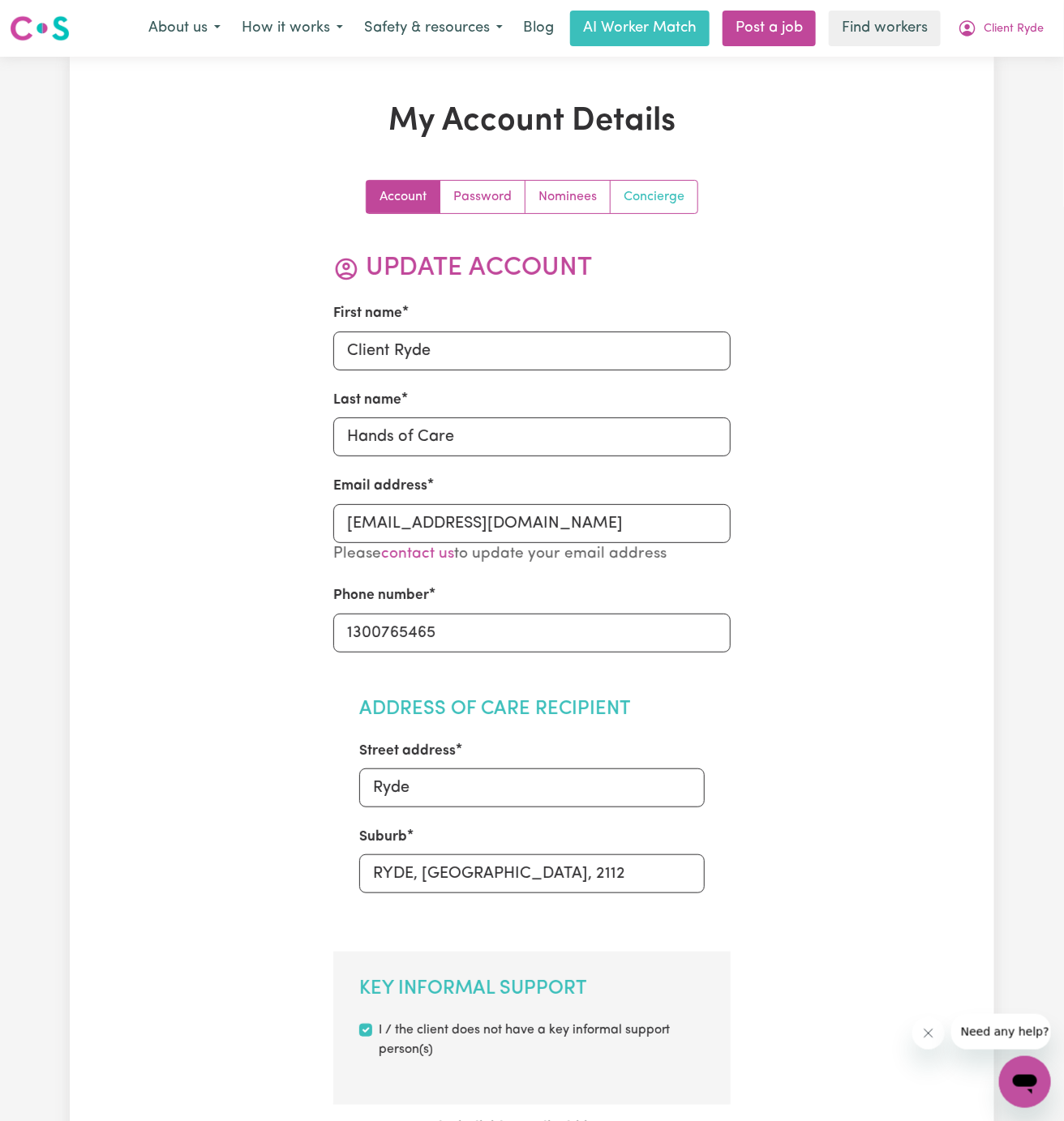
click at [654, 196] on link "Concierge" at bounding box center [654, 197] width 87 height 32
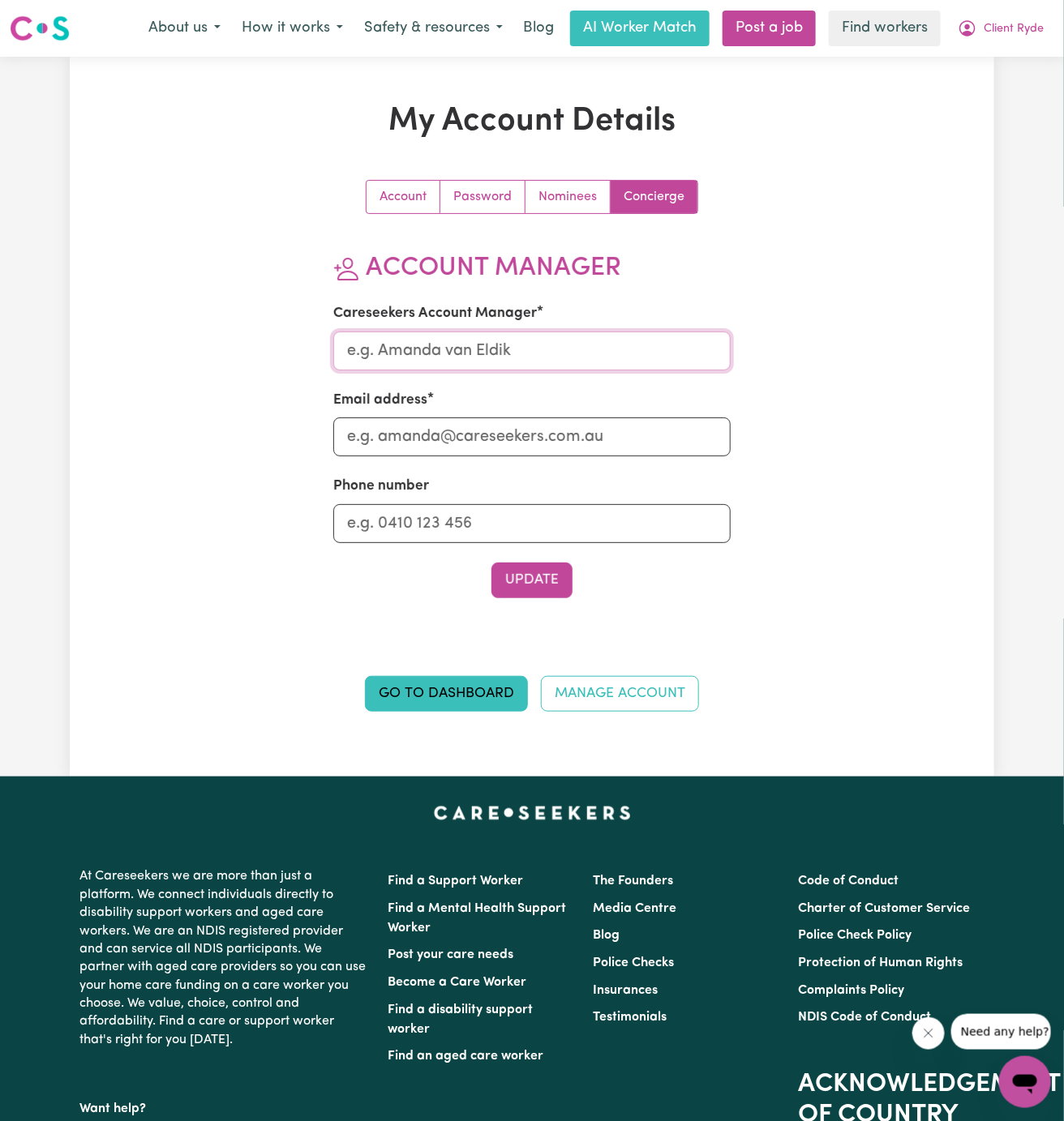
click at [541, 346] on input "Careseekers Account Manager" at bounding box center [532, 351] width 398 height 39
type input "[PERSON_NAME]"
click at [549, 425] on input "Email address" at bounding box center [532, 437] width 398 height 39
click at [567, 548] on section "Account Manager Careseekers Account Manager [PERSON_NAME] Email address a Phone…" at bounding box center [532, 426] width 398 height 346
click at [534, 444] on input "a" at bounding box center [532, 437] width 398 height 39
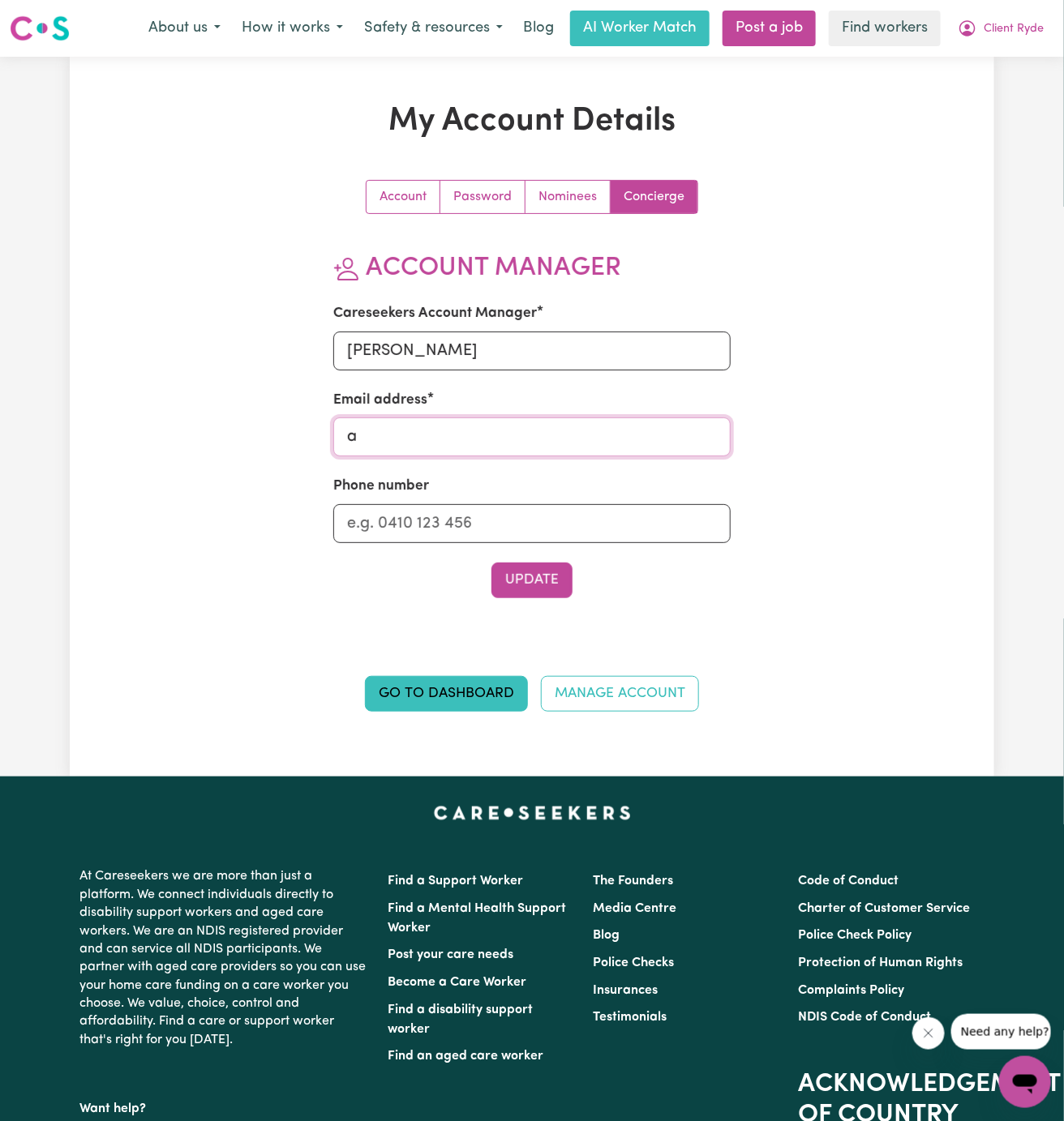
type input "[PERSON_NAME][EMAIL_ADDRESS][DOMAIN_NAME]"
click at [541, 504] on input "Phone number" at bounding box center [532, 524] width 398 height 39
type input "1300765465"
click at [540, 573] on button "Update" at bounding box center [532, 581] width 81 height 36
click at [1007, 27] on span "Client Ryde" at bounding box center [1014, 29] width 60 height 18
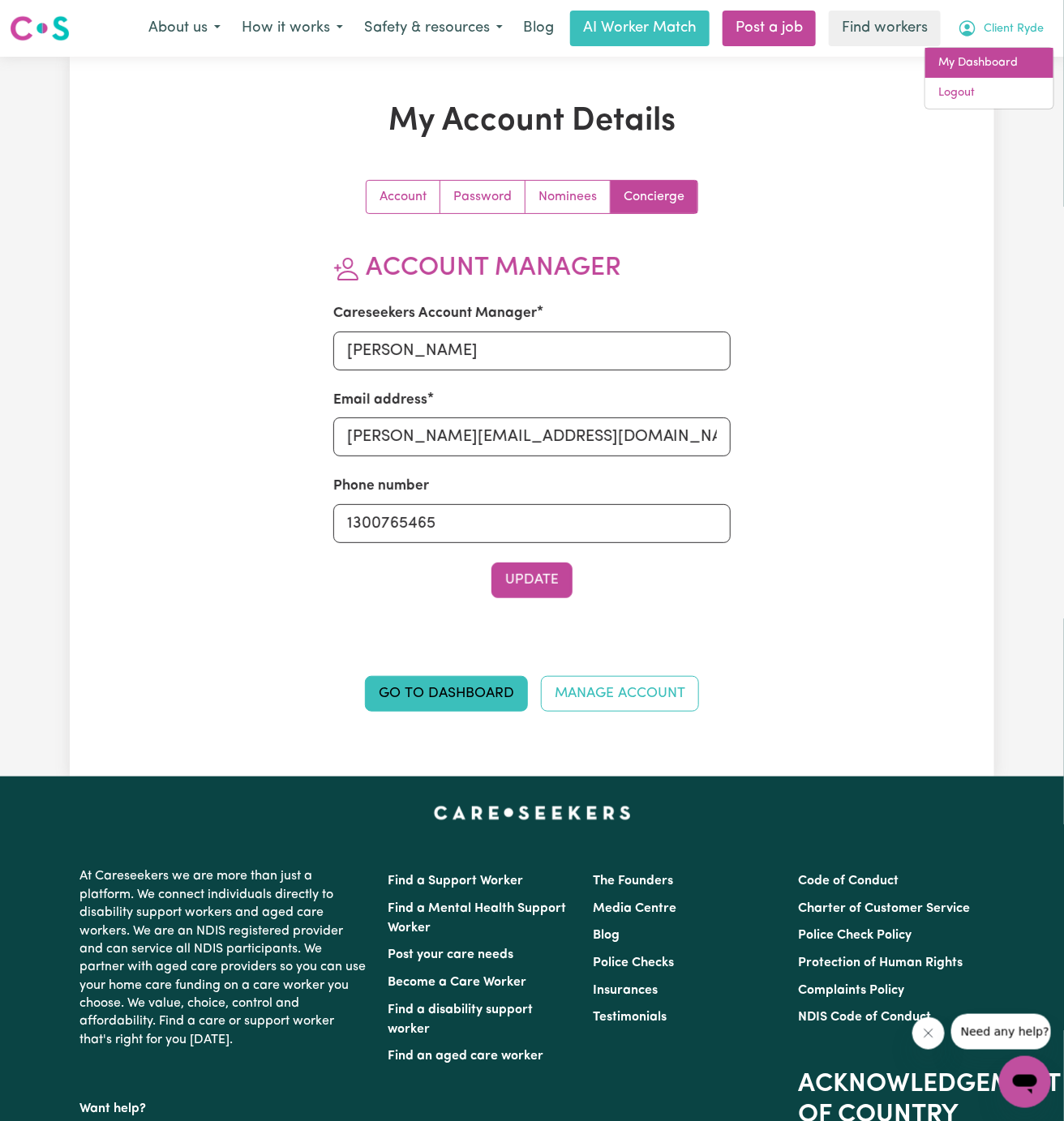
click at [1007, 55] on link "My Dashboard" at bounding box center [989, 63] width 128 height 31
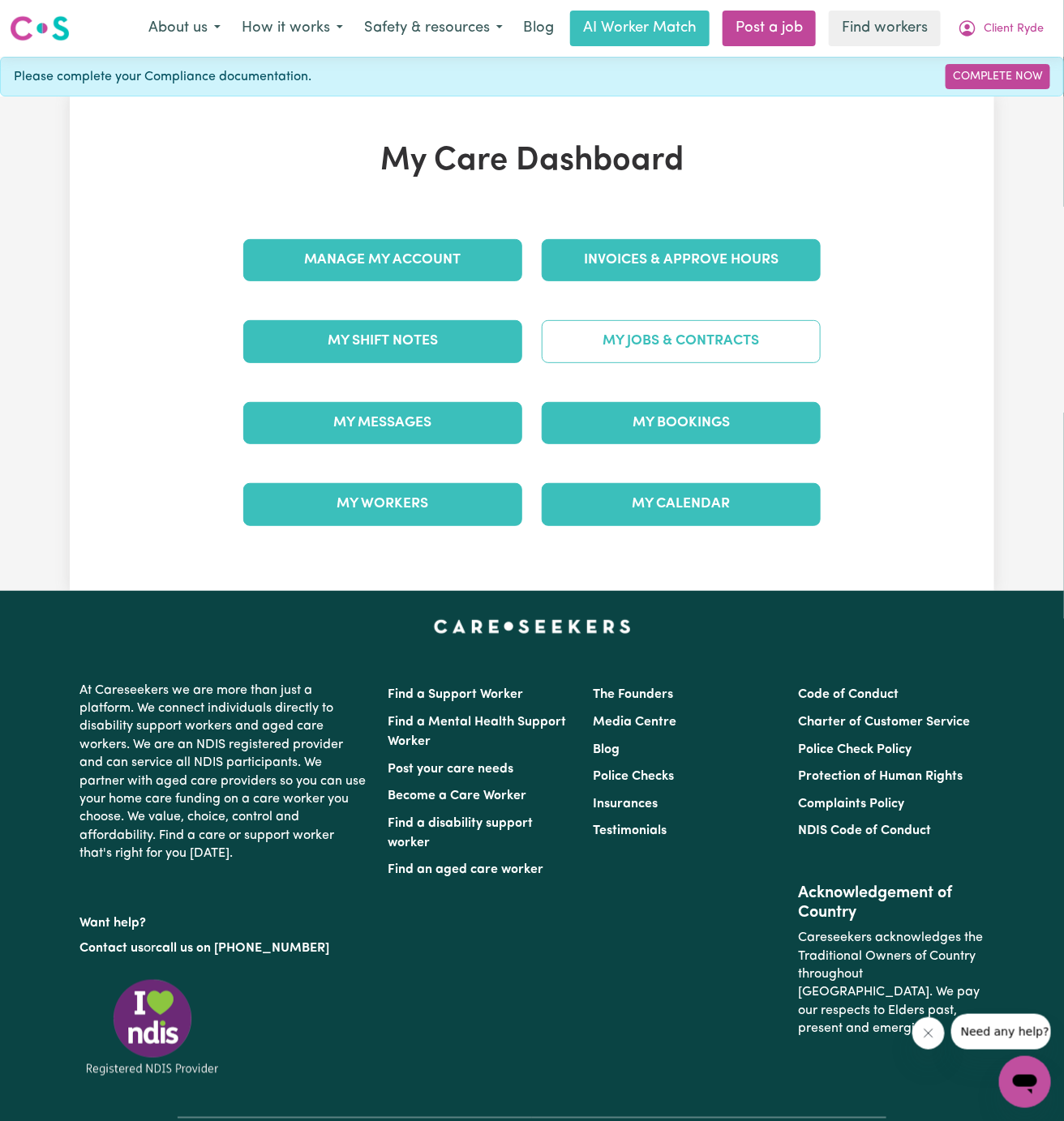
click at [668, 343] on link "My Jobs & Contracts" at bounding box center [681, 340] width 279 height 42
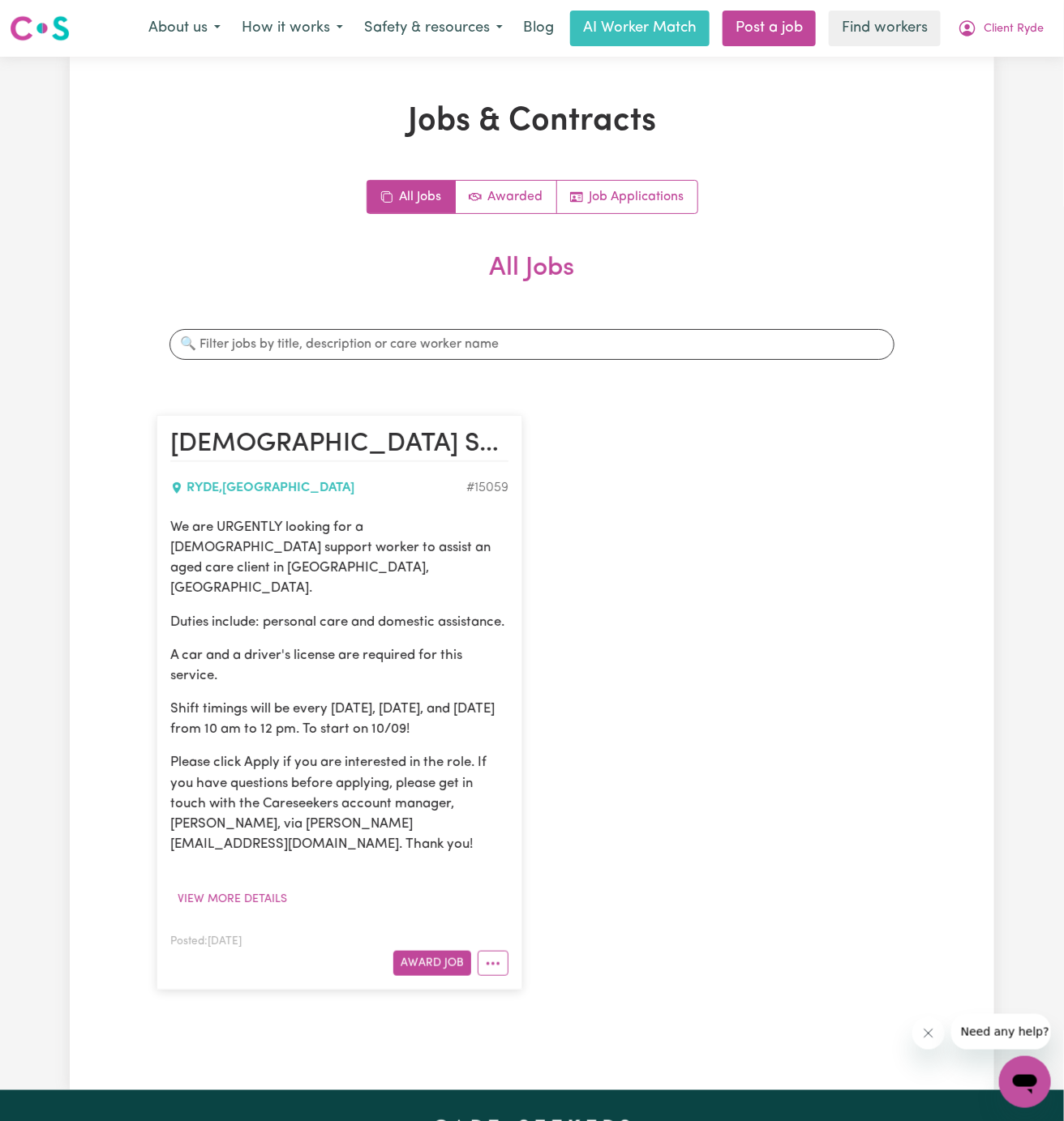
click at [352, 613] on p "Duties include: personal care and domestic assistance." at bounding box center [340, 623] width 338 height 20
drag, startPoint x: 169, startPoint y: 525, endPoint x: 544, endPoint y: 698, distance: 413.0
click at [544, 698] on div "[DEMOGRAPHIC_DATA] Support Worker Needed In [GEOGRAPHIC_DATA], [GEOGRAPHIC_DATA…" at bounding box center [532, 703] width 770 height 607
copy div "We are URGENTLY looking for a [DEMOGRAPHIC_DATA] support worker to assist an ag…"
click at [1029, 24] on span "Client Ryde" at bounding box center [1014, 29] width 60 height 18
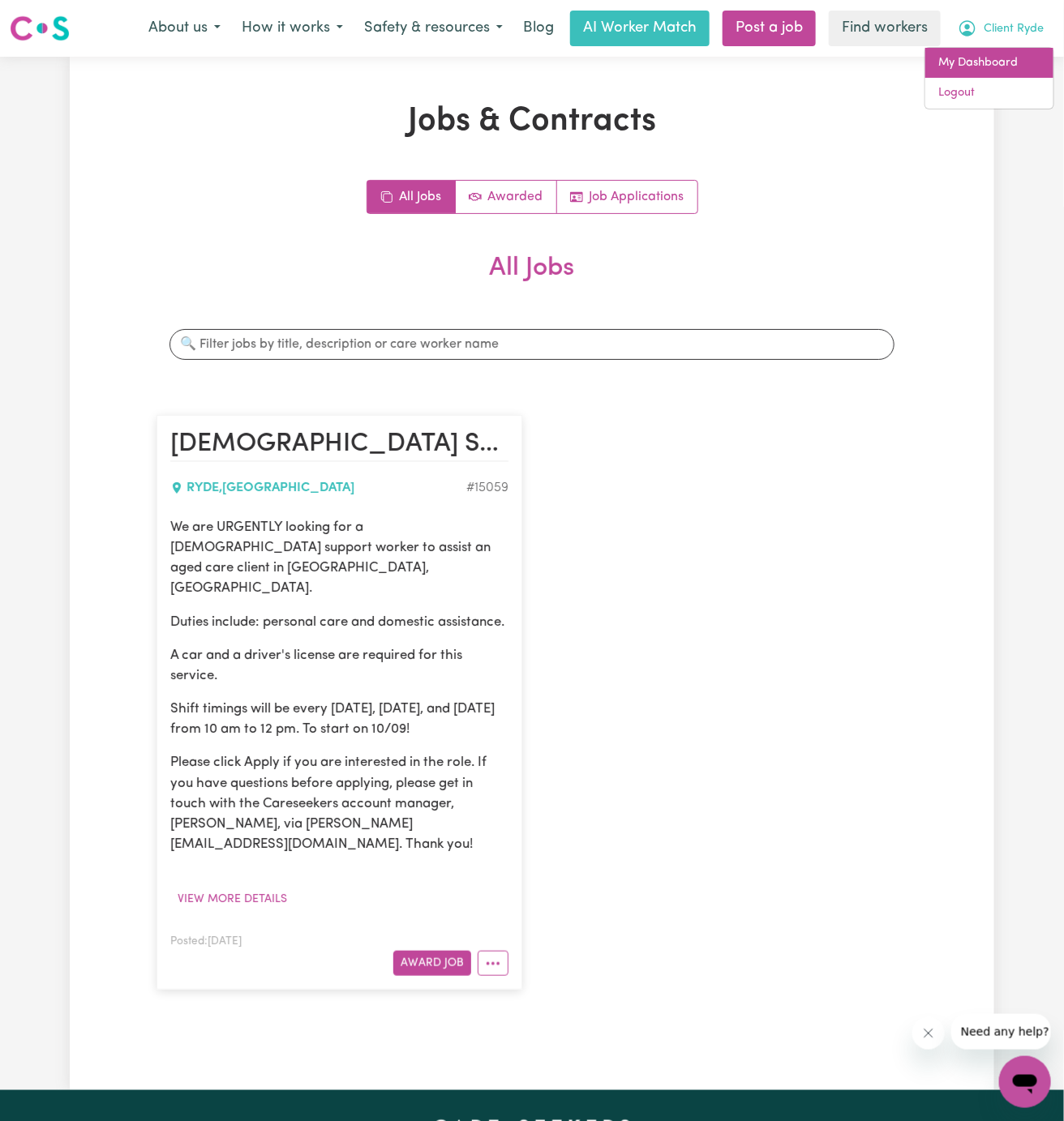
click at [1029, 62] on link "My Dashboard" at bounding box center [989, 63] width 128 height 31
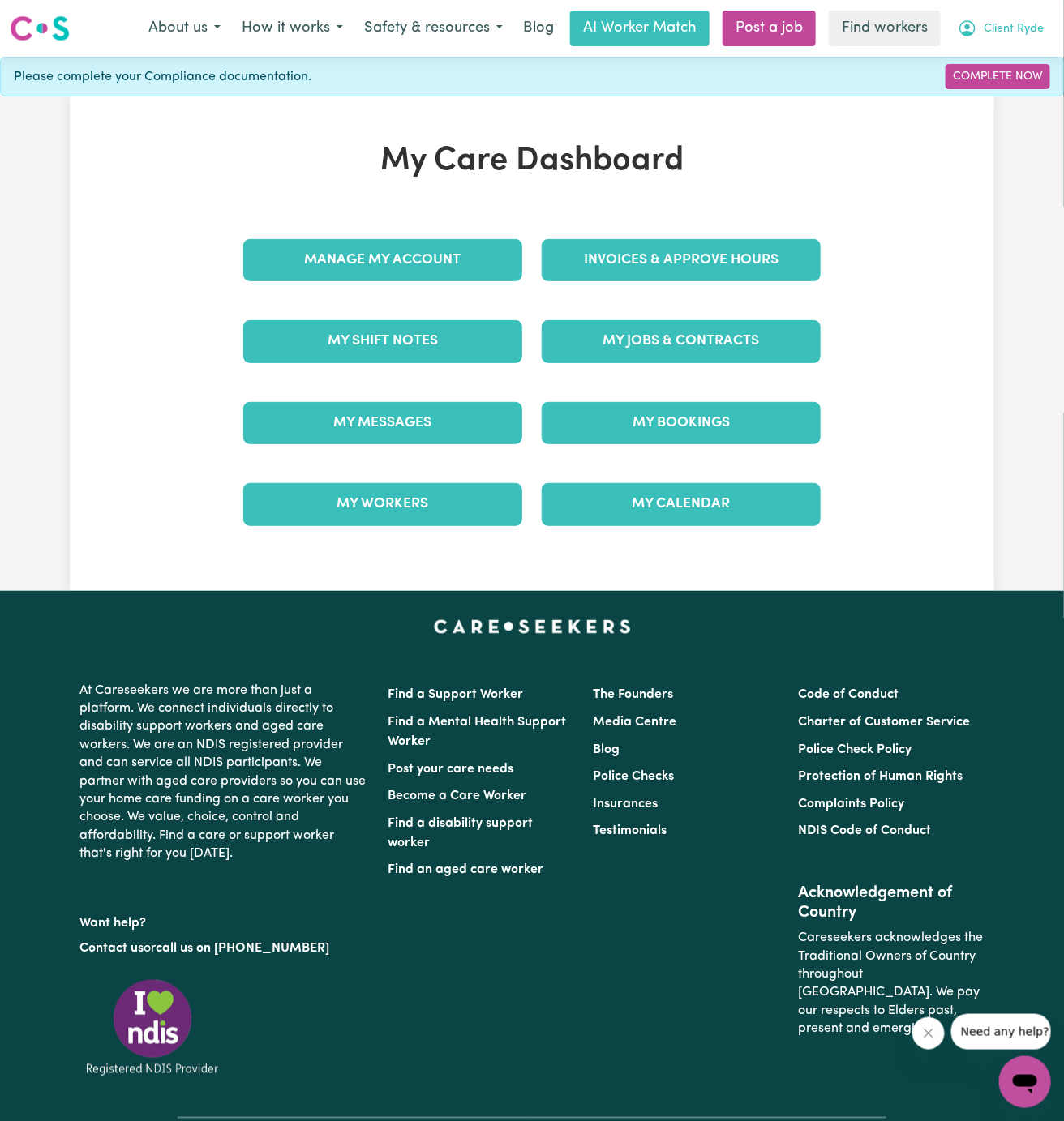
click at [1029, 27] on span "Client Ryde" at bounding box center [1014, 29] width 60 height 18
click at [1029, 73] on link "My Dashboard" at bounding box center [989, 63] width 128 height 31
click at [1019, 87] on link "Logout" at bounding box center [989, 93] width 128 height 31
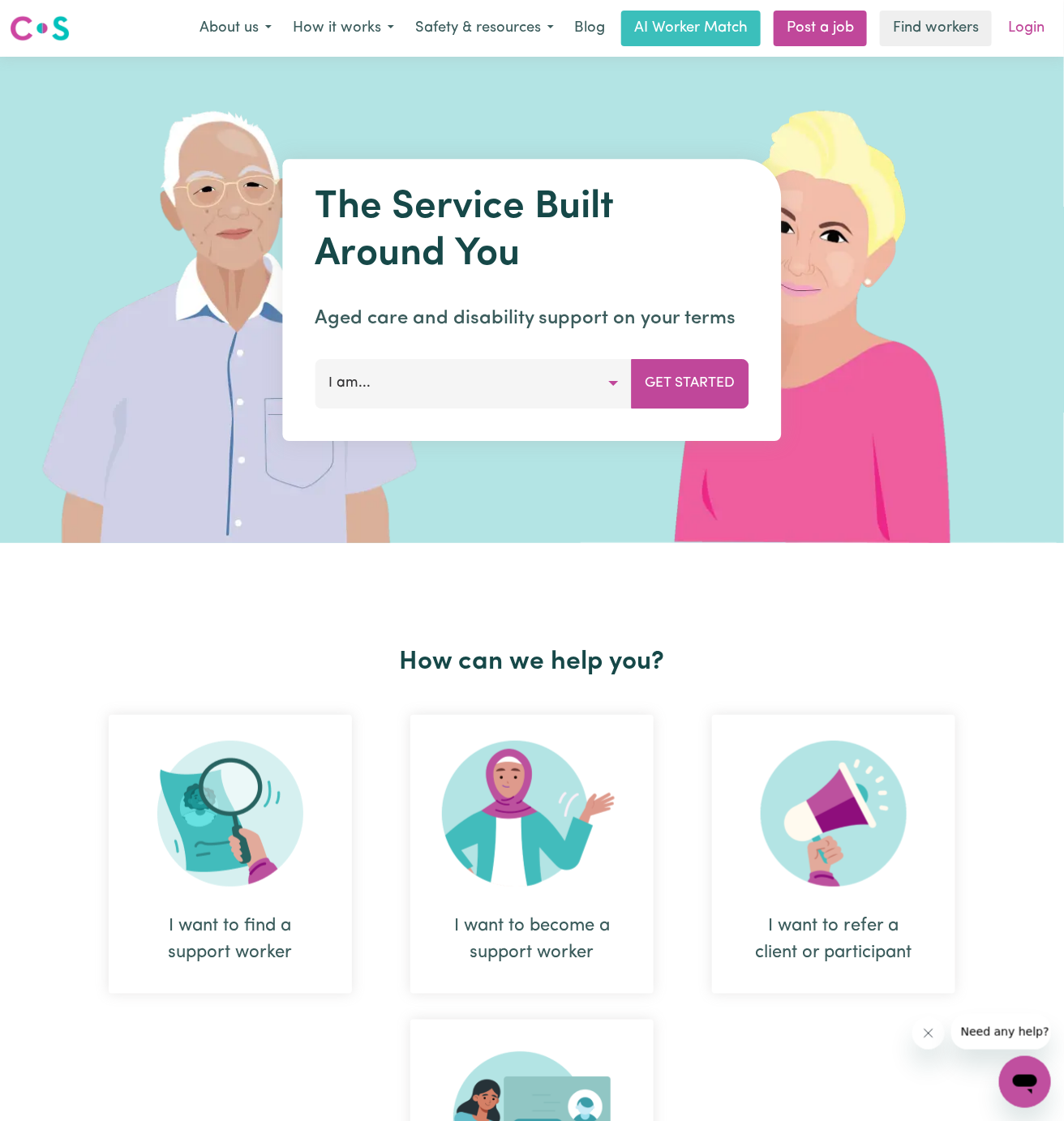
click at [1038, 39] on link "Login" at bounding box center [1026, 28] width 56 height 36
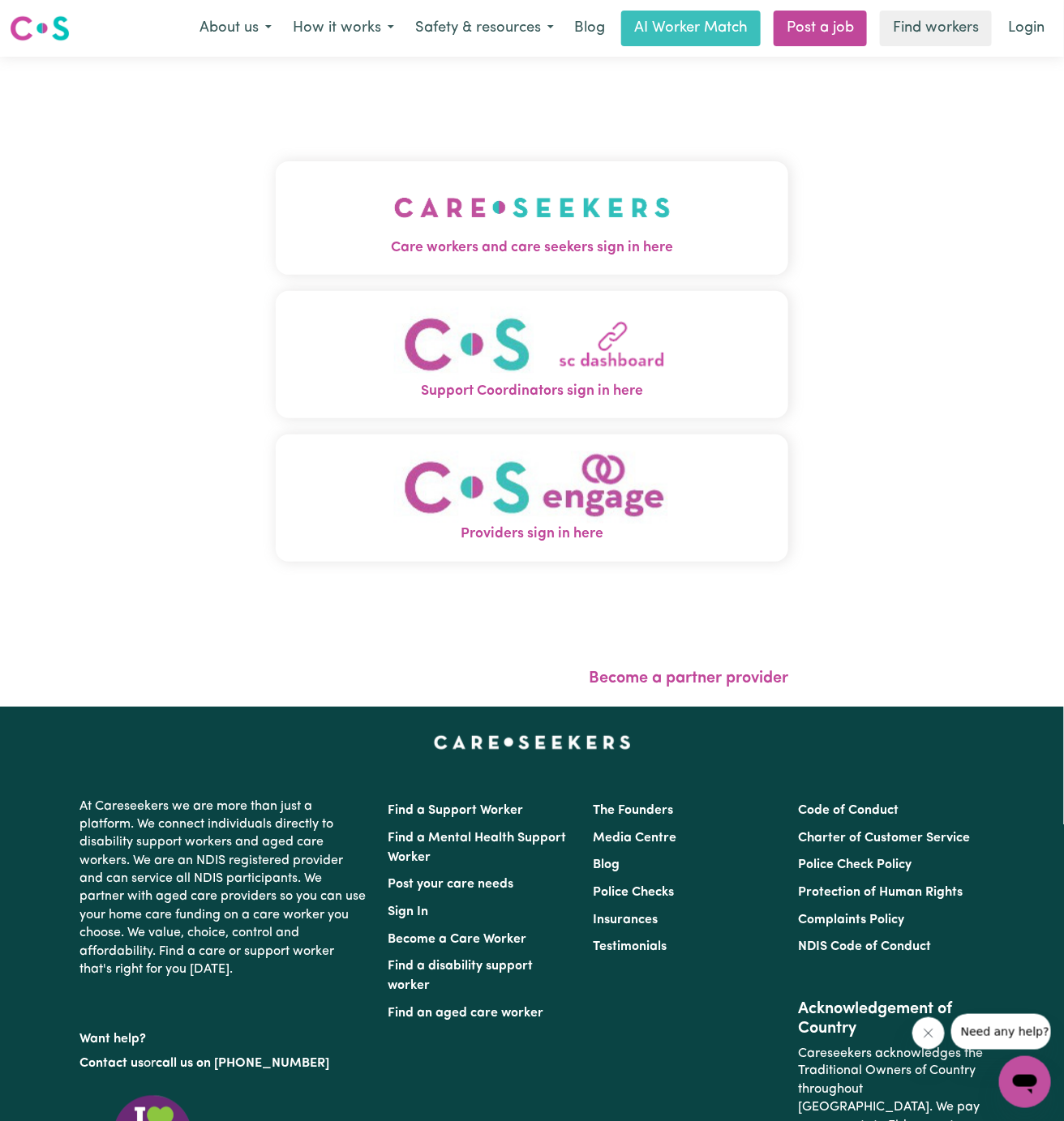
click at [580, 190] on img "Care workers and care seekers sign in here" at bounding box center [532, 207] width 276 height 60
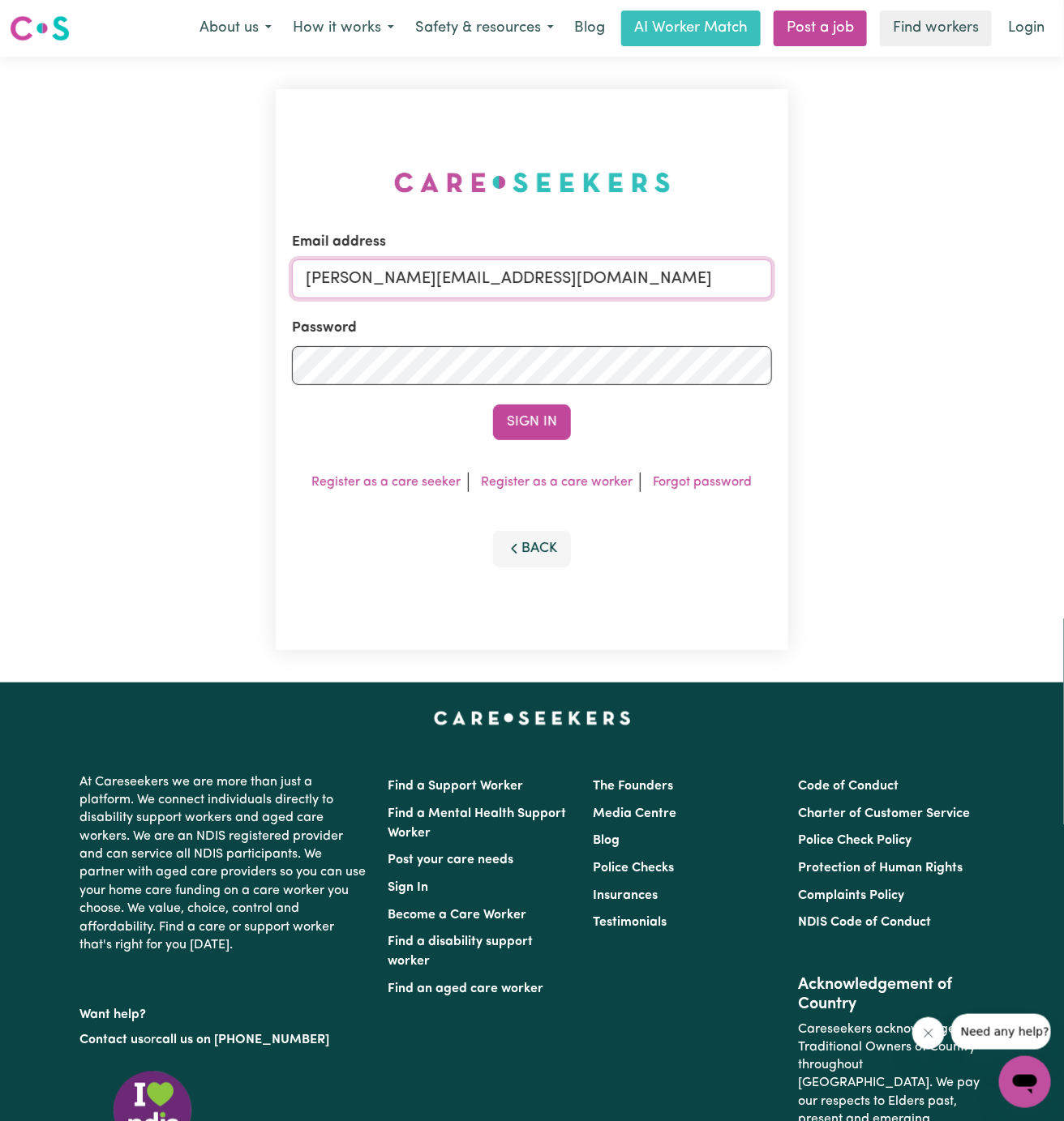
click at [573, 274] on input "[PERSON_NAME][EMAIL_ADDRESS][DOMAIN_NAME]" at bounding box center [532, 279] width 480 height 39
click at [475, 277] on input "[EMAIL_ADDRESS][DOMAIN_NAME]" at bounding box center [532, 279] width 480 height 39
drag, startPoint x: 385, startPoint y: 277, endPoint x: 991, endPoint y: 277, distance: 606.0
click at [991, 277] on div "Email address [EMAIL_ADDRESS][DOMAIN_NAME] Password Sign In Register as a care …" at bounding box center [532, 370] width 1064 height 626
type input "[EMAIL_ADDRESS][DOMAIN_NAME]"
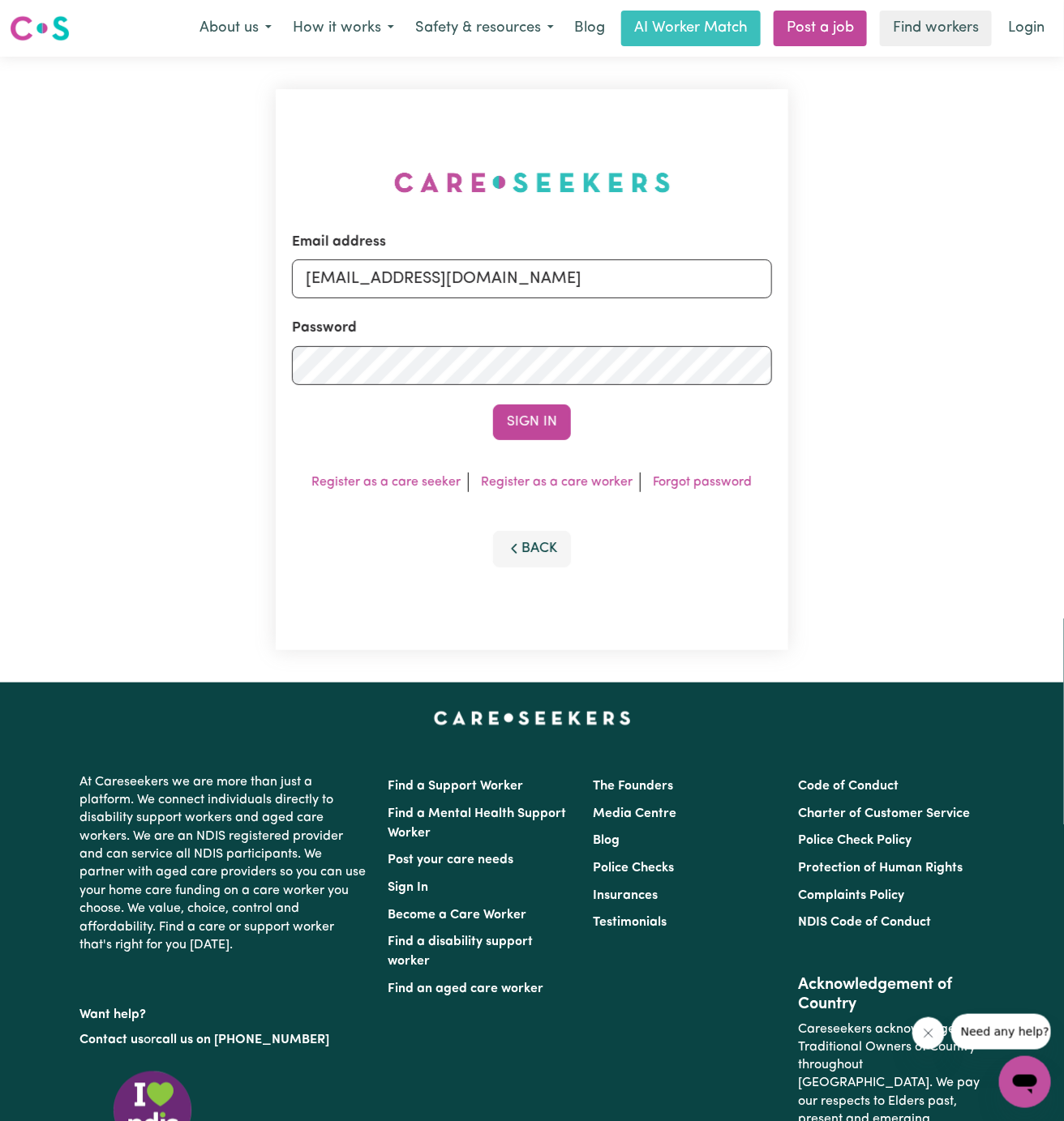
click at [493, 404] on button "Sign In" at bounding box center [532, 422] width 78 height 36
